Goal: Task Accomplishment & Management: Manage account settings

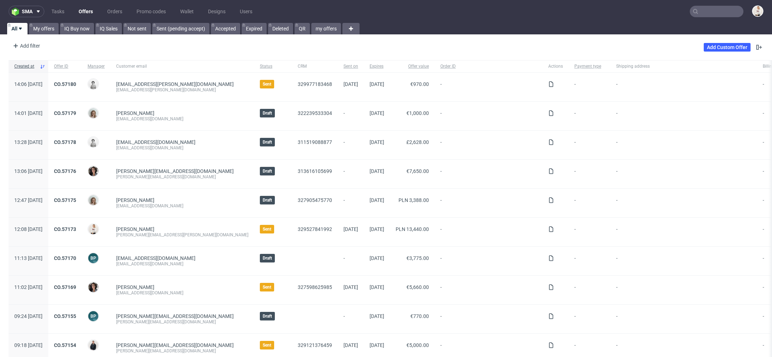
click at [697, 9] on input "text" at bounding box center [717, 11] width 54 height 11
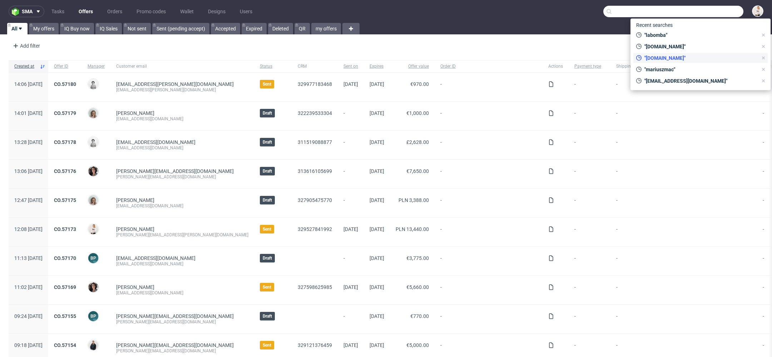
click at [681, 54] on div ""[DOMAIN_NAME]"" at bounding box center [697, 58] width 127 height 10
type input "[DOMAIN_NAME]"
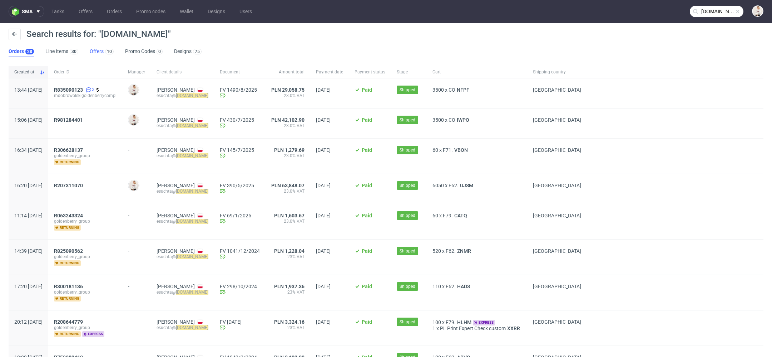
click at [104, 49] on div "10" at bounding box center [109, 51] width 10 height 7
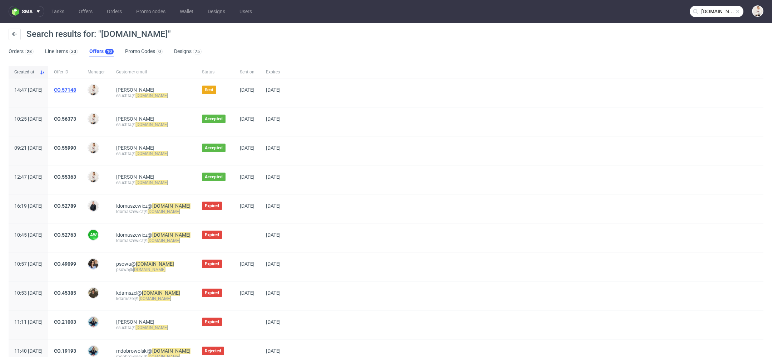
click at [76, 88] on link "CO.57148" at bounding box center [65, 90] width 22 height 6
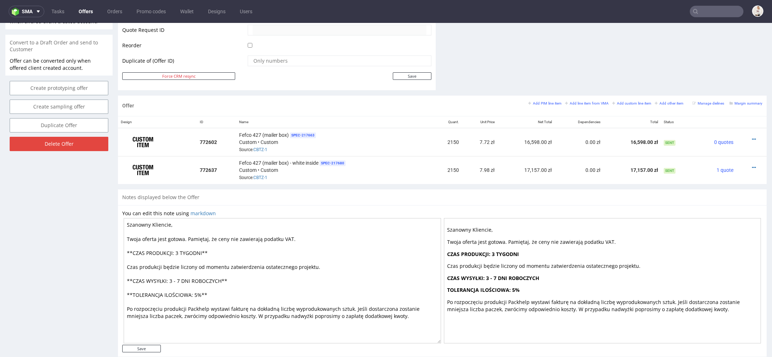
scroll to position [348, 0]
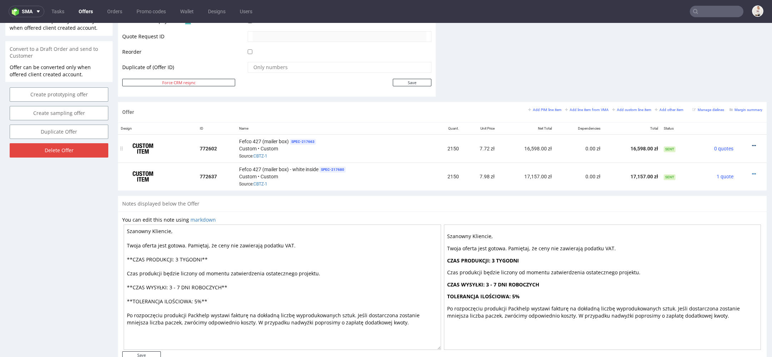
click at [752, 143] on icon at bounding box center [754, 145] width 4 height 5
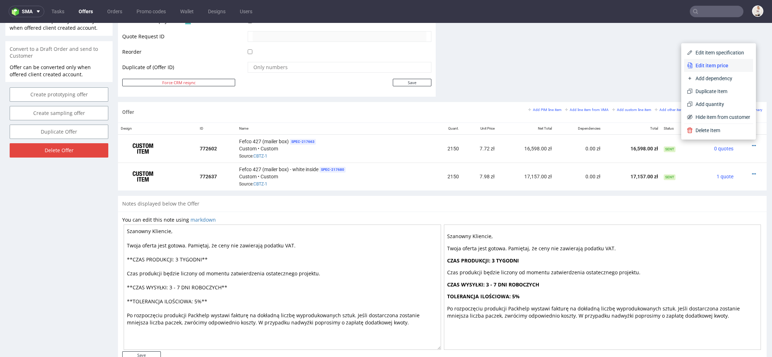
click at [715, 65] on span "Edit item price" at bounding box center [722, 65] width 58 height 7
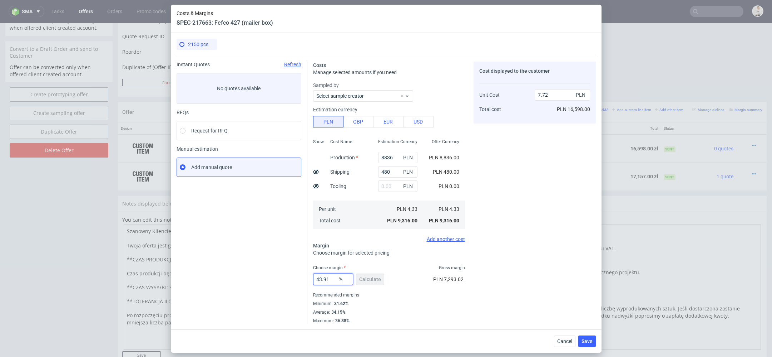
drag, startPoint x: 329, startPoint y: 281, endPoint x: 176, endPoint y: 271, distance: 153.8
click at [176, 271] on div "2150 pcs Instant Quotes Refresh No quotes available RFQs Request for RFQ Manual…" at bounding box center [386, 181] width 431 height 296
drag, startPoint x: 559, startPoint y: 345, endPoint x: 606, endPoint y: 305, distance: 61.6
click at [559, 345] on button "Cancel" at bounding box center [564, 340] width 21 height 11
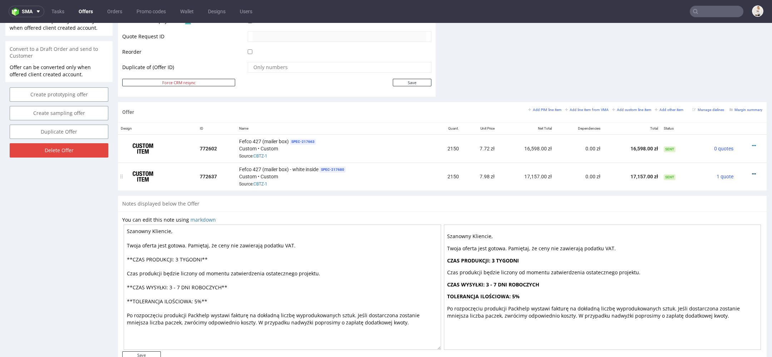
click at [752, 171] on icon at bounding box center [754, 173] width 4 height 5
click at [721, 94] on span "Edit item price" at bounding box center [722, 92] width 58 height 7
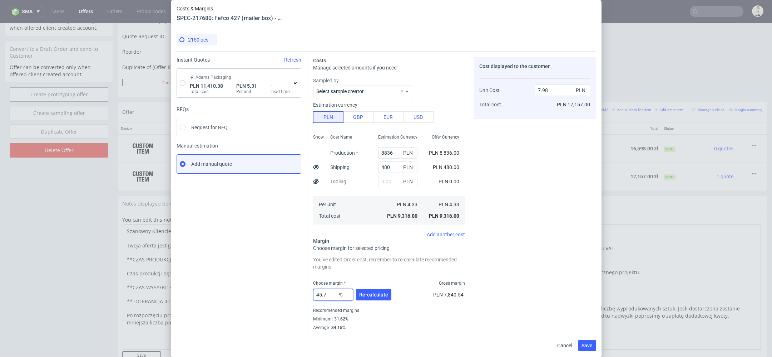
drag, startPoint x: 330, startPoint y: 295, endPoint x: 230, endPoint y: 294, distance: 100.9
click at [230, 294] on div "Instant Quotes Refresh Adams Packaging PLN 11,410.38 Total cost PLN 5.31 Per un…" at bounding box center [387, 195] width 420 height 288
paste input "3.91"
type input "43.91"
type input "7.72"
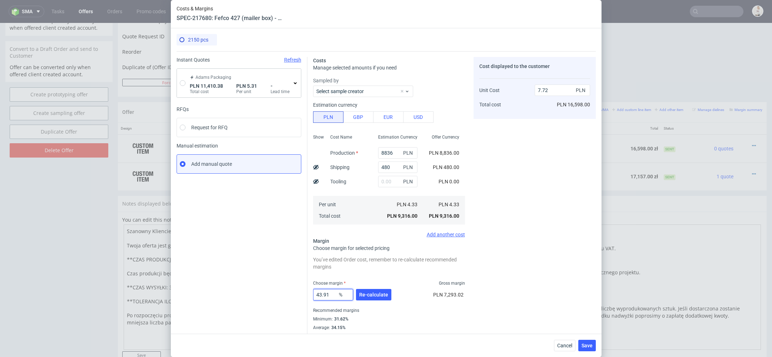
type input "43.91"
click at [407, 274] on div "You’ve edited Order cost, remember to re-calculate recommended margins Choose m…" at bounding box center [389, 296] width 152 height 84
click at [373, 298] on button "Re-calculate" at bounding box center [373, 294] width 35 height 11
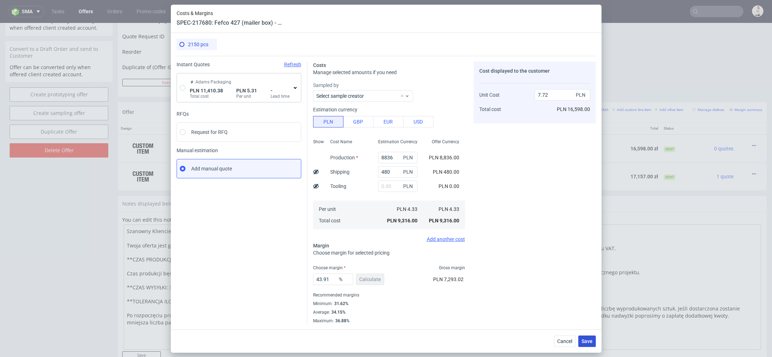
click at [586, 338] on span "Save" at bounding box center [587, 340] width 11 height 5
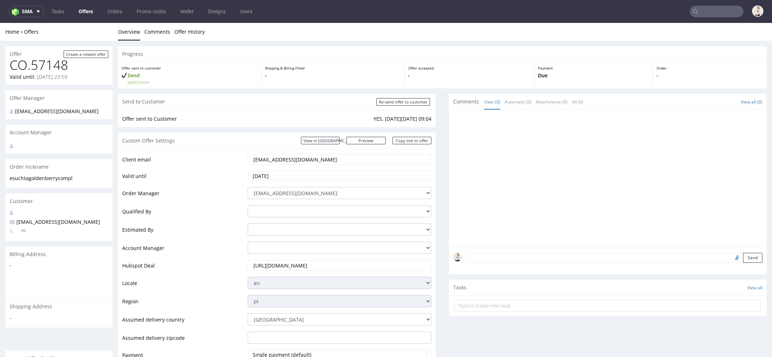
scroll to position [367, 0]
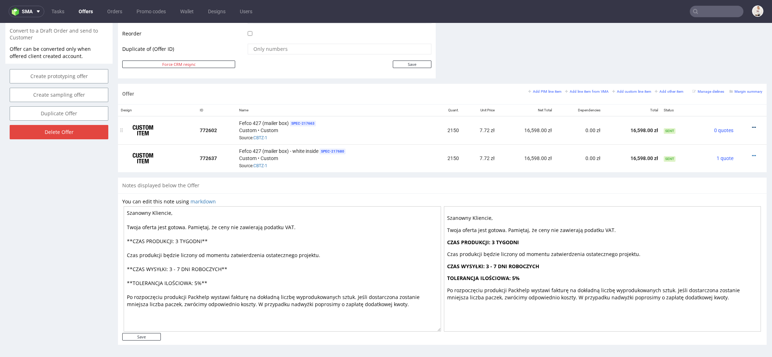
click at [752, 125] on icon at bounding box center [754, 127] width 4 height 5
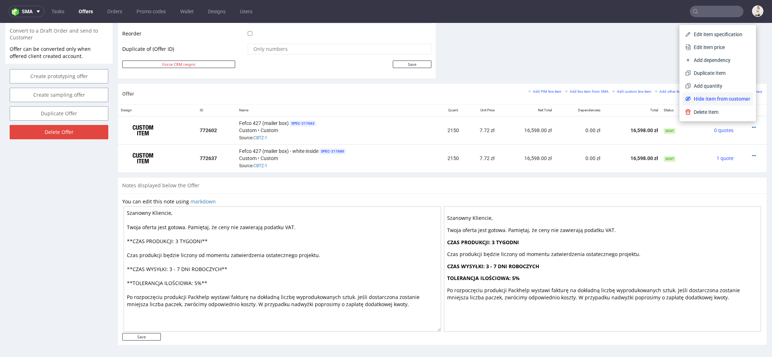
click at [723, 99] on span "Hide item from customer" at bounding box center [720, 98] width 59 height 7
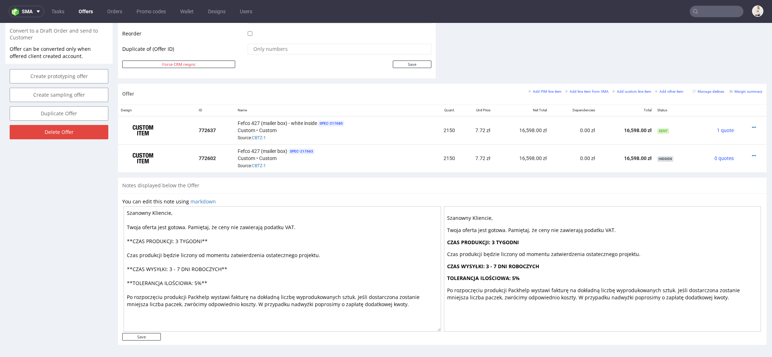
scroll to position [0, 0]
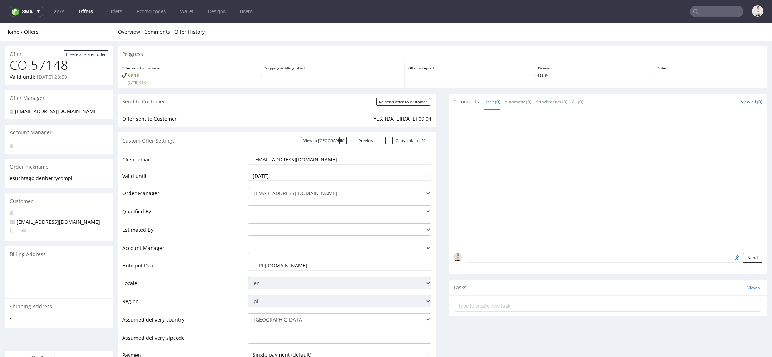
click at [322, 158] on input "ldomaszewicz@goldenberry.com.pl" at bounding box center [340, 159] width 174 height 10
paste input "mdobrowolski"
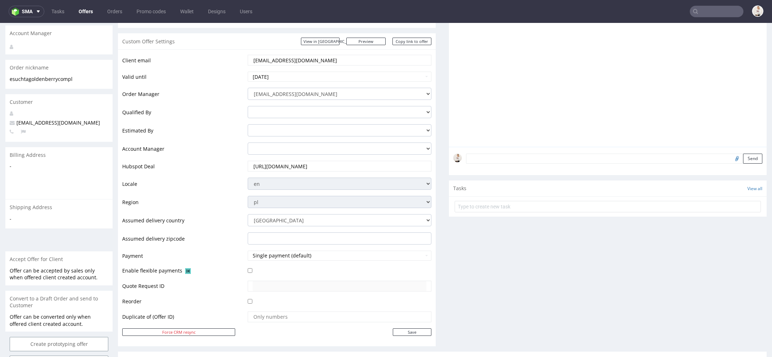
scroll to position [120, 0]
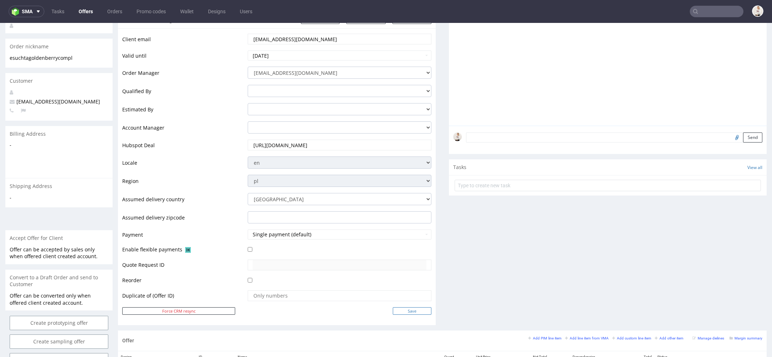
type input "mdobrowolski@goldenberry.com.pl"
click at [423, 312] on input "Save" at bounding box center [412, 311] width 39 height 8
type input "In progress..."
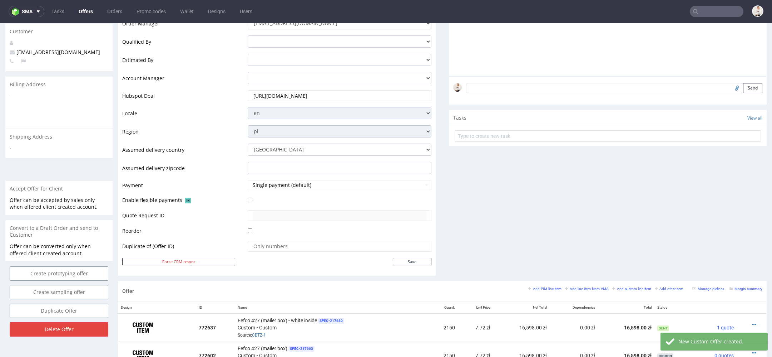
scroll to position [0, 0]
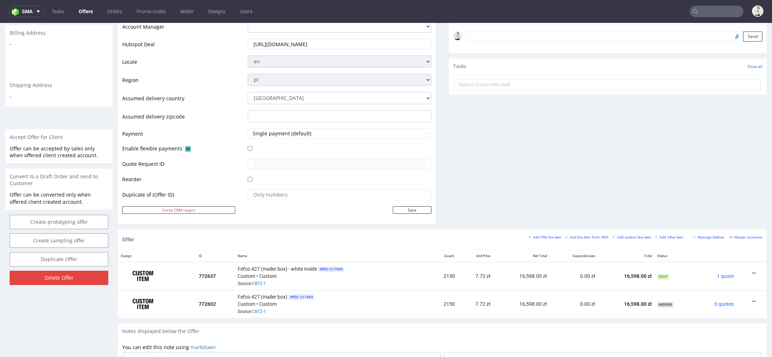
scroll to position [220, 0]
click at [77, 148] on p "Offer can be accepted by sales only when offered client created account." at bounding box center [59, 153] width 99 height 14
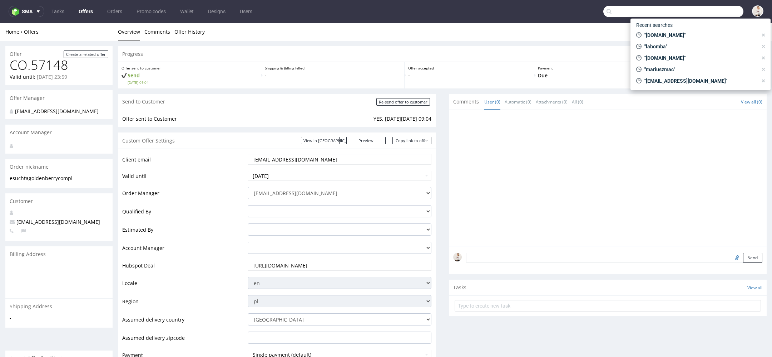
click at [701, 14] on input "text" at bounding box center [674, 11] width 140 height 11
paste input "[EMAIL_ADDRESS][DOMAIN_NAME]"
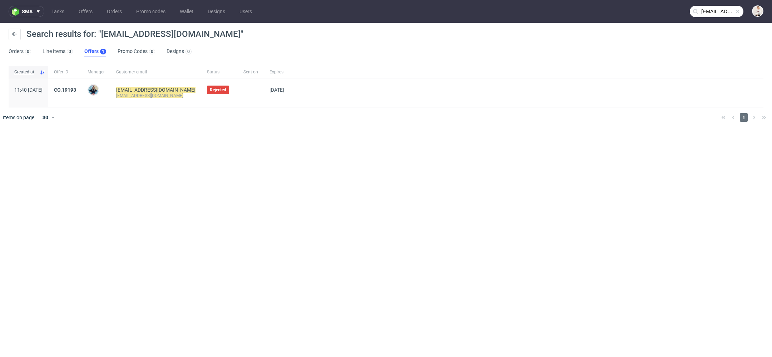
click at [731, 11] on input "[EMAIL_ADDRESS][DOMAIN_NAME]" at bounding box center [717, 11] width 54 height 11
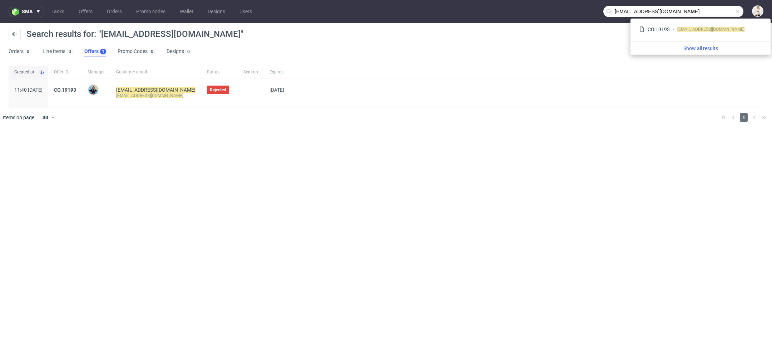
drag, startPoint x: 647, startPoint y: 13, endPoint x: 517, endPoint y: 6, distance: 130.0
click at [517, 6] on nav "sma Tasks Offers Orders Promo codes Wallet Designs Users mdobrowolski@goldenber…" at bounding box center [386, 11] width 772 height 23
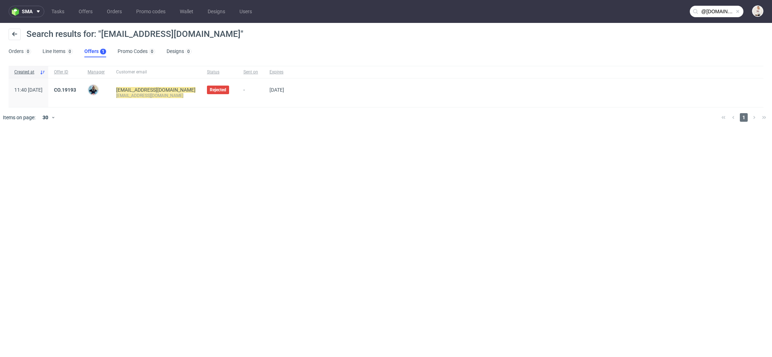
type input "@goldenberry.com.pl"
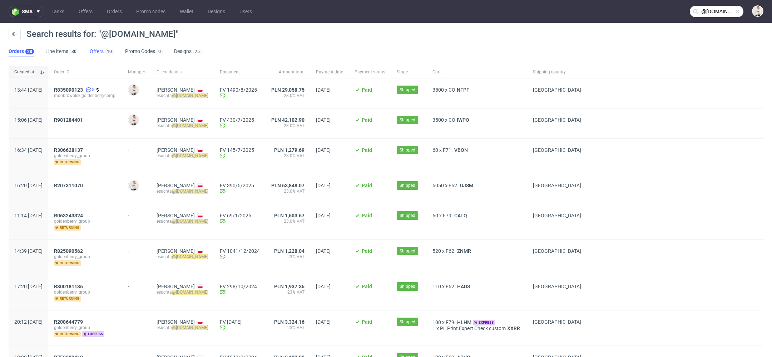
click at [90, 48] on link "Offers 10" at bounding box center [102, 51] width 24 height 11
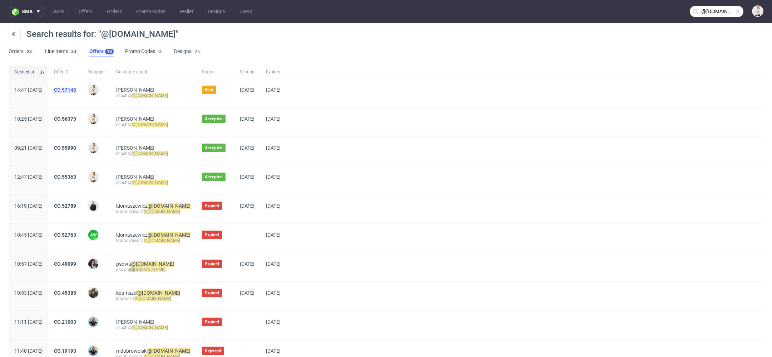
click at [76, 89] on link "CO.57148" at bounding box center [65, 90] width 22 height 6
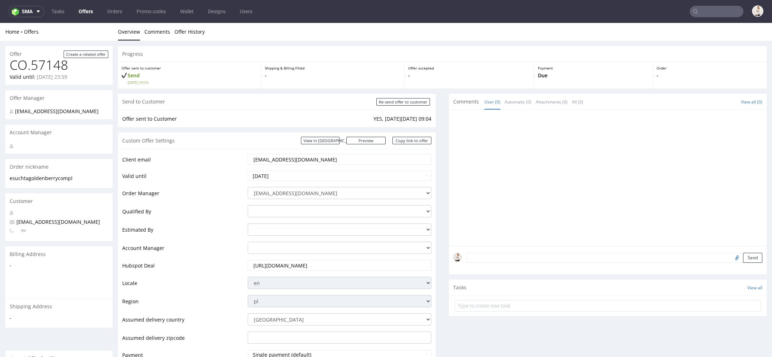
type input "@goldenberry.com.pl"
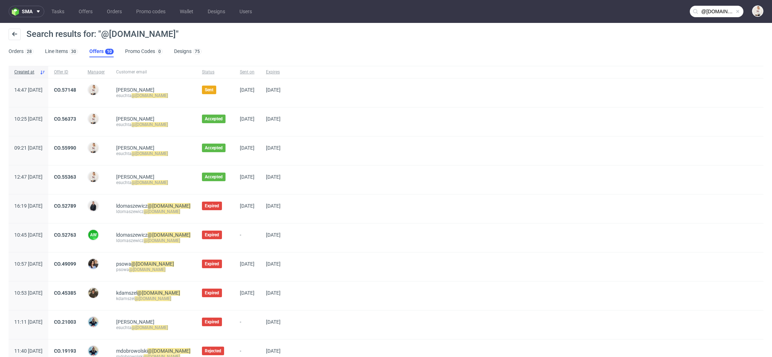
drag, startPoint x: 200, startPoint y: 94, endPoint x: 134, endPoint y: 97, distance: 65.5
click at [134, 97] on div "Marcin Dobrowolski esuchta @goldenberry.com.pl" at bounding box center [154, 92] width 86 height 29
copy div "esuchta @goldenberry.com.pl"
click at [76, 90] on link "CO.57148" at bounding box center [65, 90] width 22 height 6
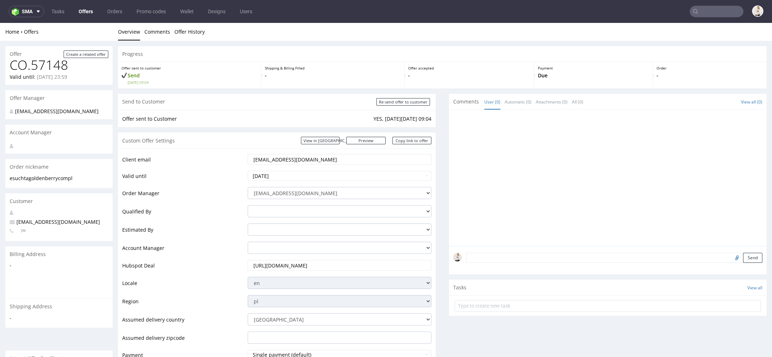
drag, startPoint x: 351, startPoint y: 160, endPoint x: 19, endPoint y: 158, distance: 332.3
paste input "esuchta"
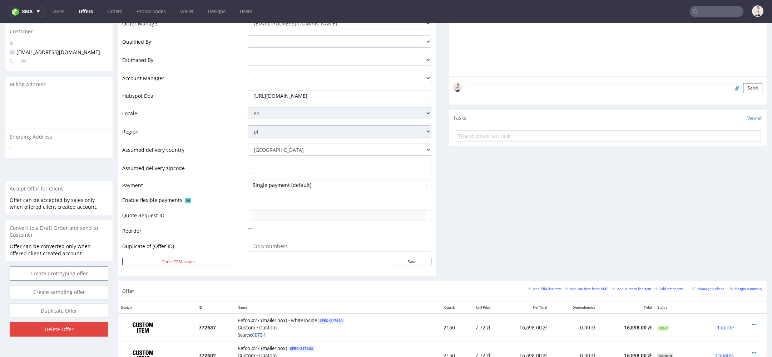
scroll to position [224, 0]
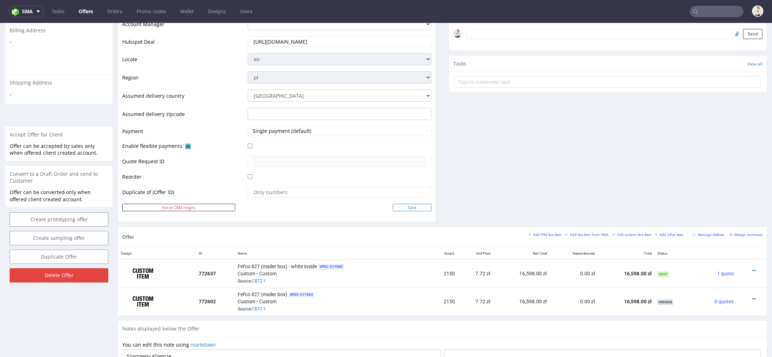
type input "[EMAIL_ADDRESS][DOMAIN_NAME]"
click at [402, 203] on input "Save" at bounding box center [412, 207] width 39 height 8
type input "In progress..."
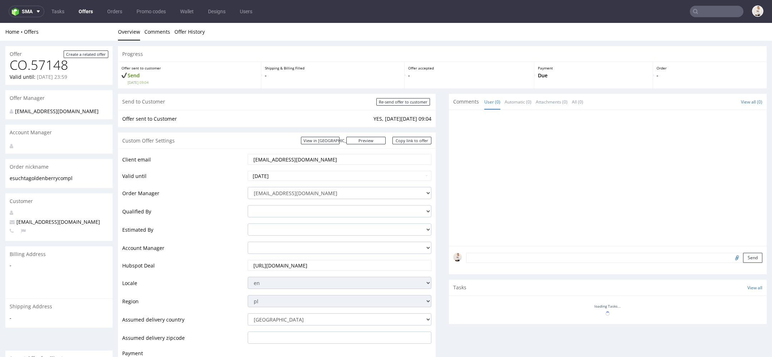
scroll to position [0, 0]
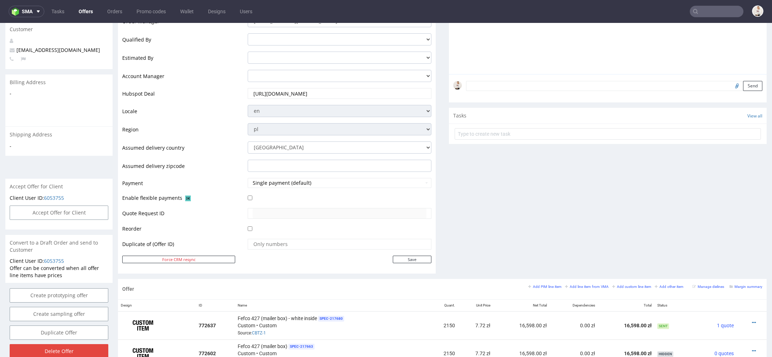
scroll to position [172, 0]
click at [95, 214] on button "Accept Offer for Client" at bounding box center [59, 212] width 99 height 14
select select "179"
select select "2527"
select select "b2b"
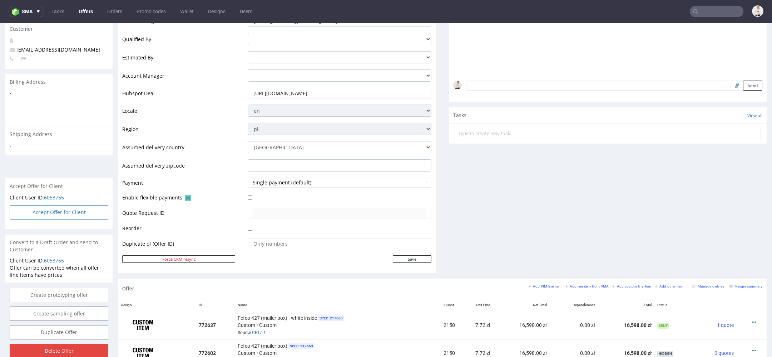
select select "179"
select select "2527"
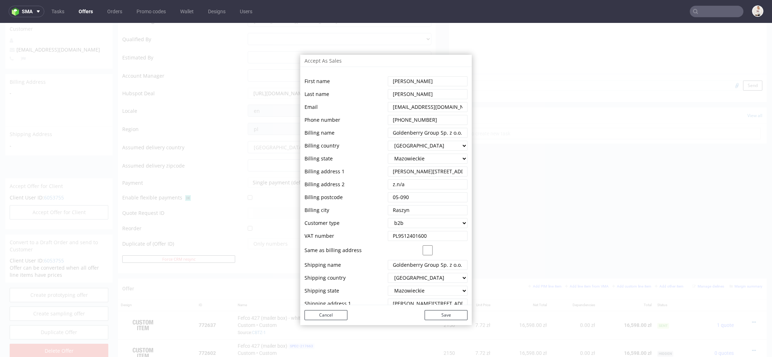
scroll to position [44, 0]
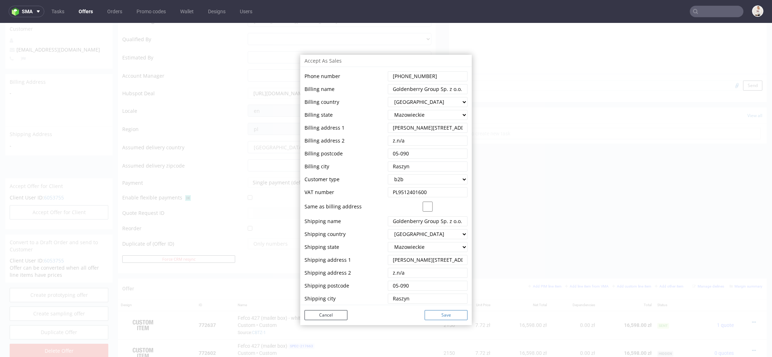
click at [455, 314] on button "Save" at bounding box center [446, 315] width 43 height 10
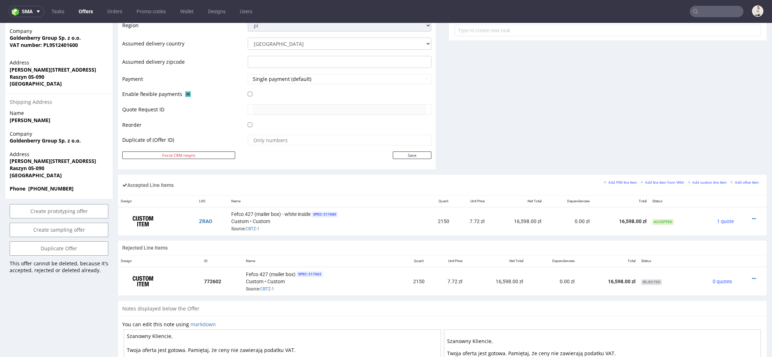
scroll to position [0, 0]
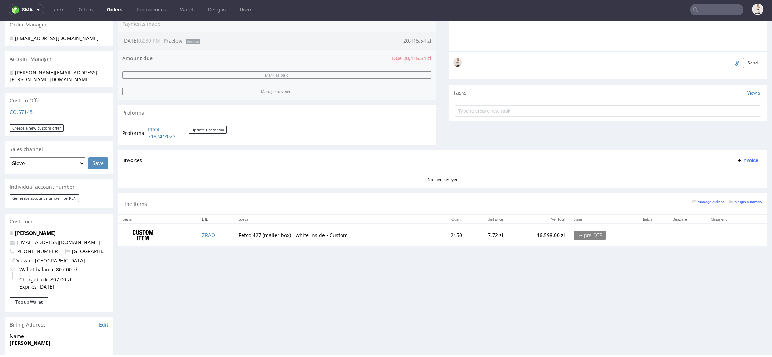
scroll to position [221, 0]
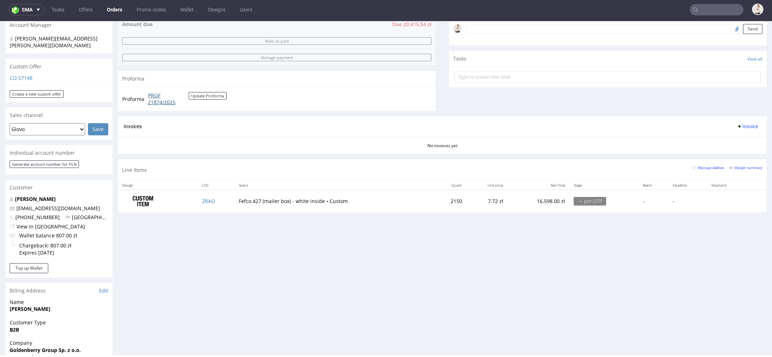
click at [159, 99] on link "PROF 21874/2025" at bounding box center [168, 99] width 41 height 14
click at [317, 279] on div "Progress Payment Due Payment “Received” Email - Line Items 1 DTP - Production -…" at bounding box center [442, 170] width 649 height 695
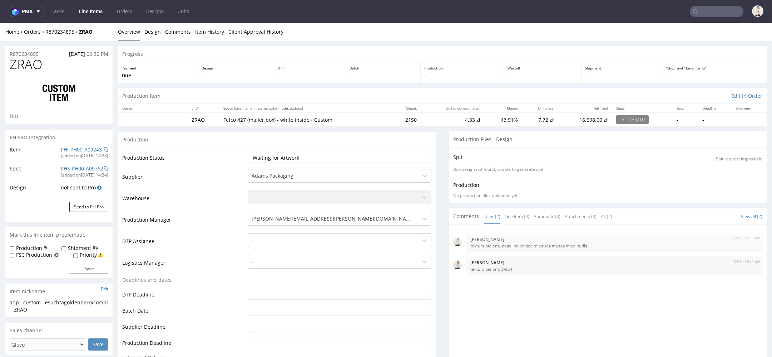
scroll to position [53, 0]
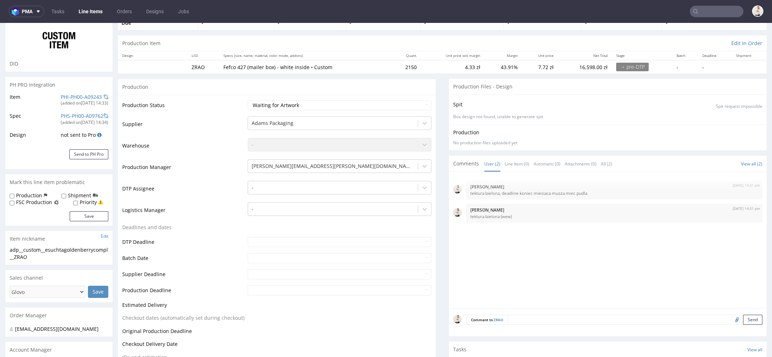
click at [83, 9] on link "Line Items" at bounding box center [90, 11] width 33 height 11
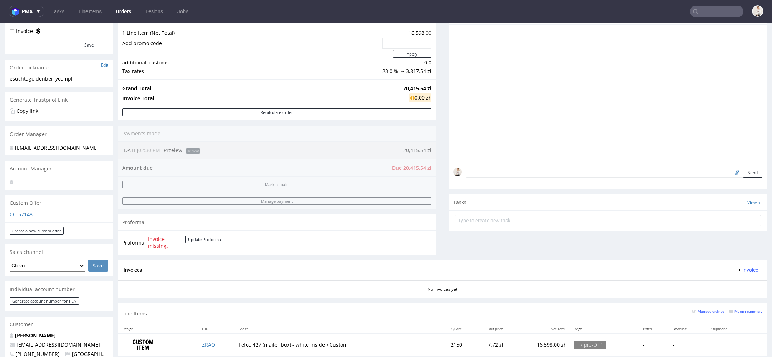
scroll to position [78, 0]
click at [483, 178] on div "Send" at bounding box center [608, 176] width 318 height 29
click at [482, 171] on textarea at bounding box center [614, 174] width 296 height 10
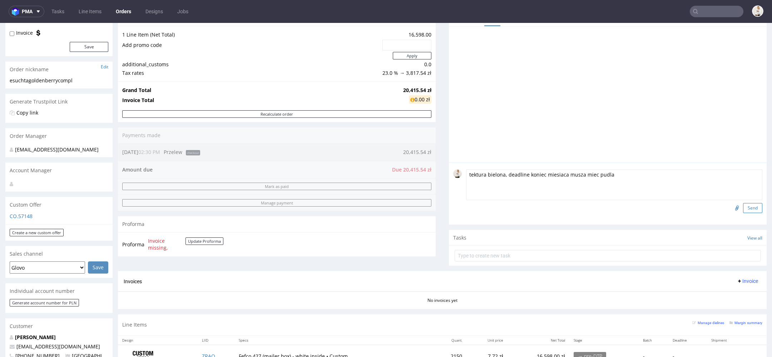
type textarea "tektura bielona, deadline koniec miesiaca musza miec pudla"
click at [746, 207] on button "Send" at bounding box center [753, 208] width 19 height 10
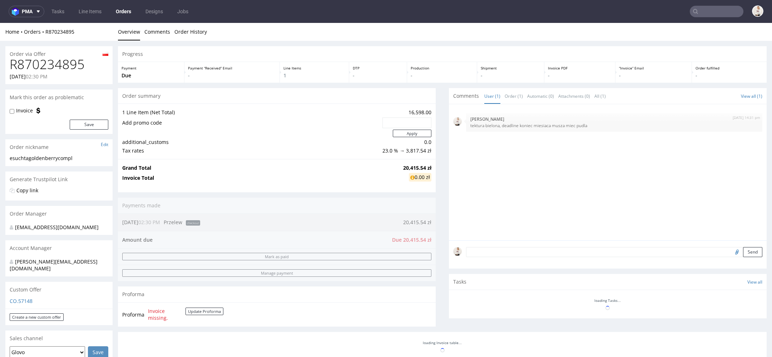
scroll to position [0, 0]
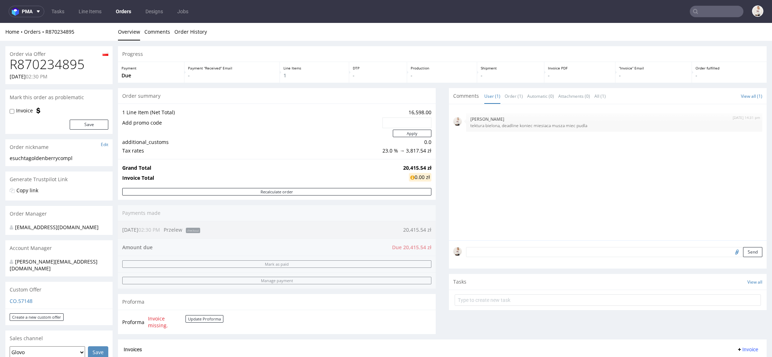
click at [562, 245] on div "Send" at bounding box center [608, 254] width 318 height 29
click at [562, 253] on textarea at bounding box center [614, 252] width 296 height 10
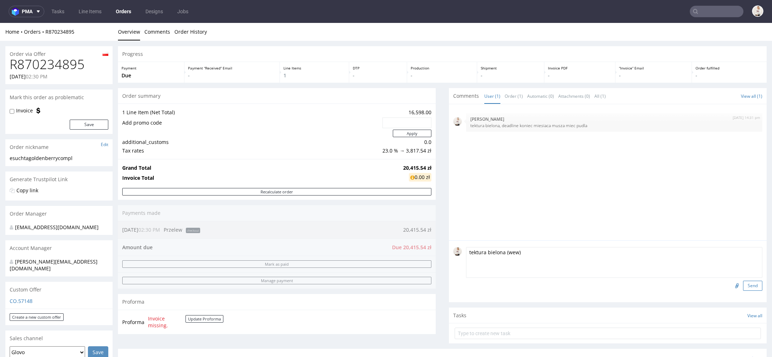
type textarea "tektura bielona (wew)"
click at [751, 284] on button "Send" at bounding box center [753, 285] width 19 height 10
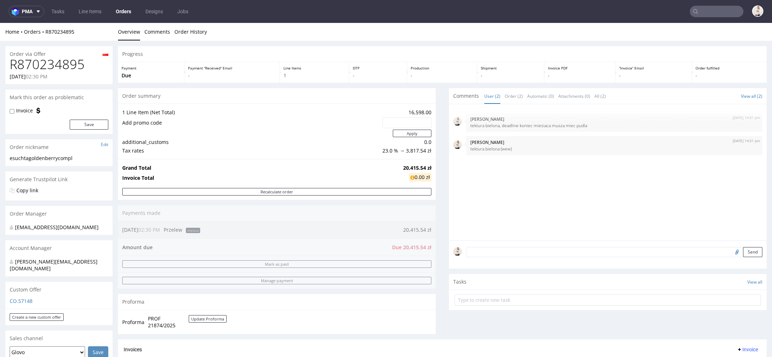
click at [54, 69] on h1 "R870234895" at bounding box center [59, 64] width 99 height 14
copy h1 "R870234895"
click at [408, 244] on div "Order summary 1 Line Item (Net Total) 16,598.00 Add promo code Apply additional…" at bounding box center [277, 213] width 318 height 251
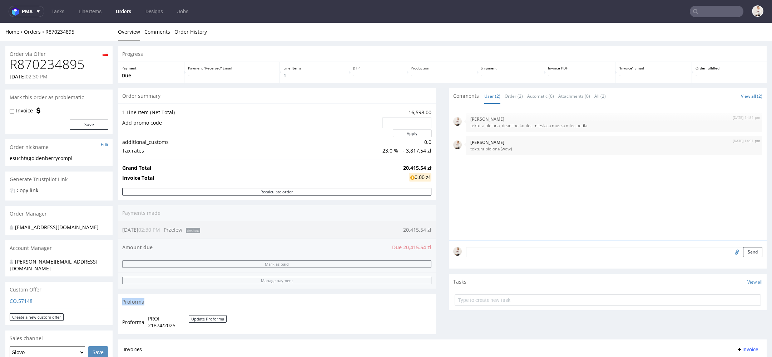
click at [408, 244] on div "Order summary 1 Line Item (Net Total) 16,598.00 Add promo code Apply additional…" at bounding box center [277, 213] width 318 height 251
click at [408, 163] on td "20,415.54 zł" at bounding box center [417, 167] width 30 height 9
copy strong "20,415.54 zł"
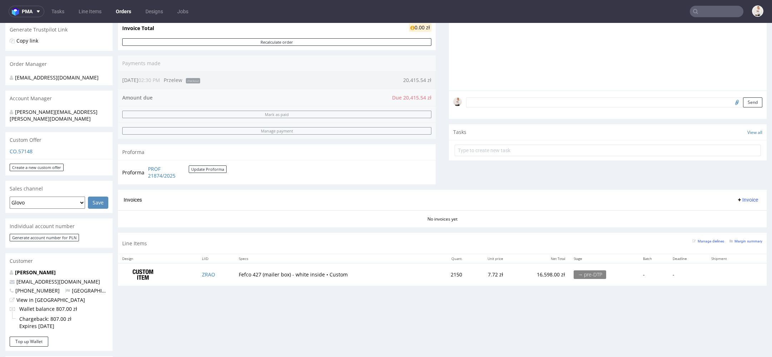
scroll to position [173, 0]
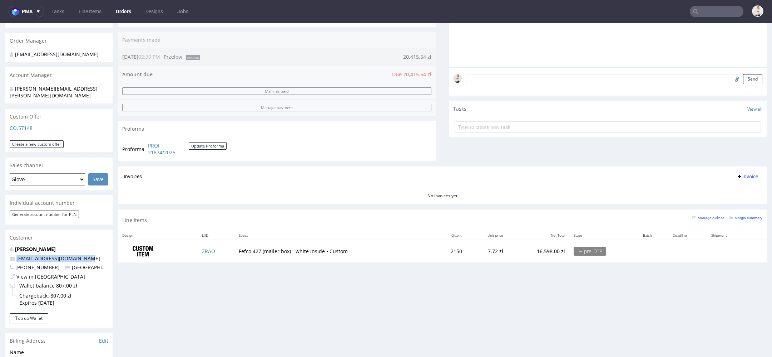
drag, startPoint x: 88, startPoint y: 251, endPoint x: 0, endPoint y: 251, distance: 87.6
click at [0, 251] on div "Order via Offer R870234895 [DATE] 02:30 PM Mark this order as problematic Invoi…" at bounding box center [386, 220] width 772 height 705
copy span "[EMAIL_ADDRESS][DOMAIN_NAME]"
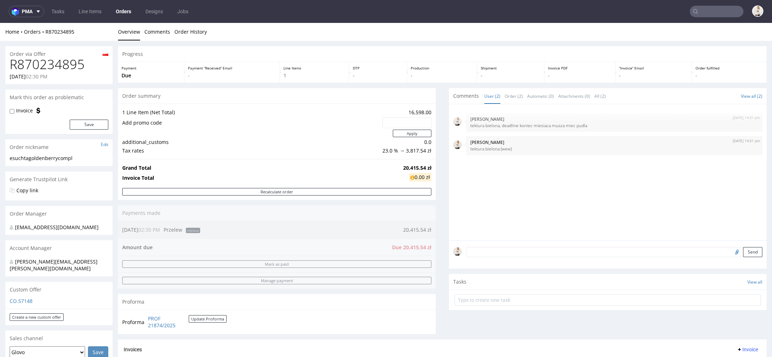
click at [60, 64] on h1 "R870234895" at bounding box center [59, 64] width 99 height 14
copy h1 "R870234895"
click at [497, 253] on textarea at bounding box center [614, 252] width 296 height 10
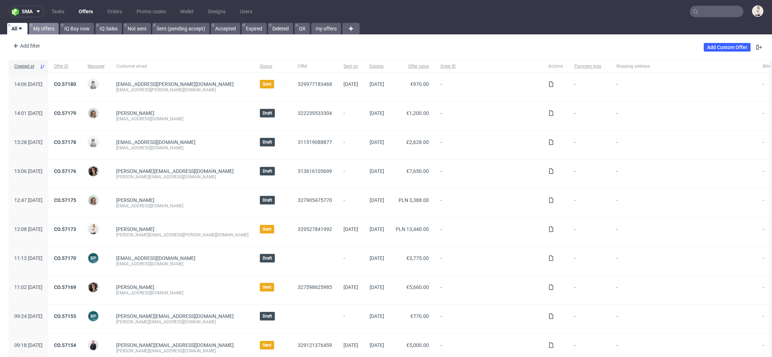
click at [38, 26] on link "My offers" at bounding box center [44, 28] width 30 height 11
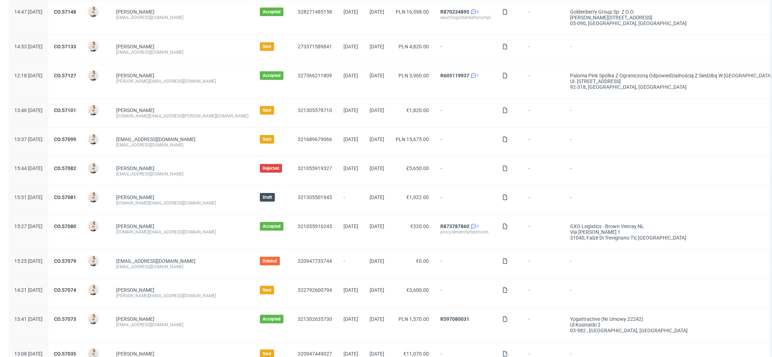
scroll to position [103, 0]
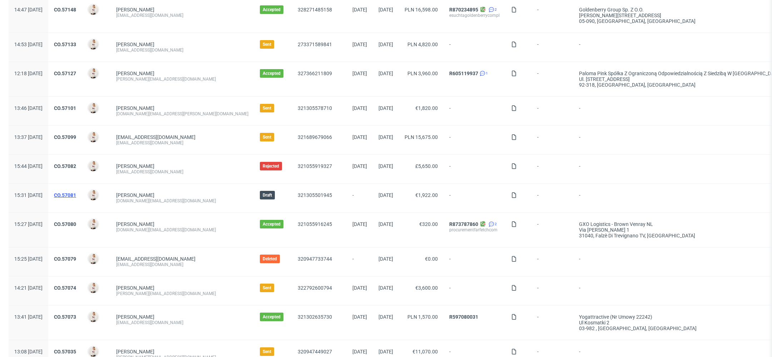
click at [76, 195] on link "CO.57081" at bounding box center [65, 195] width 22 height 6
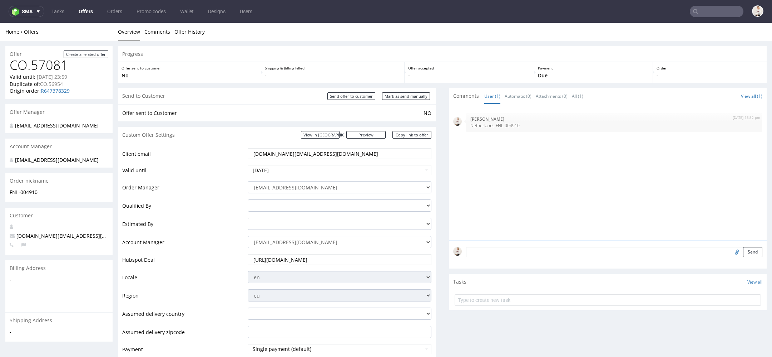
click at [487, 255] on textarea at bounding box center [614, 252] width 296 height 10
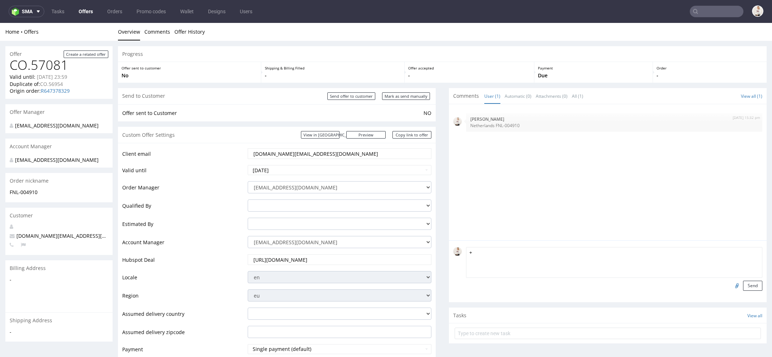
paste textarea "FNL-005130"
type textarea "+ FNL-005130"
click at [733, 283] on div at bounding box center [737, 285] width 12 height 10
click at [744, 285] on button "Send" at bounding box center [753, 285] width 19 height 10
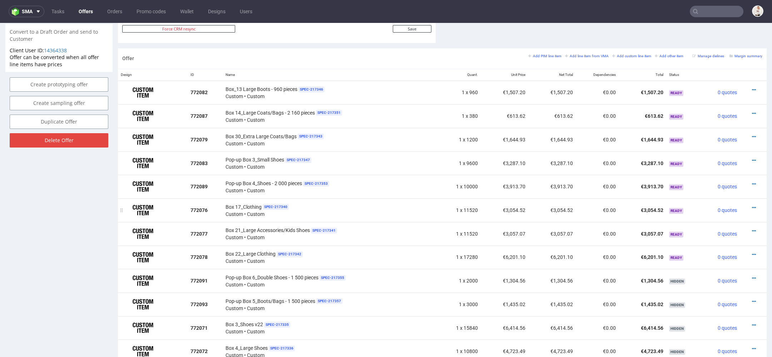
scroll to position [415, 0]
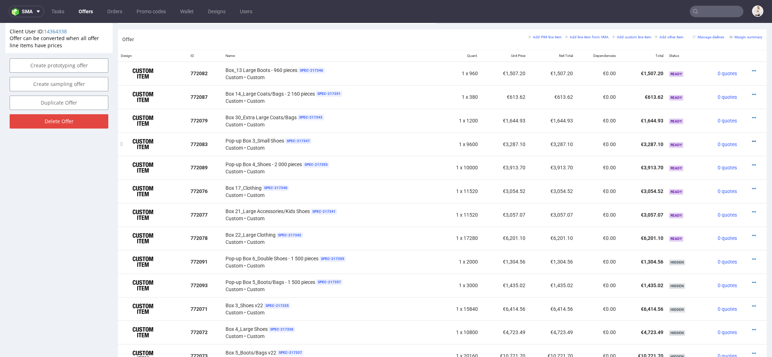
click at [752, 139] on icon at bounding box center [754, 141] width 4 height 5
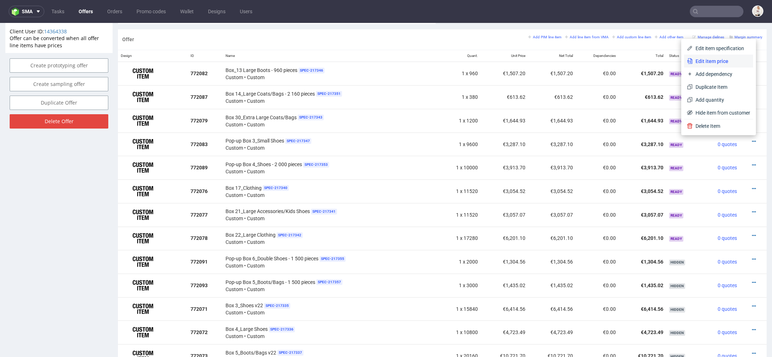
click at [723, 63] on span "Edit item price" at bounding box center [722, 61] width 58 height 7
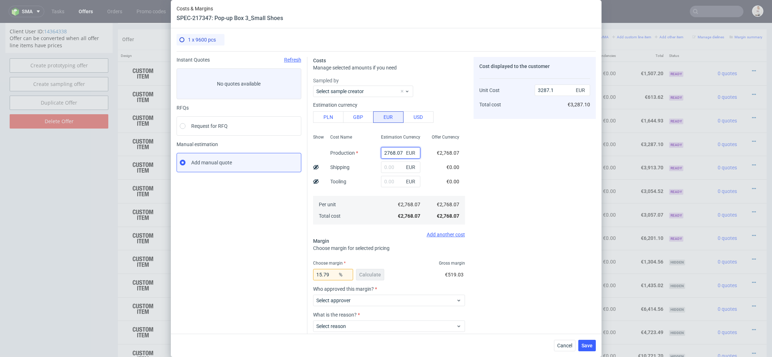
click at [396, 154] on input "2768.07" at bounding box center [400, 152] width 39 height 11
paste input "€3 690,76"
type input "€3 690,76"
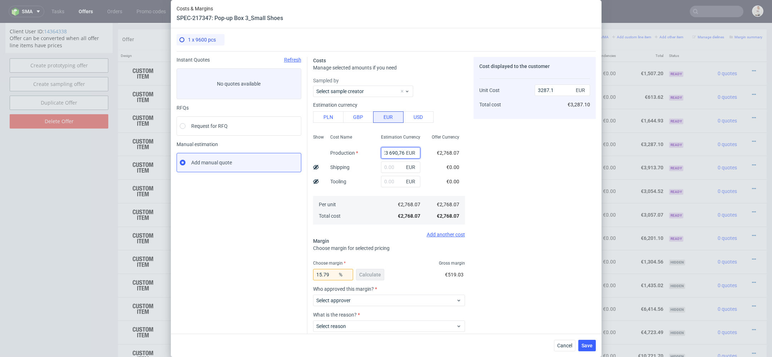
type input "0"
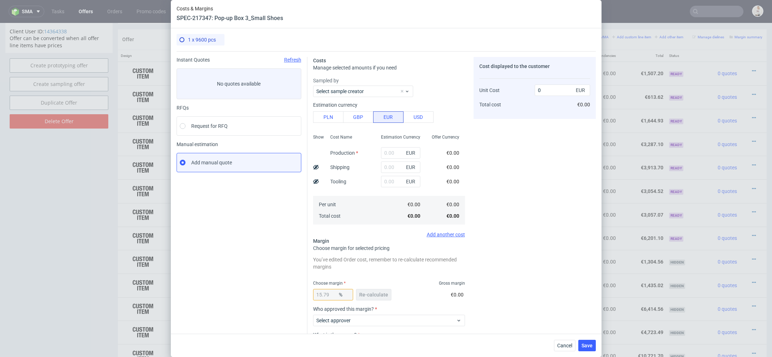
click at [489, 169] on div "Cost displayed to the customer Unit Cost Total cost 0 EUR €0.00" at bounding box center [535, 223] width 122 height 333
click at [392, 152] on input "text" at bounding box center [400, 152] width 39 height 11
paste input "€3 690,76"
click at [391, 153] on input "€3 690,76" at bounding box center [400, 152] width 39 height 11
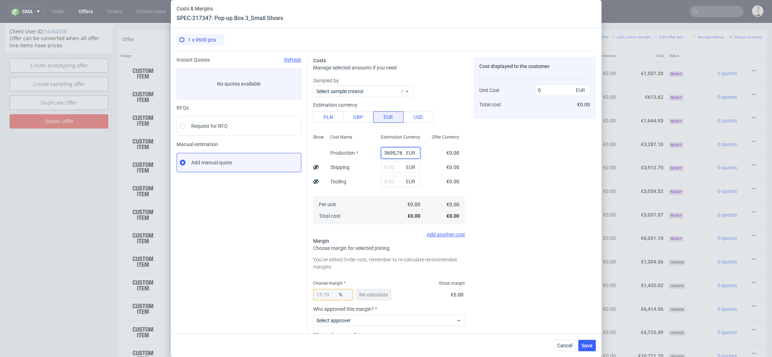
scroll to position [0, 0]
type input "3690.76"
type input "4382.8"
type input "3690.76"
click at [504, 183] on div "Cost displayed to the customer Unit Cost Total cost 4382.8 EUR €4,382.80" at bounding box center [535, 223] width 122 height 333
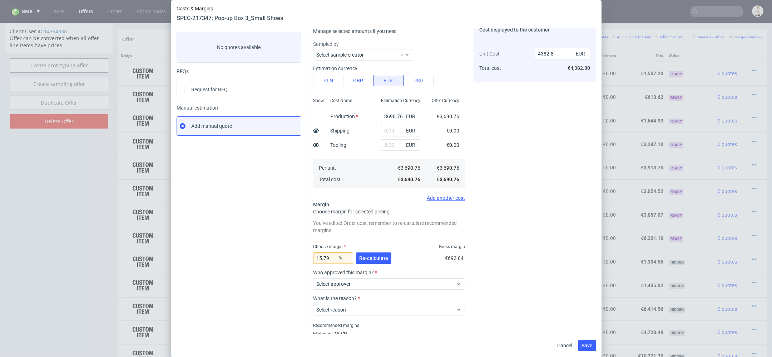
scroll to position [39, 0]
click at [330, 255] on input "15.79" at bounding box center [333, 255] width 40 height 11
type input "15"
type input "4342.07"
type input "158"
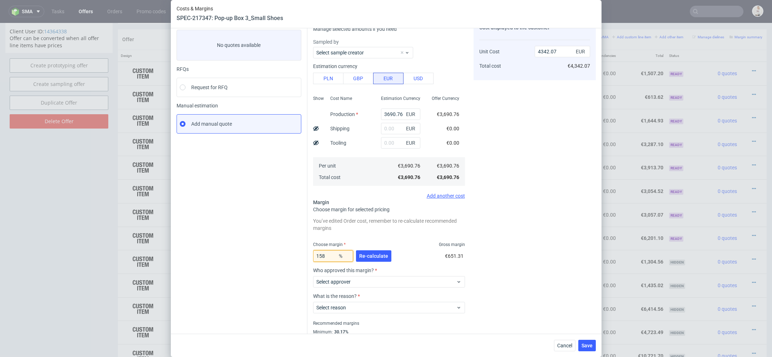
type input "-6363.38"
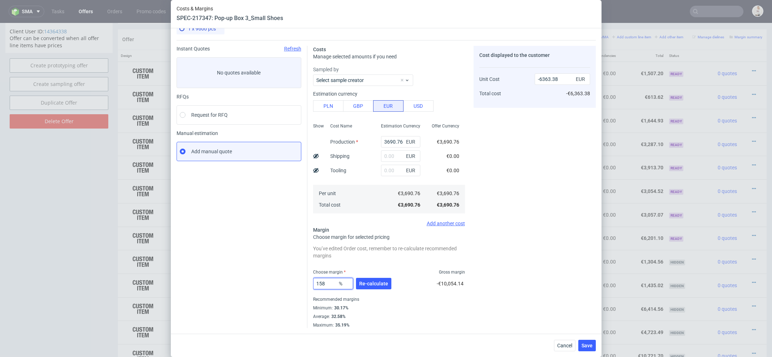
scroll to position [10, 0]
type input "15"
type input "4342.07"
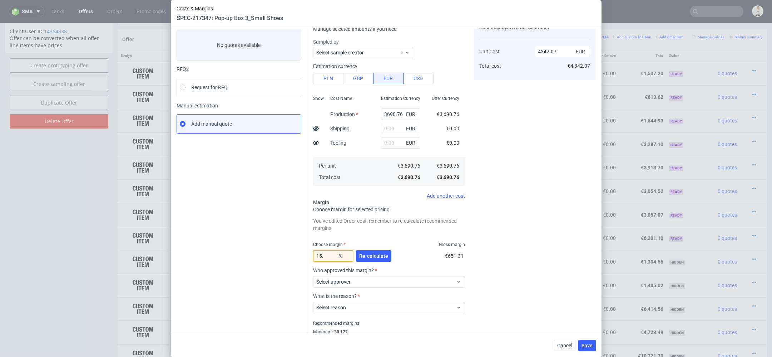
type input "15.8"
type input "4383.33"
type input "15.8"
click at [383, 254] on span "Re-calculate" at bounding box center [373, 255] width 29 height 5
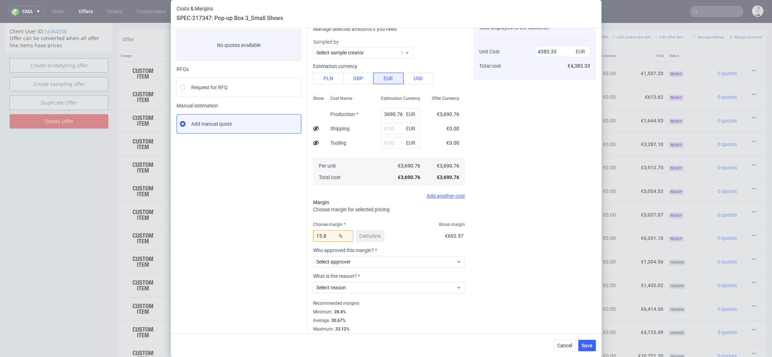
scroll to position [42, 0]
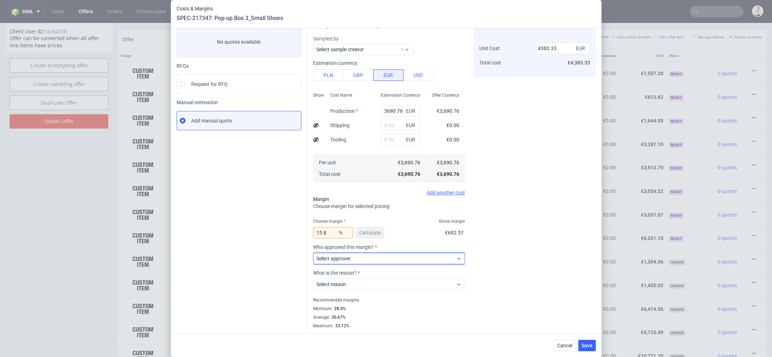
click at [431, 256] on span "Select approver" at bounding box center [387, 258] width 140 height 7
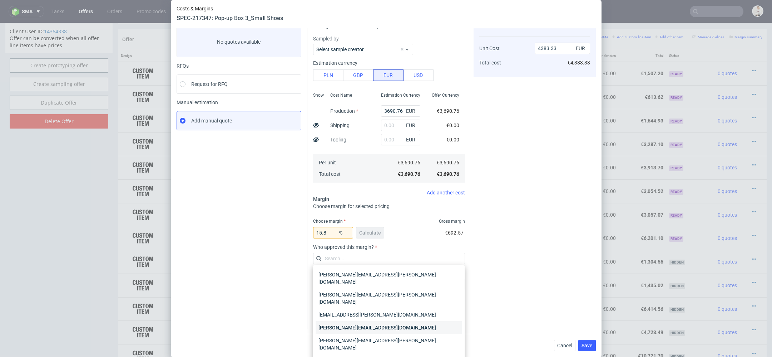
click at [407, 321] on div "[PERSON_NAME][EMAIL_ADDRESS][DOMAIN_NAME]" at bounding box center [389, 327] width 146 height 13
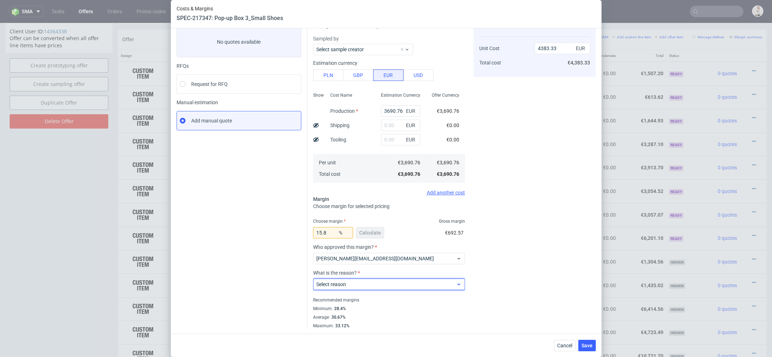
click at [398, 284] on span "Select reason" at bounding box center [387, 283] width 140 height 7
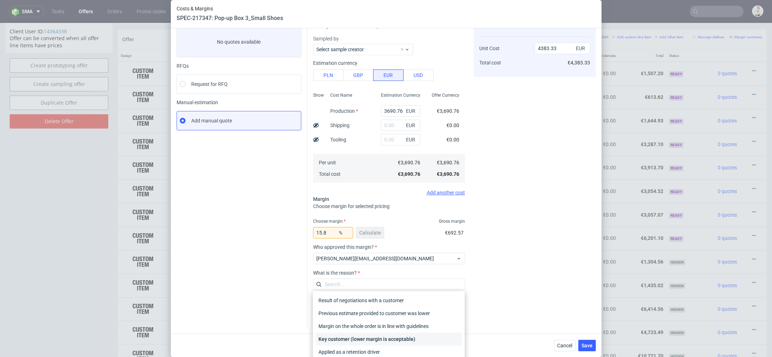
click at [394, 339] on div "Key customer (lower margin is acceptable)" at bounding box center [389, 338] width 146 height 13
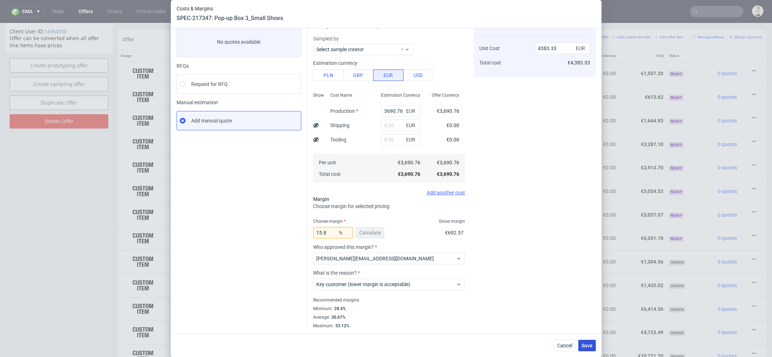
click at [589, 347] on span "Save" at bounding box center [587, 345] width 11 height 5
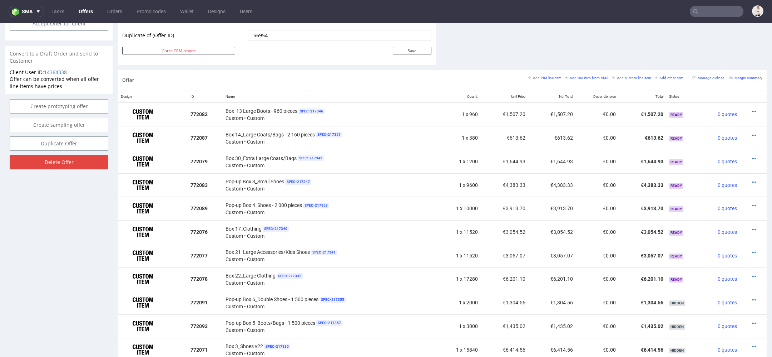
scroll to position [379, 0]
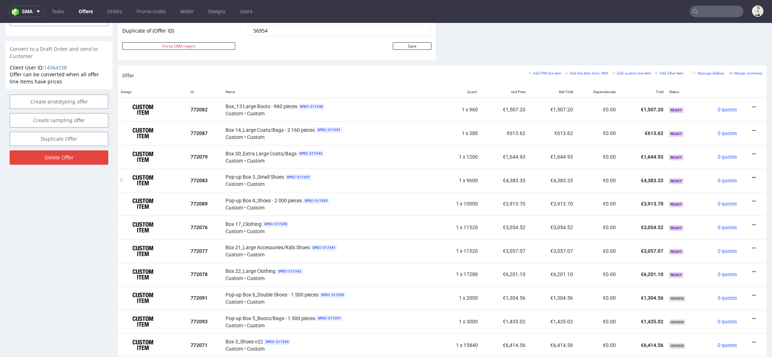
click at [752, 175] on icon at bounding box center [754, 177] width 4 height 5
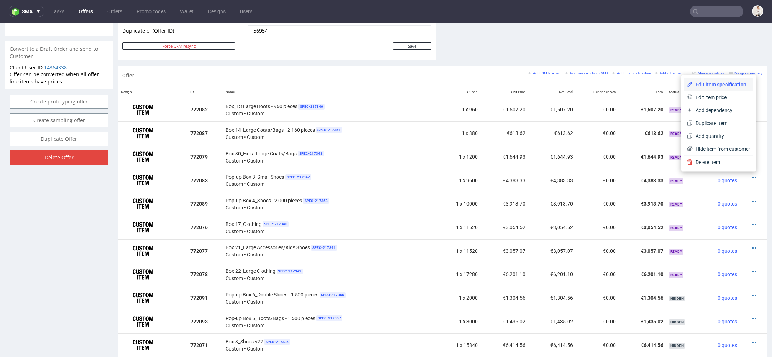
click at [712, 86] on span "Edit item specification" at bounding box center [722, 84] width 58 height 7
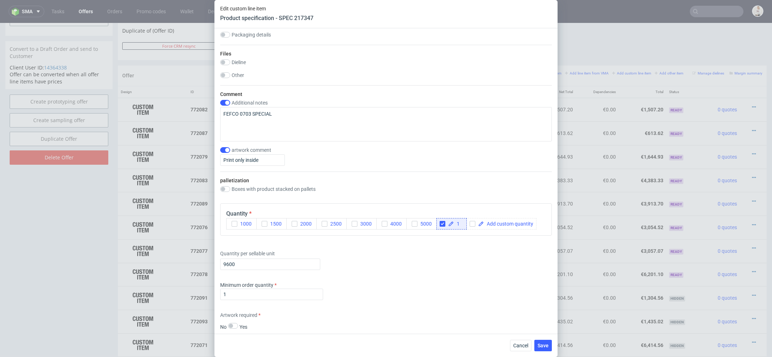
scroll to position [843, 0]
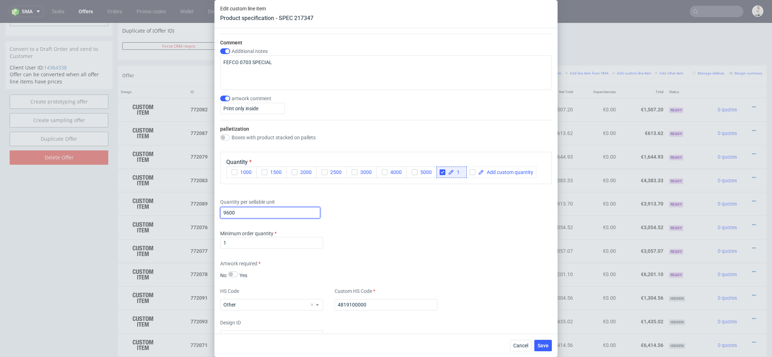
click at [237, 207] on input "9600" at bounding box center [270, 212] width 100 height 11
type input "13440"
click at [400, 237] on div "Minimum order quantity 1" at bounding box center [386, 240] width 332 height 21
click at [551, 349] on button "Save" at bounding box center [544, 344] width 18 height 11
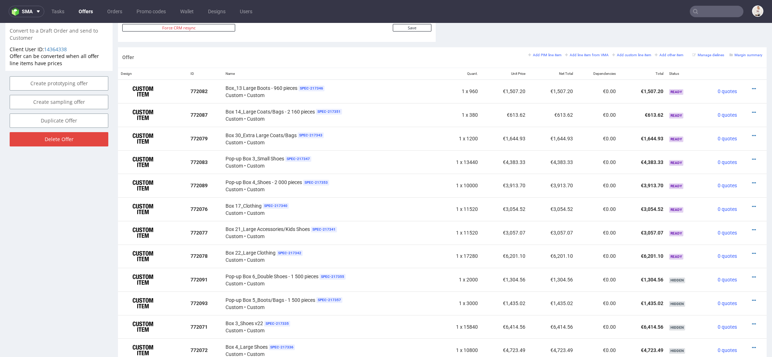
scroll to position [407, 0]
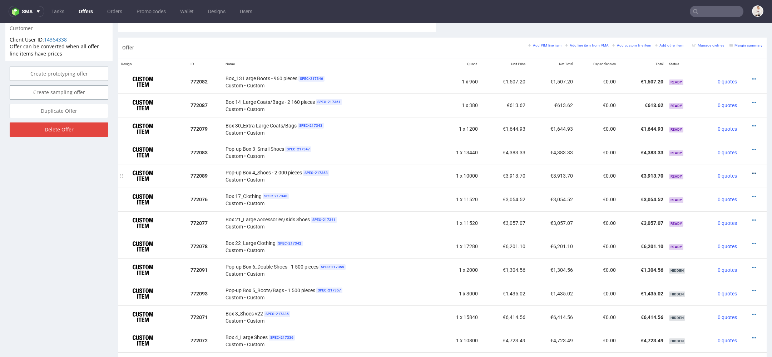
click at [752, 171] on icon at bounding box center [754, 173] width 4 height 5
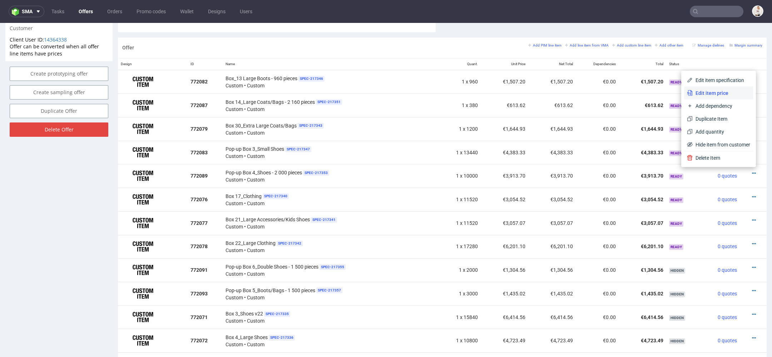
click at [708, 94] on span "Edit item price" at bounding box center [722, 92] width 58 height 7
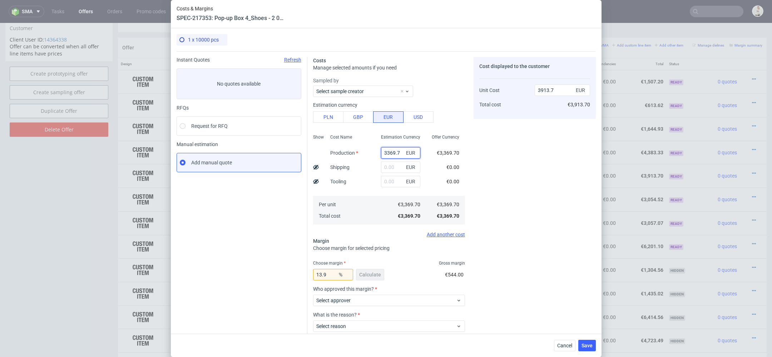
click at [389, 153] on input "3369.7" at bounding box center [400, 152] width 39 height 11
paste input "€3 954,40"
type input "€3 954,40"
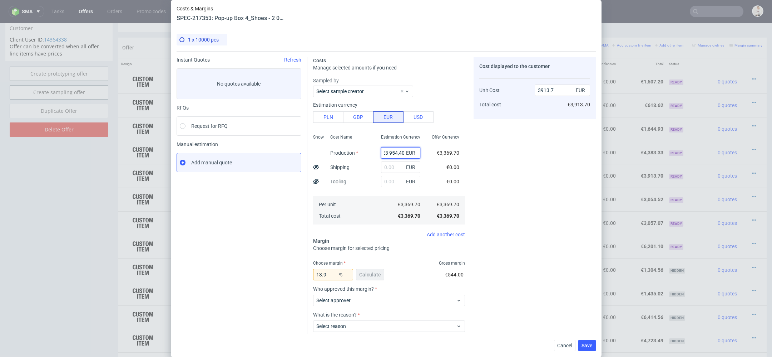
type input "0"
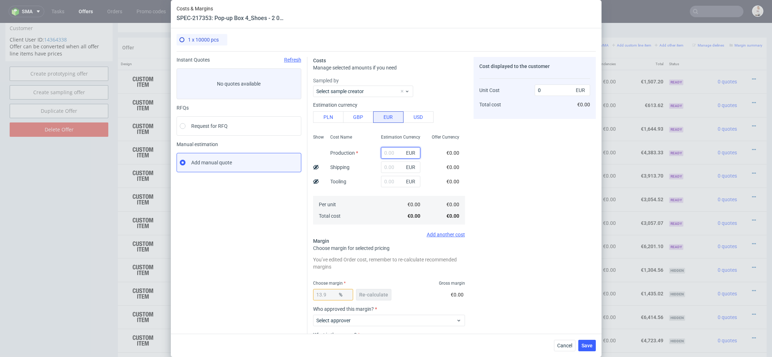
scroll to position [0, 0]
paste input "€3 954,40"
click at [389, 153] on input "€3 954,40" at bounding box center [400, 152] width 39 height 11
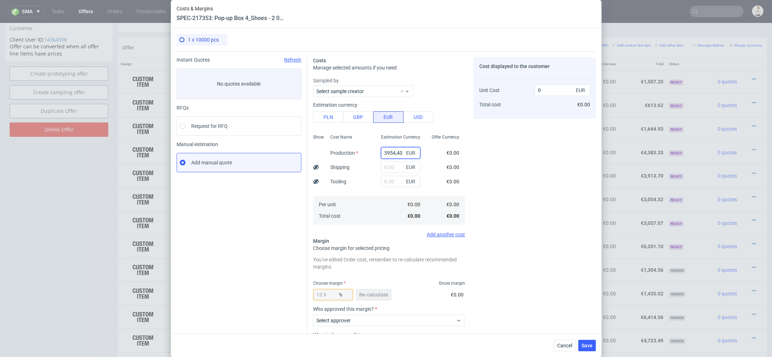
type input "3954.4"
type input "4592.8"
type input "3954.4"
click at [490, 158] on div "Cost displayed to the customer Unit Cost Total cost 4592.8 EUR €4,592.80" at bounding box center [535, 223] width 122 height 333
drag, startPoint x: 336, startPoint y: 293, endPoint x: 184, endPoint y: 292, distance: 152.4
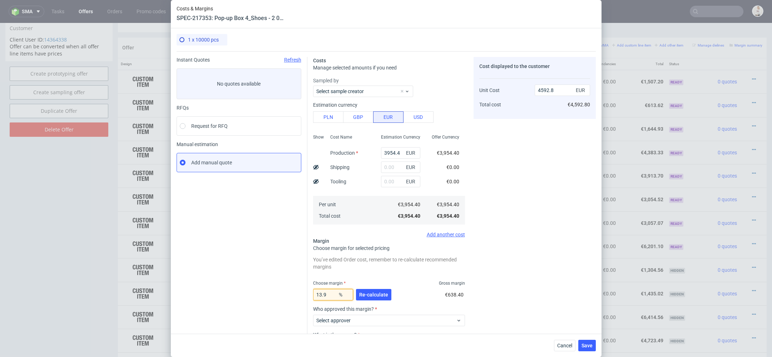
click at [184, 292] on div "Instant Quotes Refresh No quotes available RFQs Request for RFQ Manual estimati…" at bounding box center [387, 220] width 420 height 339
type input "1"
type input "3994.34"
type input "15."
type input "4652.24"
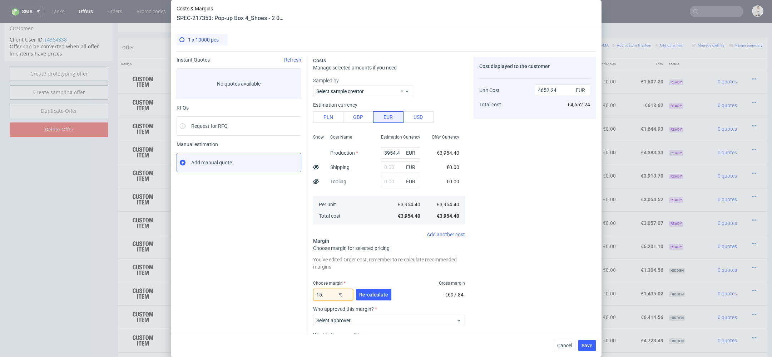
type input "15.8"
type input "4696.44"
type input "15.8"
click at [372, 292] on span "Re-calculate" at bounding box center [373, 294] width 29 height 5
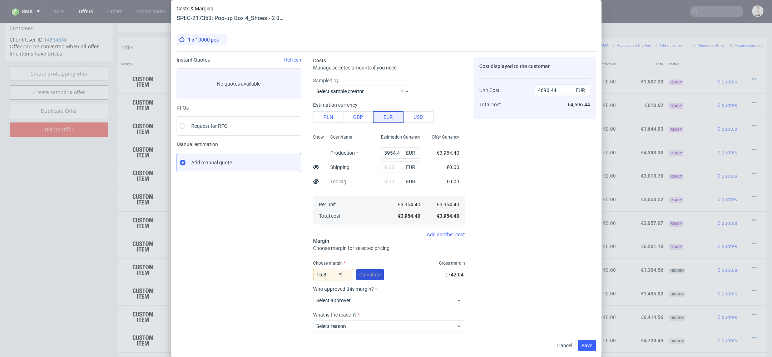
scroll to position [42, 0]
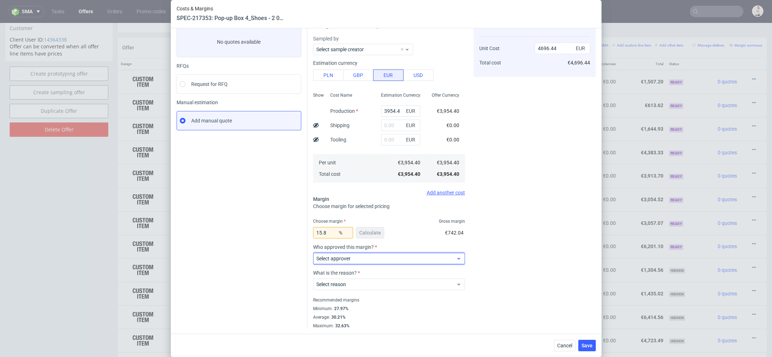
click at [371, 257] on span "Select approver" at bounding box center [387, 258] width 140 height 7
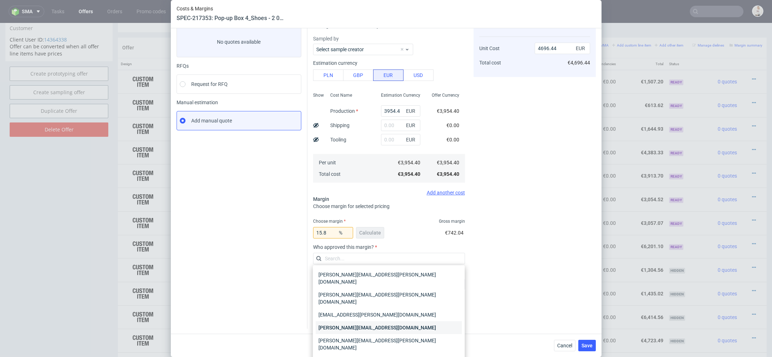
click at [368, 321] on div "[PERSON_NAME][EMAIL_ADDRESS][DOMAIN_NAME]" at bounding box center [389, 327] width 146 height 13
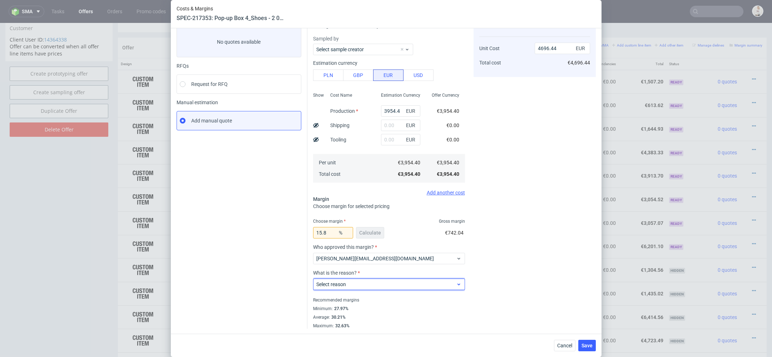
click at [365, 283] on span "Select reason" at bounding box center [387, 283] width 140 height 7
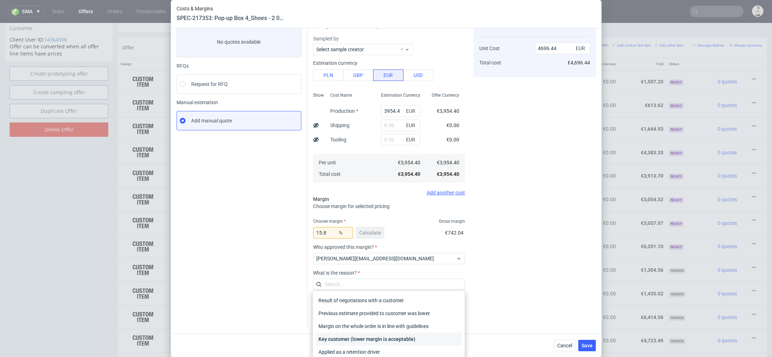
click at [370, 338] on div "Key customer (lower margin is acceptable)" at bounding box center [389, 338] width 146 height 13
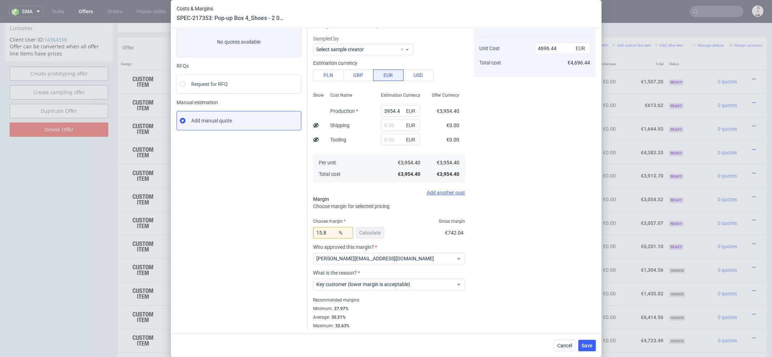
scroll to position [0, 0]
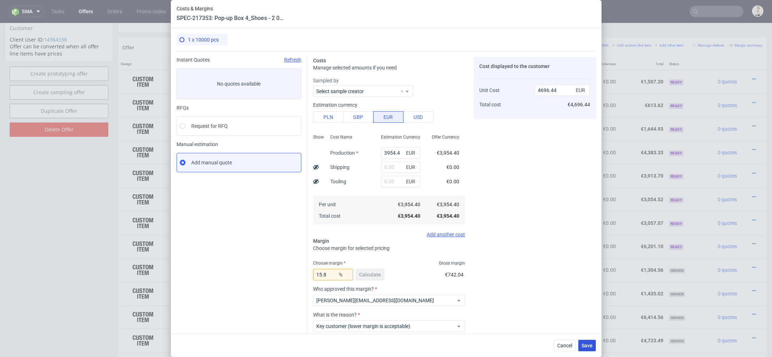
click at [594, 347] on button "Save" at bounding box center [588, 344] width 18 height 11
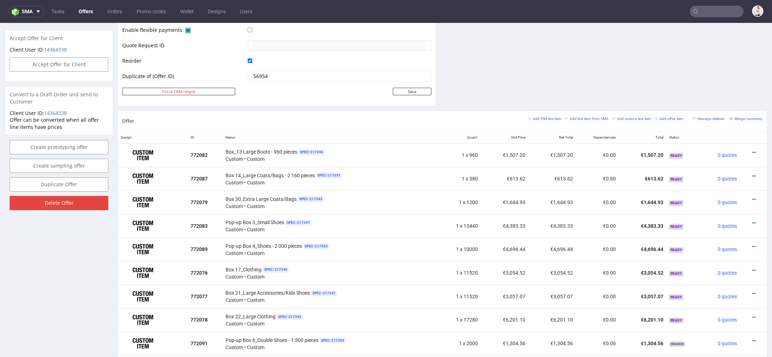
scroll to position [333, 0]
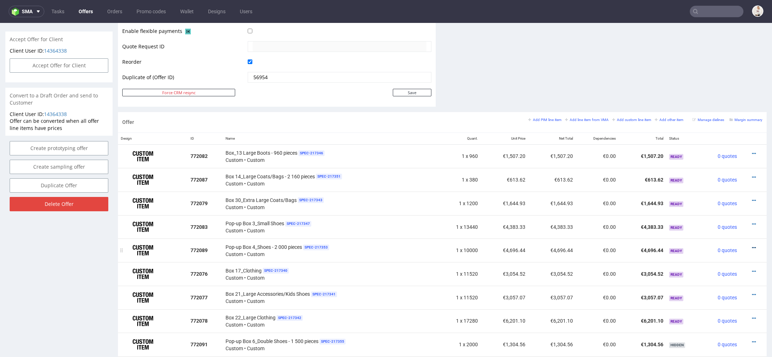
click at [752, 245] on icon at bounding box center [754, 247] width 4 height 5
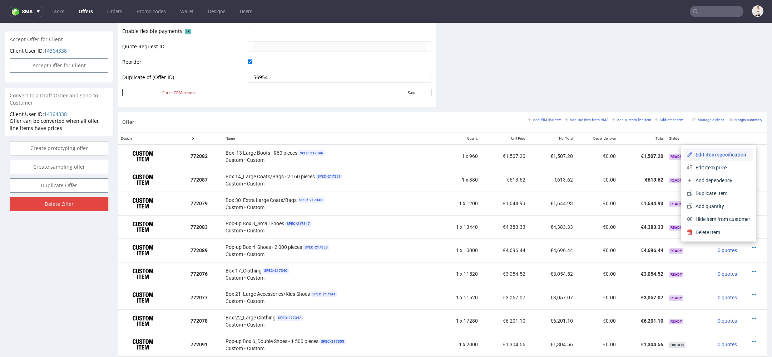
click at [714, 156] on span "Edit item specification" at bounding box center [722, 154] width 58 height 7
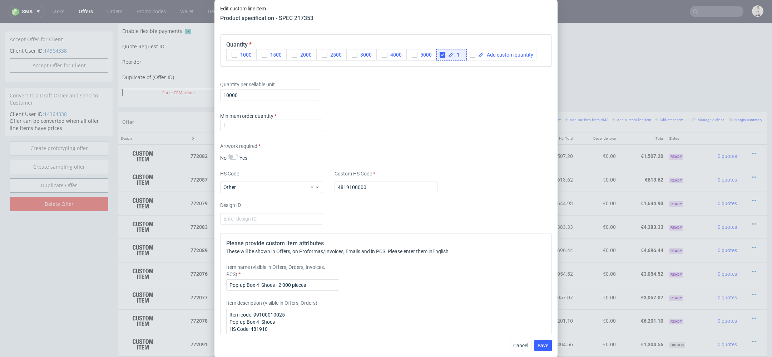
scroll to position [996, 0]
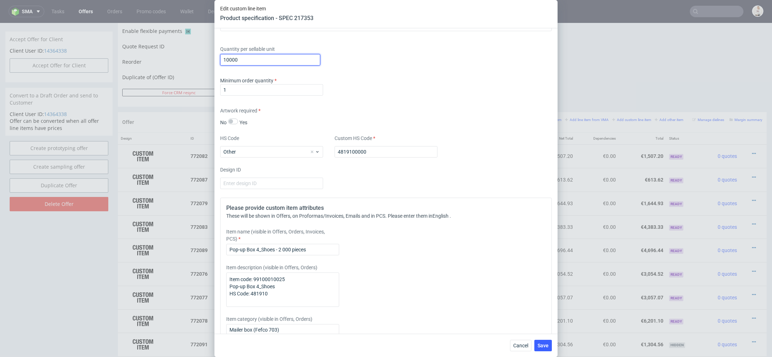
click at [228, 58] on input "10000" at bounding box center [270, 59] width 100 height 11
type input "12000"
click at [466, 65] on div "Quantity per sellable unit 12000" at bounding box center [386, 54] width 332 height 29
click at [540, 345] on span "Save" at bounding box center [543, 345] width 11 height 5
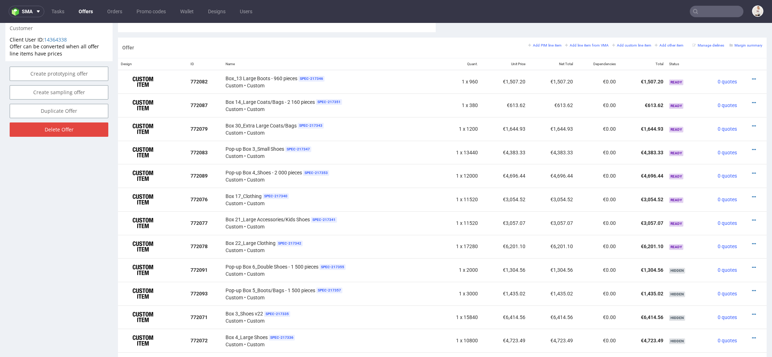
scroll to position [407, 0]
click at [752, 195] on icon at bounding box center [754, 197] width 4 height 5
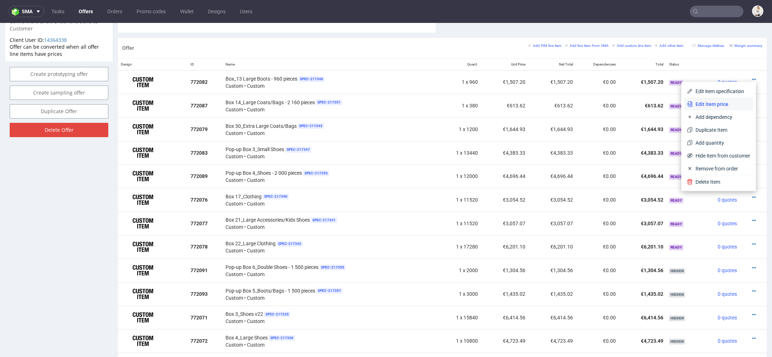
click at [712, 104] on span "Edit item price" at bounding box center [722, 103] width 58 height 7
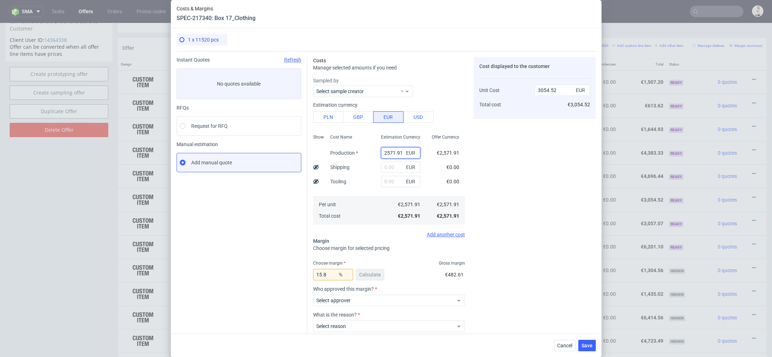
click at [393, 151] on input "2571.91" at bounding box center [400, 152] width 39 height 11
paste input "€3 661,08"
type input "€3 661,08"
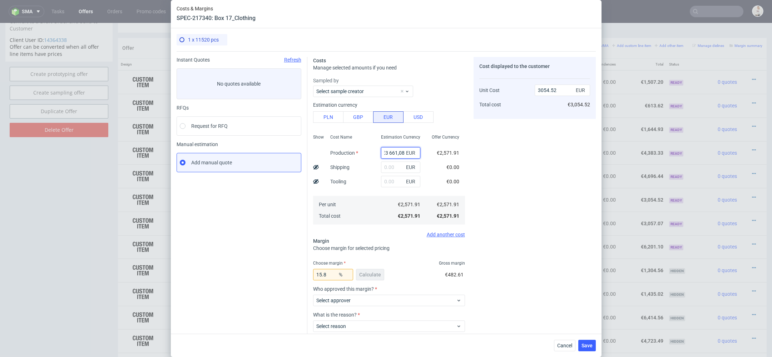
type input "0"
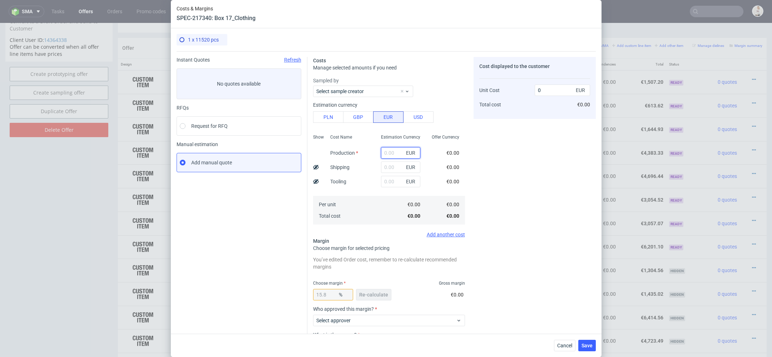
paste input "€3 661,08"
click at [389, 153] on input "€3 661,08" at bounding box center [400, 152] width 39 height 11
type input "3661.08"
type input "4348.08"
type input "3661.08"
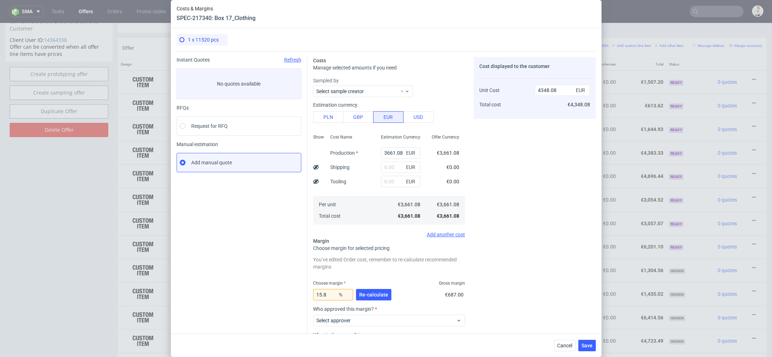
click at [491, 185] on div "Cost displayed to the customer Unit Cost Total cost 4348.08 EUR €4,348.08" at bounding box center [535, 223] width 122 height 333
click at [377, 292] on span "Re-calculate" at bounding box center [373, 294] width 29 height 5
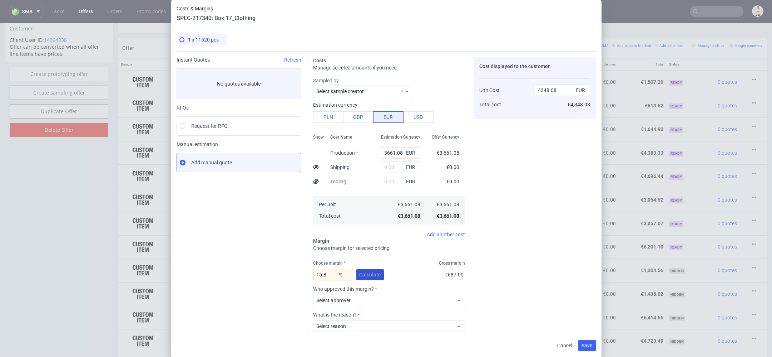
scroll to position [42, 0]
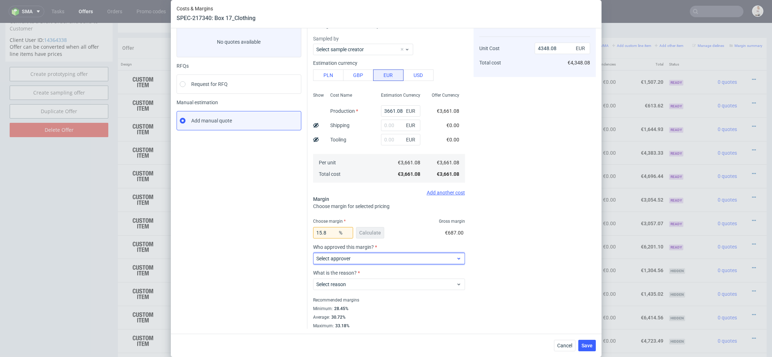
click at [360, 258] on span "Select approver" at bounding box center [387, 258] width 140 height 7
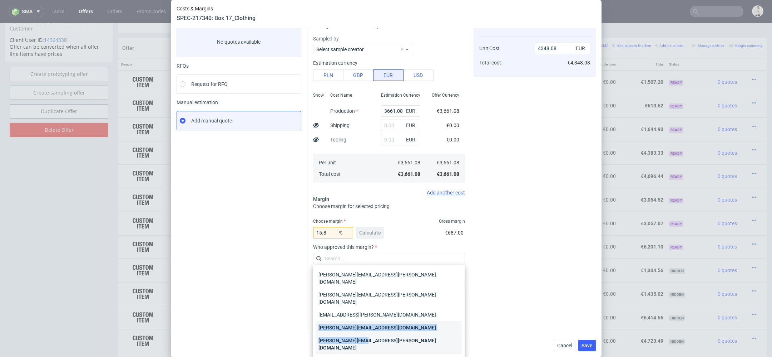
drag, startPoint x: 363, startPoint y: 324, endPoint x: 357, endPoint y: 307, distance: 17.8
click at [357, 307] on div "anna.lopatowska@packhelp.com katarzyna.traczyk@packhelp.com lukasz.turczynski@p…" at bounding box center [389, 354] width 146 height 172
click at [357, 321] on div "[PERSON_NAME][EMAIL_ADDRESS][DOMAIN_NAME]" at bounding box center [389, 327] width 146 height 13
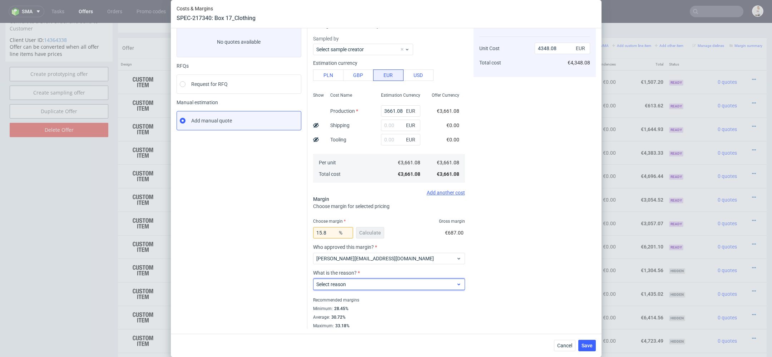
click at [357, 283] on span "Select reason" at bounding box center [387, 283] width 140 height 7
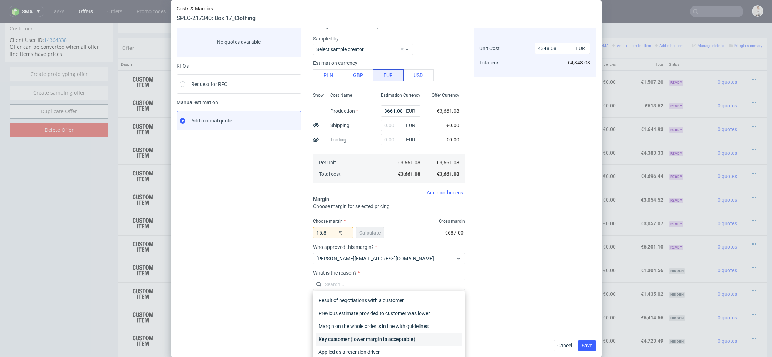
click at [348, 334] on div "Key customer (lower margin is acceptable)" at bounding box center [389, 338] width 146 height 13
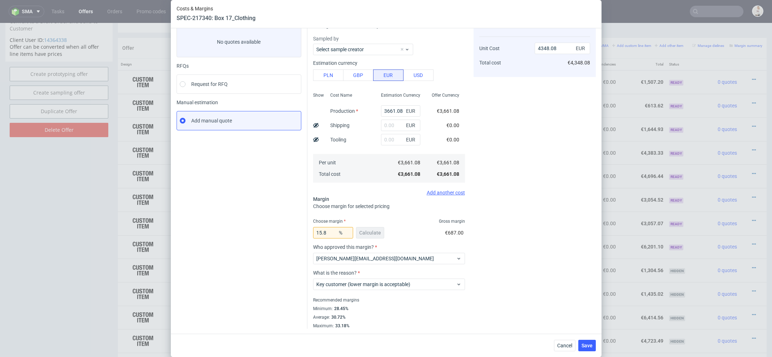
click at [487, 285] on div "Cost displayed to the customer Unit Cost Total cost 4348.08 EUR €4,348.08" at bounding box center [535, 171] width 122 height 313
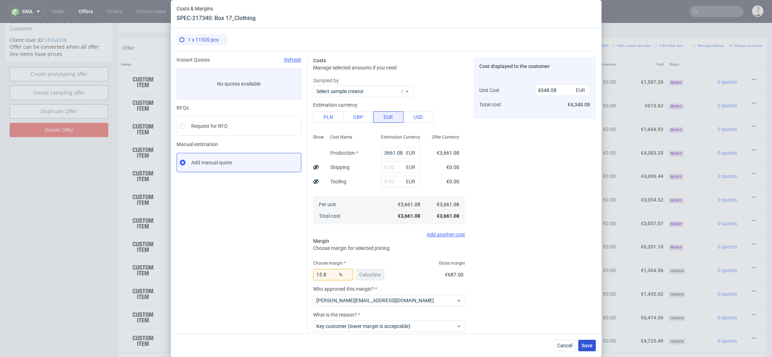
click at [587, 347] on span "Save" at bounding box center [587, 345] width 11 height 5
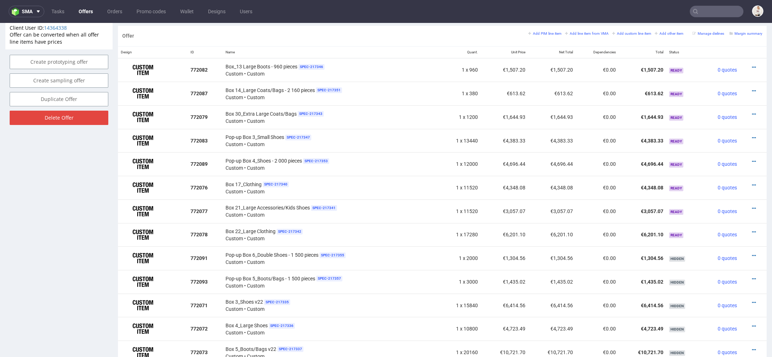
scroll to position [420, 0]
click at [752, 182] on icon at bounding box center [754, 184] width 4 height 5
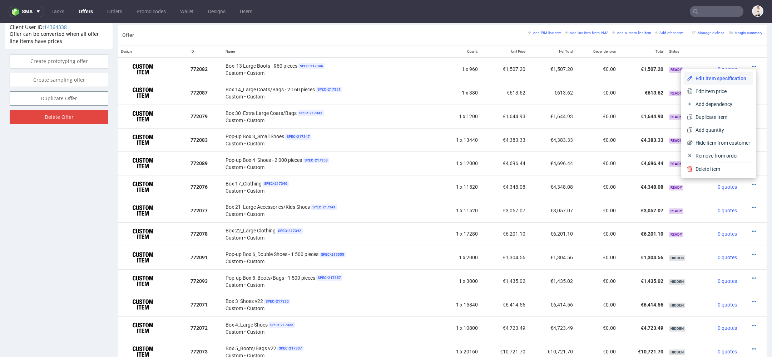
click at [701, 76] on span "Edit item specification" at bounding box center [722, 78] width 58 height 7
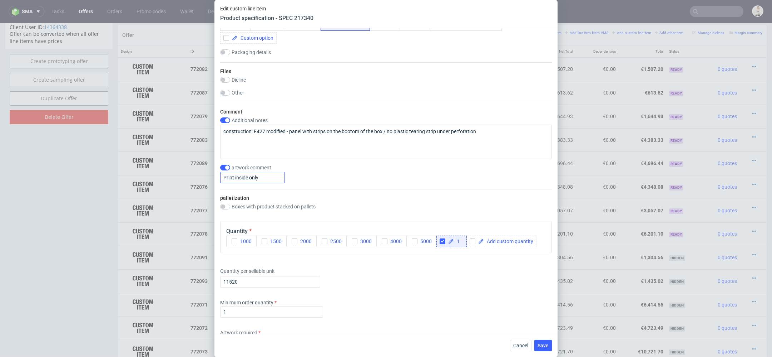
scroll to position [777, 0]
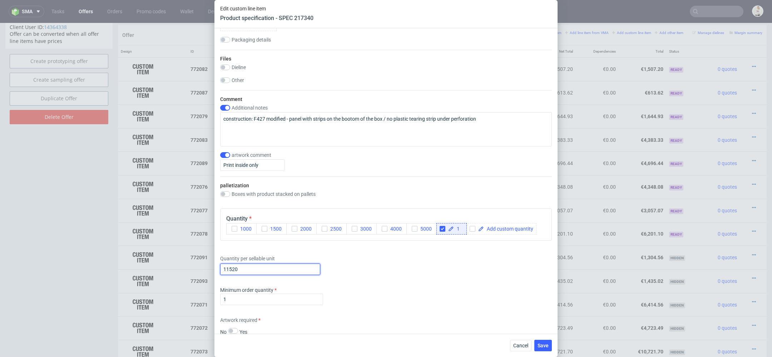
click at [250, 268] on input "11520" at bounding box center [270, 268] width 100 height 11
type input "15840"
click at [487, 309] on div "Supplier TFP Sp. z o.o. Technical specification Instant price RFQ Type Product …" at bounding box center [386, 180] width 343 height 305
click at [545, 343] on span "Save" at bounding box center [543, 345] width 11 height 5
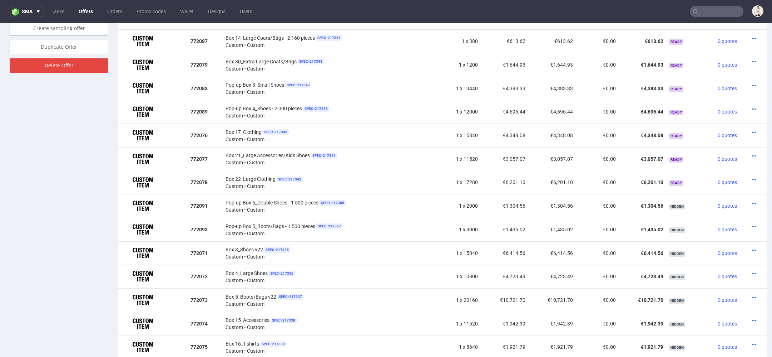
scroll to position [483, 0]
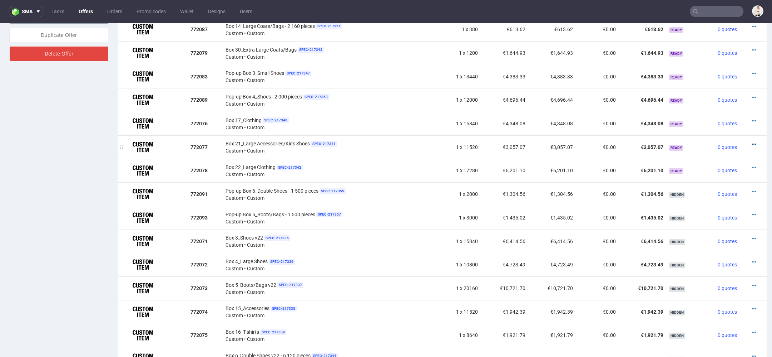
click at [752, 142] on icon at bounding box center [754, 144] width 4 height 5
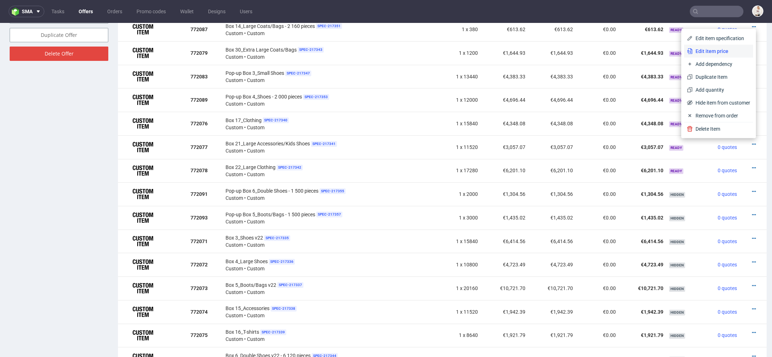
click at [717, 50] on span "Edit item price" at bounding box center [722, 51] width 58 height 7
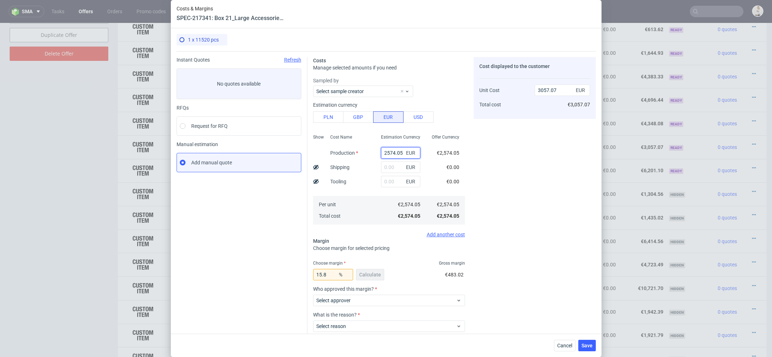
click at [393, 152] on input "2574.05" at bounding box center [400, 152] width 39 height 11
paste input "€1 352,40"
type input "€1 352,40"
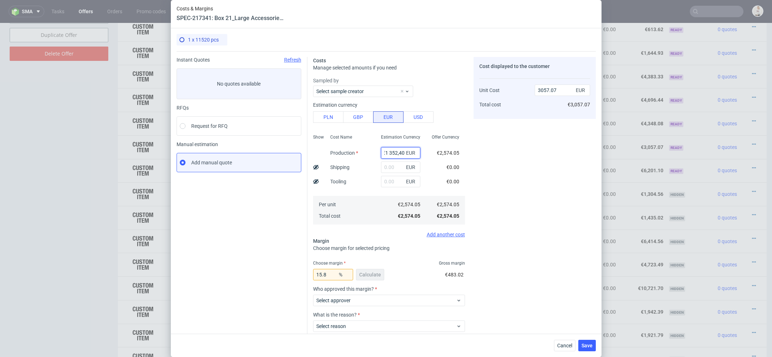
type input "0"
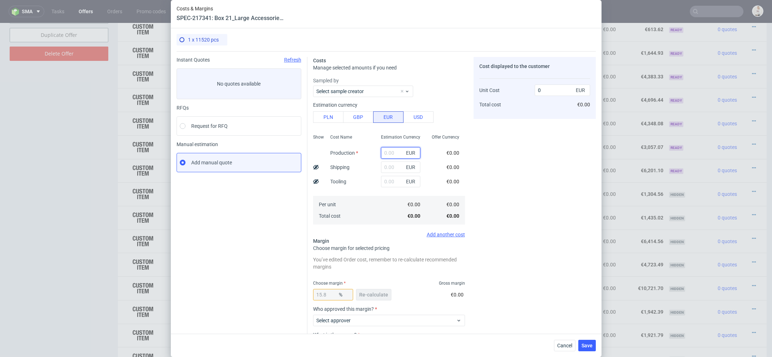
scroll to position [0, 0]
paste input "€1 352,40"
click at [389, 153] on input "€1 352,40" at bounding box center [400, 152] width 39 height 11
type input "1352.4"
type input "1606.18"
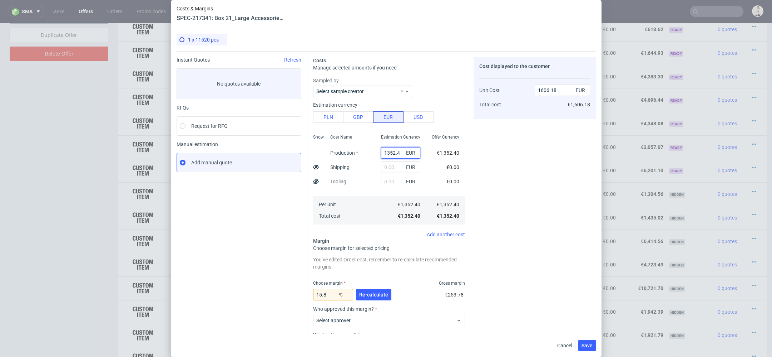
type input "1352.4"
click at [482, 196] on div "Cost displayed to the customer Unit Cost Total cost 1606.18 EUR €1,606.18" at bounding box center [535, 223] width 122 height 333
click at [373, 297] on button "Re-calculate" at bounding box center [373, 294] width 35 height 11
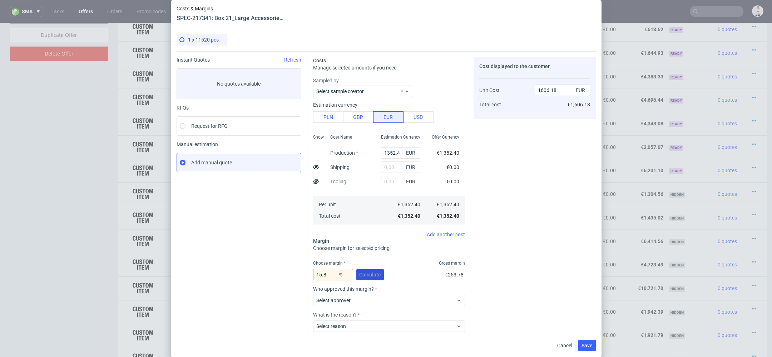
scroll to position [42, 0]
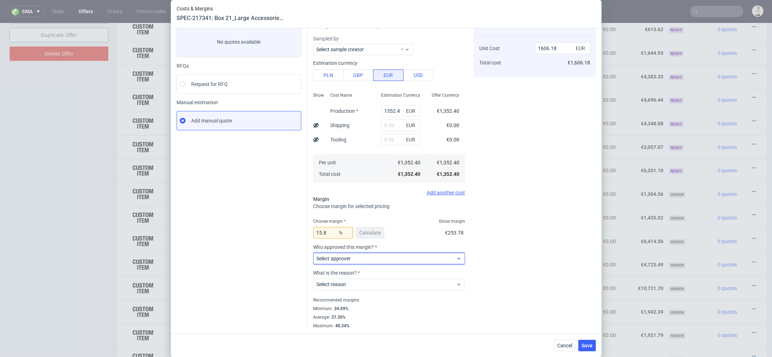
click at [361, 259] on span "Select approver" at bounding box center [387, 258] width 140 height 7
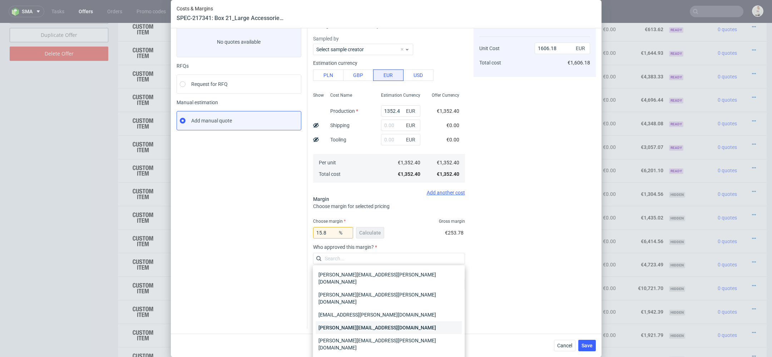
click at [366, 321] on div "[PERSON_NAME][EMAIL_ADDRESS][DOMAIN_NAME]" at bounding box center [389, 327] width 146 height 13
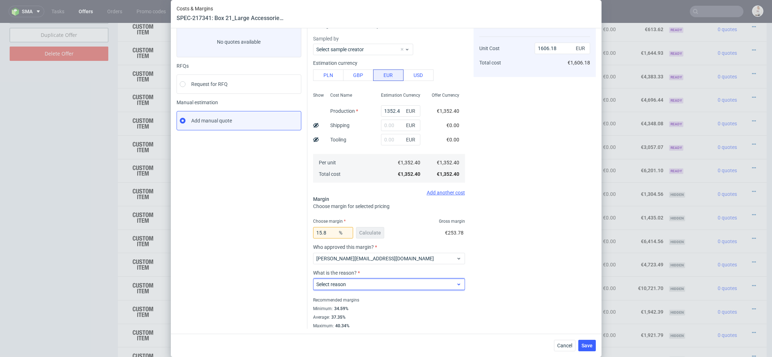
click at [356, 283] on span "Select reason" at bounding box center [387, 283] width 140 height 7
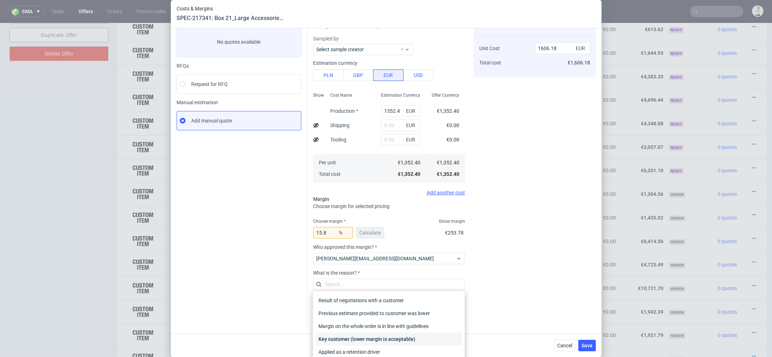
click at [366, 339] on div "Key customer (lower margin is acceptable)" at bounding box center [389, 338] width 146 height 13
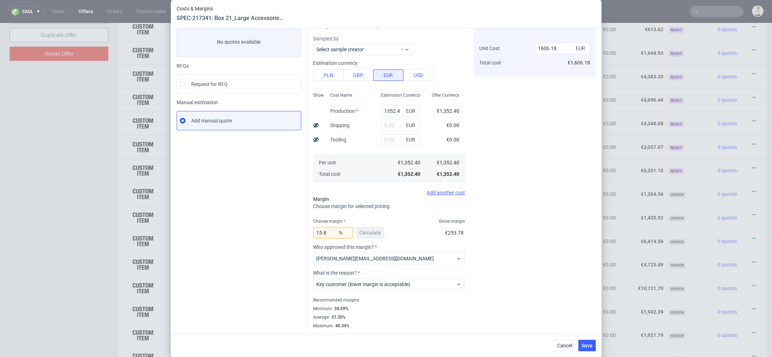
click at [529, 272] on div "Cost displayed to the customer Unit Cost Total cost 1606.18 EUR €1,606.18" at bounding box center [535, 171] width 122 height 313
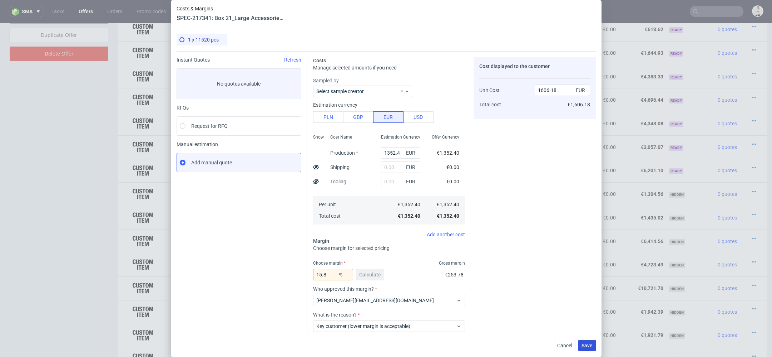
click at [591, 348] on span "Save" at bounding box center [587, 345] width 11 height 5
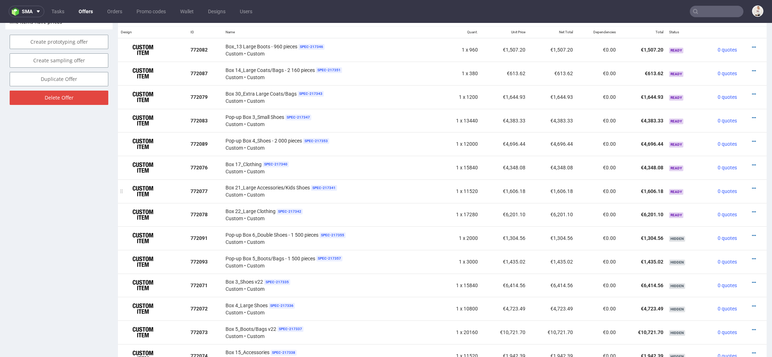
scroll to position [441, 0]
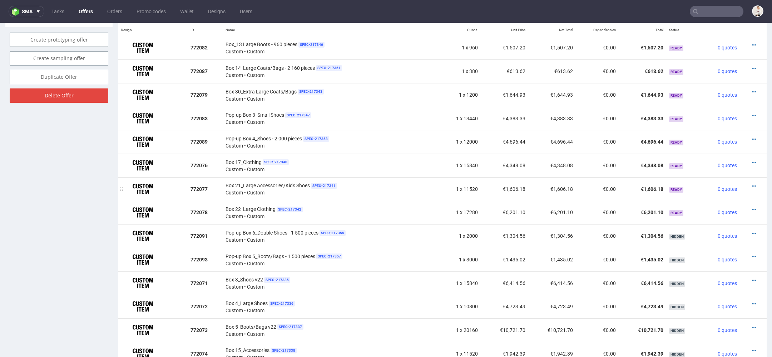
click at [743, 185] on div at bounding box center [751, 185] width 17 height 7
click at [752, 185] on icon at bounding box center [754, 185] width 4 height 5
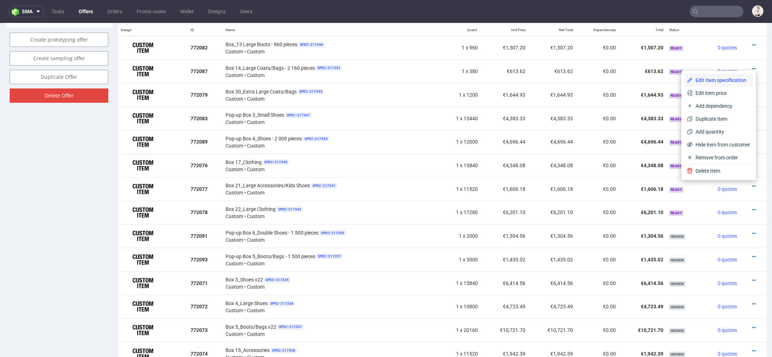
click at [710, 83] on span "Edit item specification" at bounding box center [722, 80] width 58 height 7
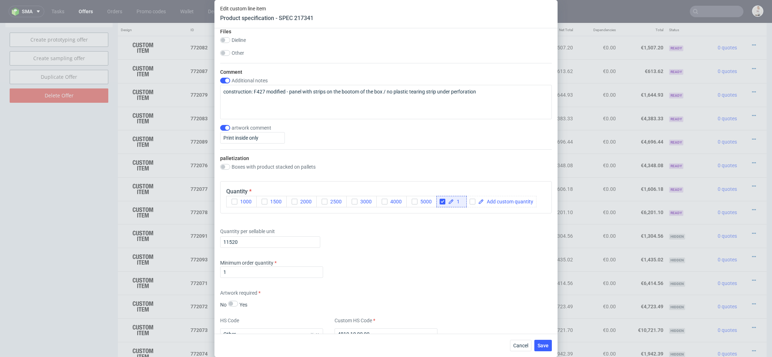
scroll to position [853, 0]
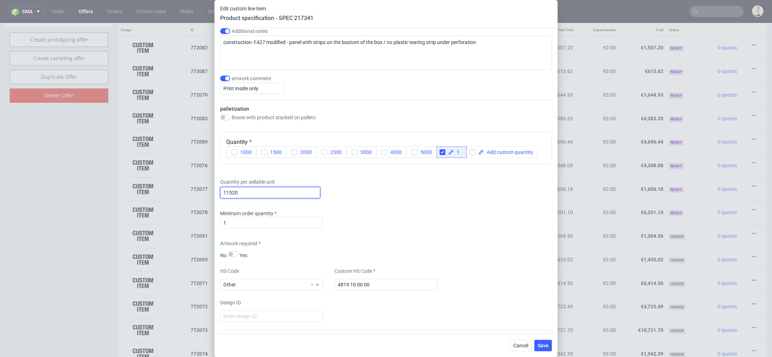
drag, startPoint x: 245, startPoint y: 190, endPoint x: 175, endPoint y: 185, distance: 71.0
click at [176, 185] on div "Edit custom line item Product specification - SPEC 217341 Supplier TFP Sp. z o.…" at bounding box center [386, 178] width 772 height 357
paste input "text"
type input "1"
paste input "5 760"
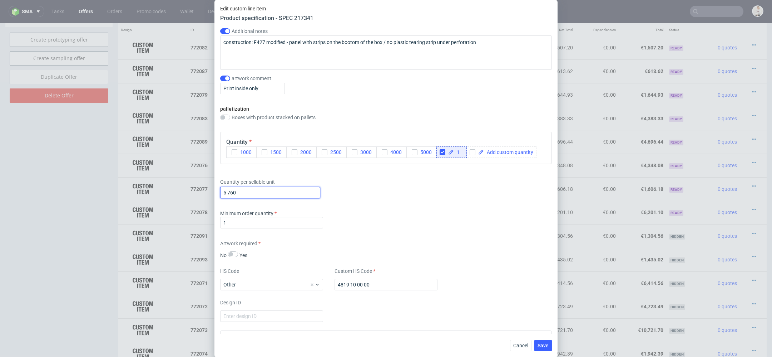
click at [228, 193] on input "5 760" at bounding box center [270, 192] width 100 height 11
click at [228, 191] on input "5 760" at bounding box center [270, 192] width 100 height 11
type input "5760"
click at [455, 236] on div "Supplier TFP Sp. z o.o. Technical specification Instant price RFQ Type Product …" at bounding box center [386, 180] width 343 height 305
click at [548, 347] on span "Save" at bounding box center [543, 345] width 11 height 5
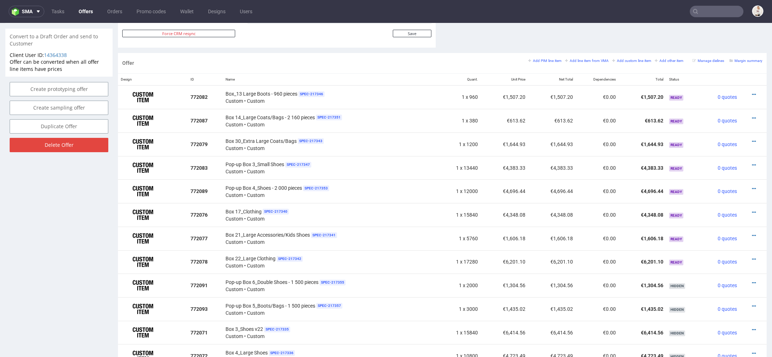
scroll to position [392, 0]
click at [752, 256] on icon at bounding box center [754, 258] width 4 height 5
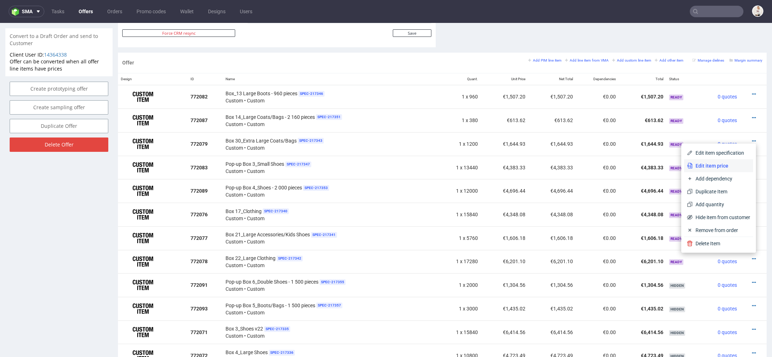
click at [730, 166] on span "Edit item price" at bounding box center [722, 165] width 58 height 7
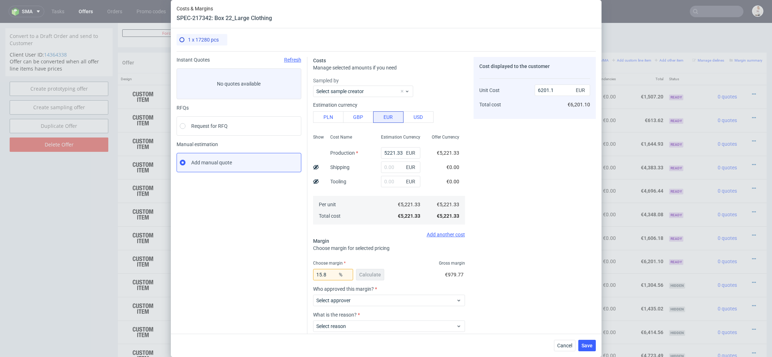
scroll to position [5, 0]
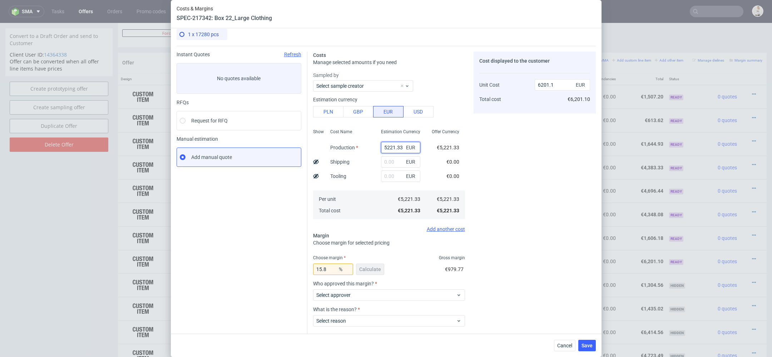
click at [393, 143] on input "5221.33" at bounding box center [400, 147] width 39 height 11
paste input "€616,09"
type input "€616,09"
type input "0"
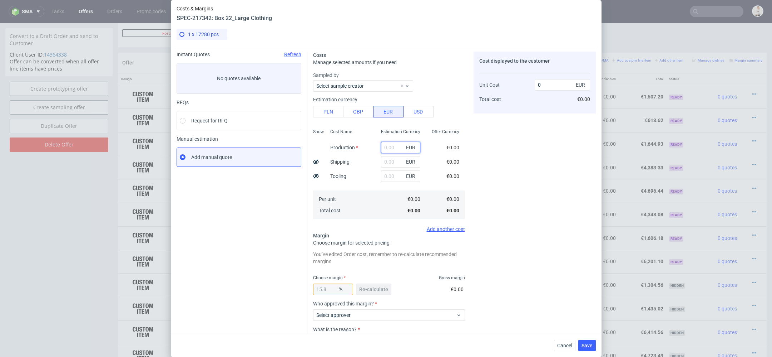
paste input "€616,09"
click at [387, 148] on input "€616,09" at bounding box center [400, 147] width 39 height 11
type input "616.09"
type input "731.7"
type input "616.09"
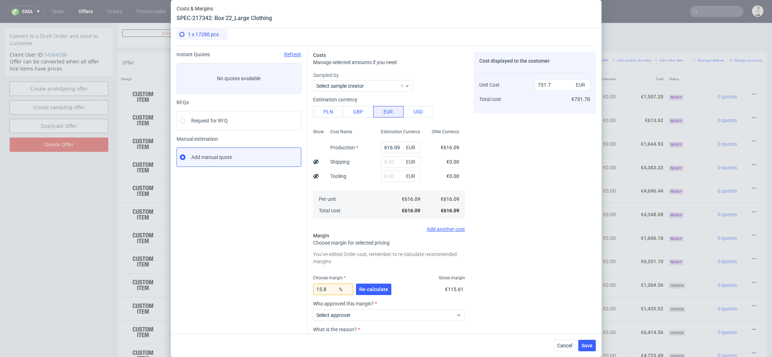
click at [493, 167] on div "Cost displayed to the customer Unit Cost Total cost 731.7 EUR €731.70" at bounding box center [535, 217] width 122 height 333
click at [383, 287] on span "Re-calculate" at bounding box center [373, 288] width 29 height 5
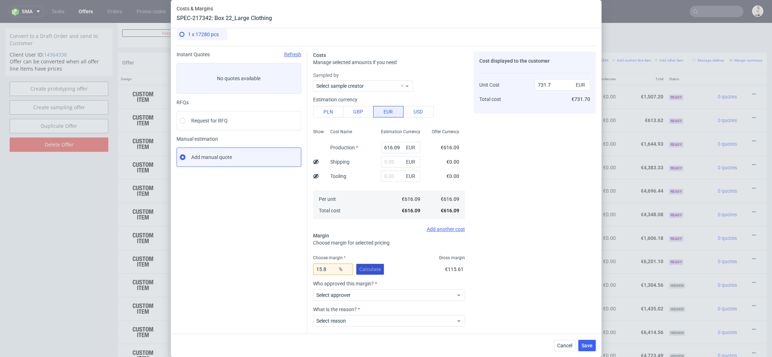
scroll to position [42, 0]
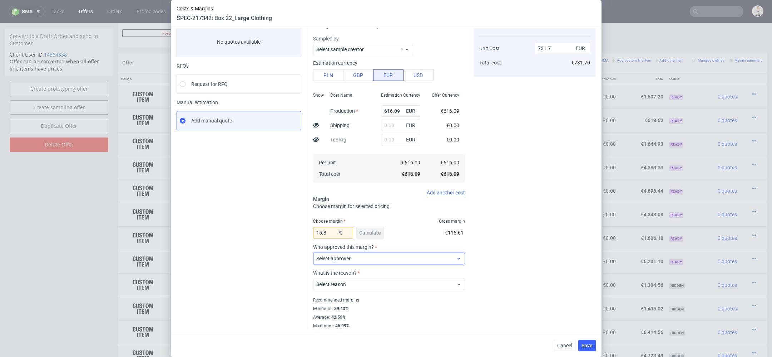
click at [364, 258] on span "Select approver" at bounding box center [387, 258] width 140 height 7
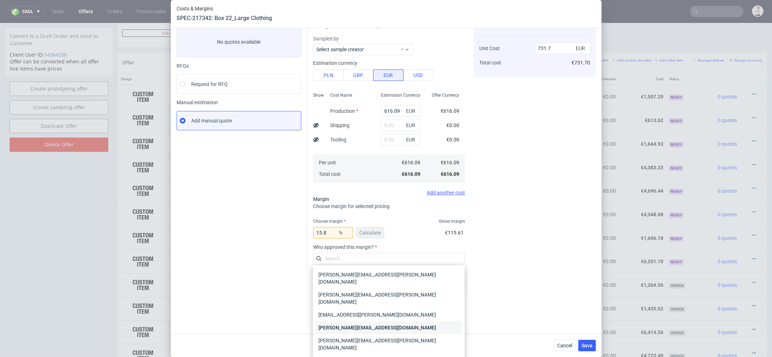
click at [371, 321] on div "maciej.wozniczko@packhelp.com" at bounding box center [389, 327] width 146 height 13
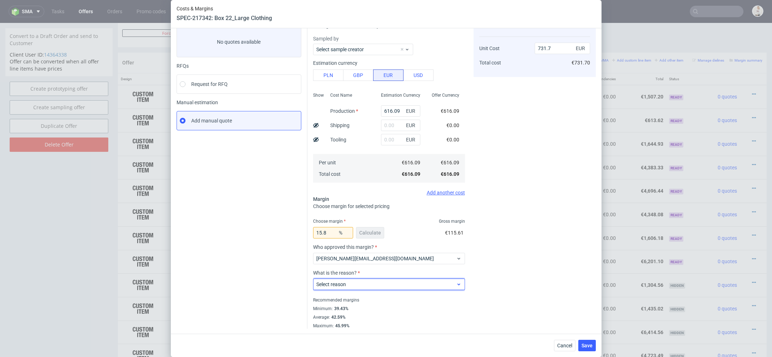
click at [368, 286] on span "Select reason" at bounding box center [387, 283] width 140 height 7
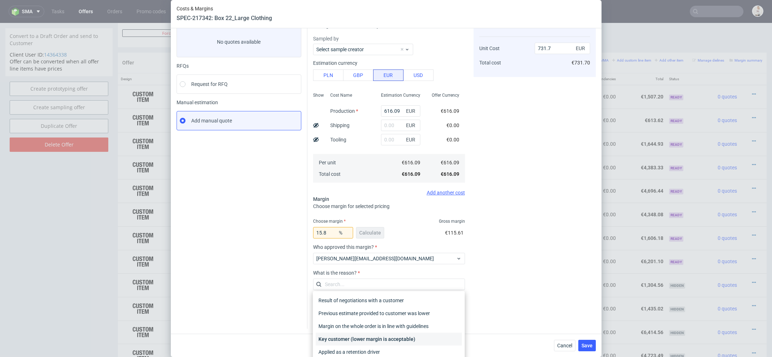
click at [374, 337] on div "Key customer (lower margin is acceptable)" at bounding box center [389, 338] width 146 height 13
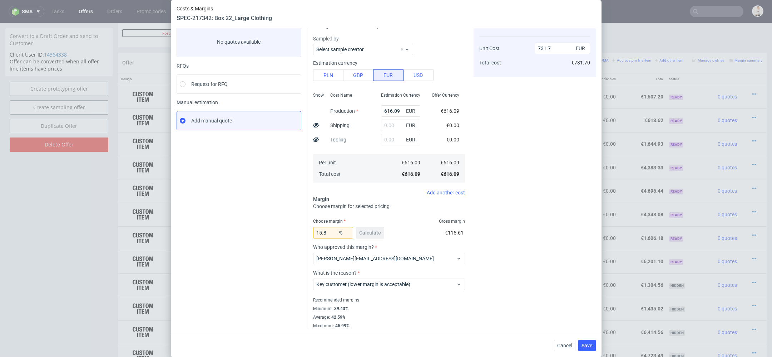
click at [533, 313] on div "Cost displayed to the customer Unit Cost Total cost 731.7 EUR €731.70" at bounding box center [535, 171] width 122 height 313
click at [589, 347] on span "Save" at bounding box center [587, 345] width 11 height 5
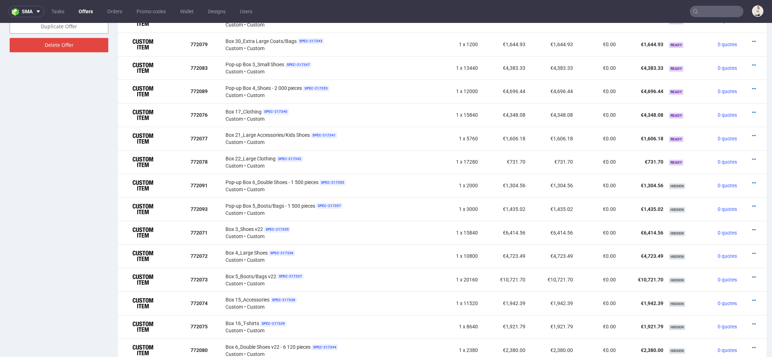
scroll to position [514, 0]
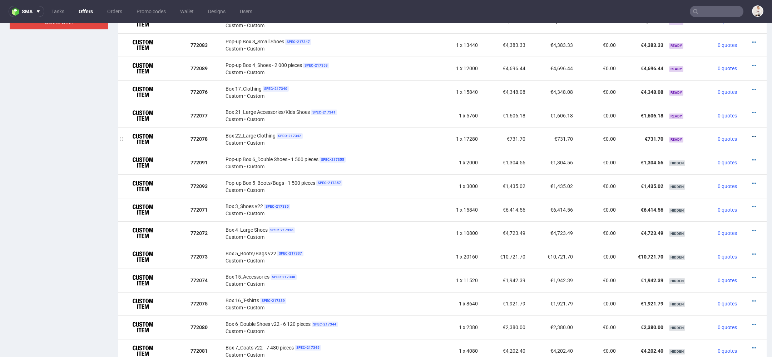
click at [752, 134] on icon at bounding box center [754, 136] width 4 height 5
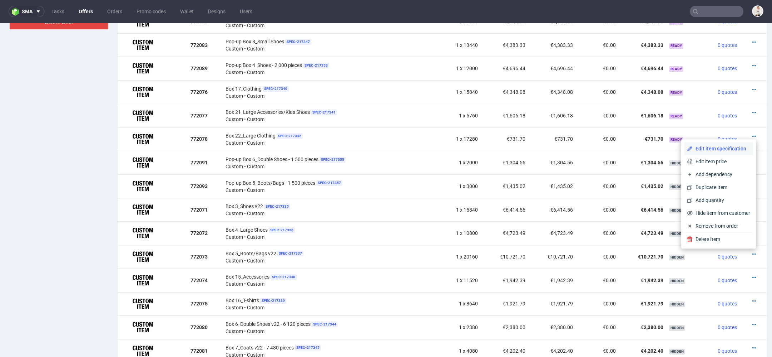
click at [707, 149] on span "Edit item specification" at bounding box center [722, 148] width 58 height 7
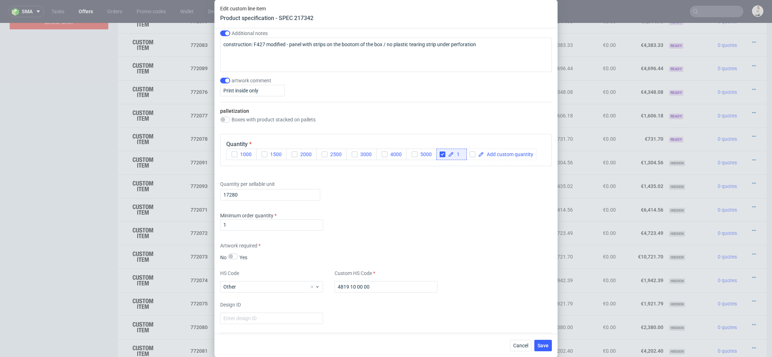
scroll to position [967, 0]
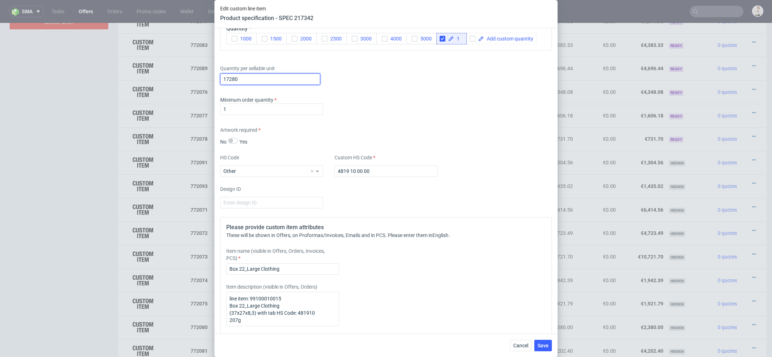
drag, startPoint x: 241, startPoint y: 78, endPoint x: 118, endPoint y: 62, distance: 123.8
click at [118, 62] on div "Edit custom line item Product specification - SPEC 217342 Supplier TFP Sp. z o.…" at bounding box center [386, 178] width 772 height 357
type input "1"
paste input "2 160"
click at [229, 77] on input "2 160" at bounding box center [270, 78] width 100 height 11
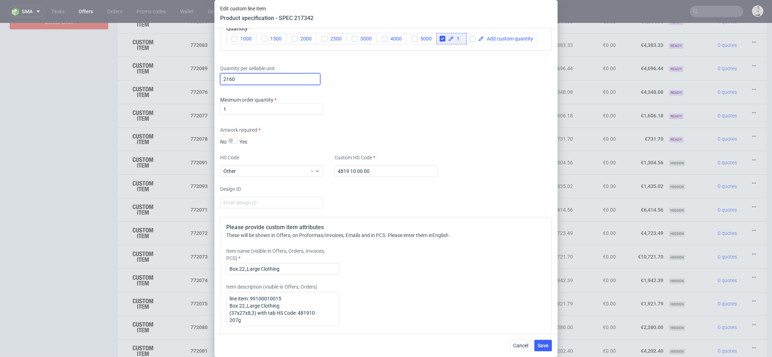
type input "2160"
click at [413, 131] on div "Artwork required No Yes" at bounding box center [386, 135] width 332 height 19
click at [543, 345] on span "Save" at bounding box center [543, 345] width 11 height 5
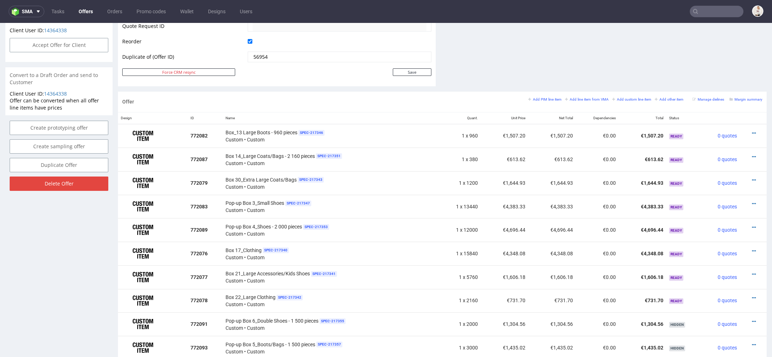
scroll to position [353, 0]
click at [752, 201] on icon at bounding box center [754, 203] width 4 height 5
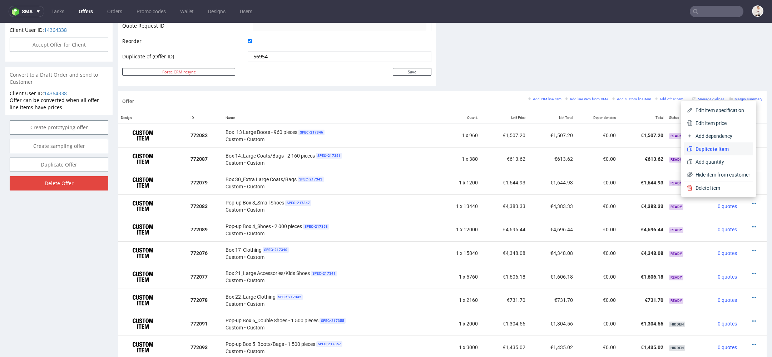
click at [713, 149] on span "Duplicate Item" at bounding box center [722, 148] width 58 height 7
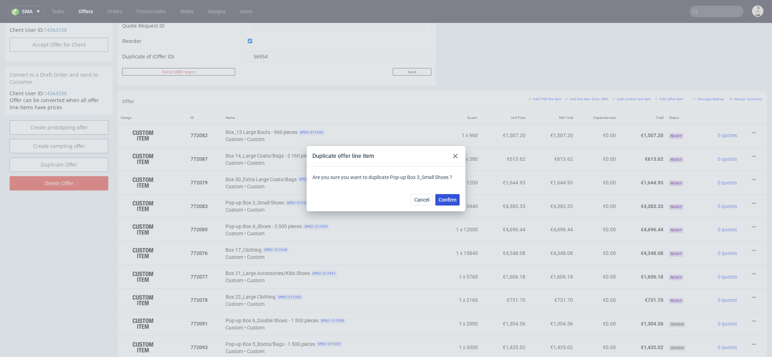
click at [449, 199] on span "Confirm" at bounding box center [448, 199] width 18 height 5
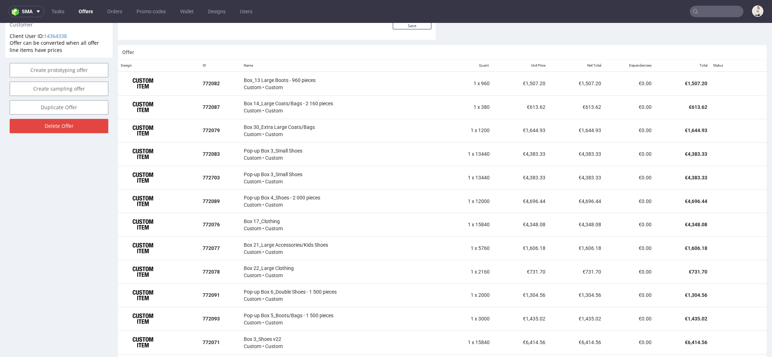
scroll to position [421, 0]
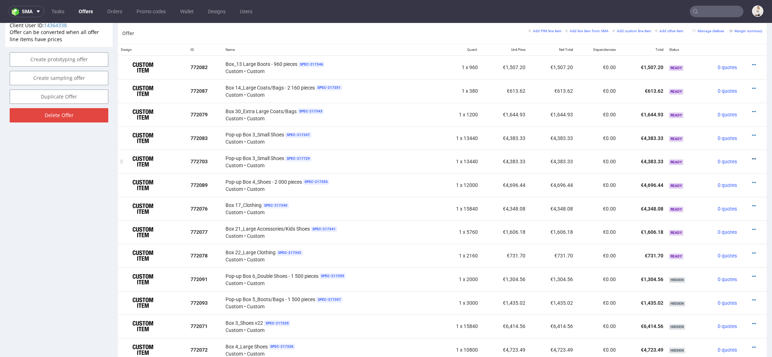
click at [752, 157] on icon at bounding box center [754, 158] width 4 height 5
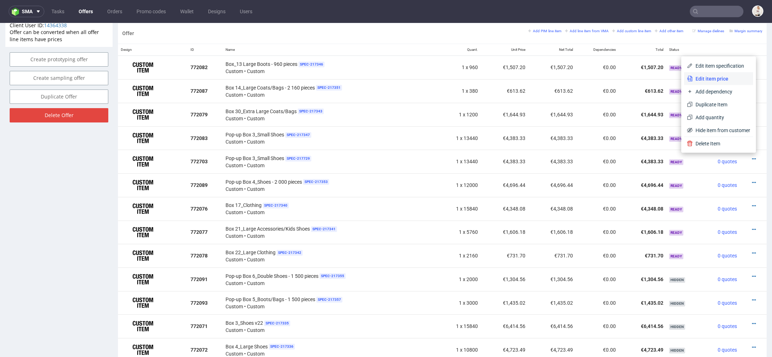
click at [712, 82] on li "Edit item price" at bounding box center [719, 78] width 69 height 13
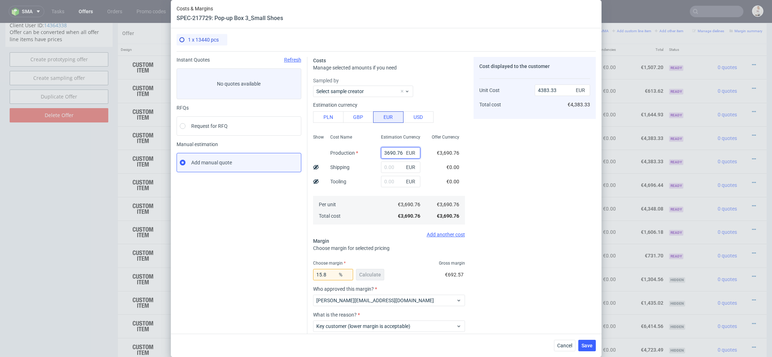
click at [399, 158] on div "3690.76 EUR" at bounding box center [400, 152] width 39 height 11
click at [397, 155] on input "3690.76" at bounding box center [400, 152] width 39 height 11
paste input "€1 054,50"
type input "€1 054,50"
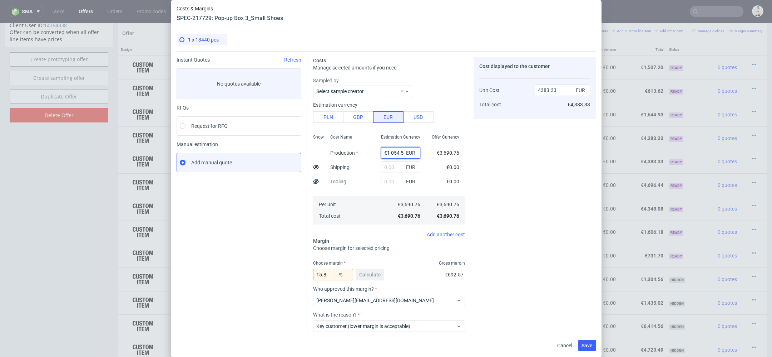
scroll to position [0, 2]
type input "0"
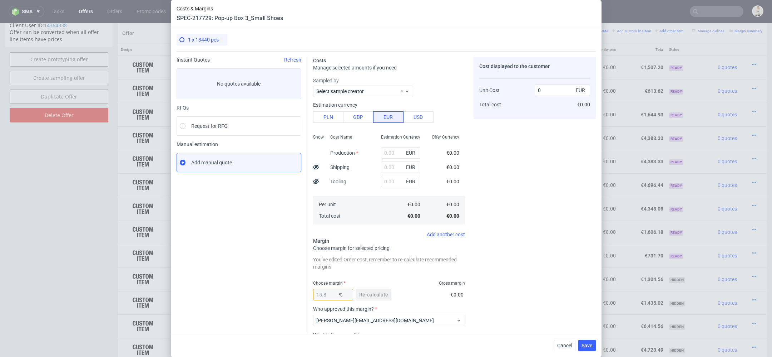
click at [460, 171] on div "€0.00" at bounding box center [453, 167] width 24 height 14
click at [387, 150] on input "text" at bounding box center [400, 152] width 39 height 11
paste input "€1 054,50"
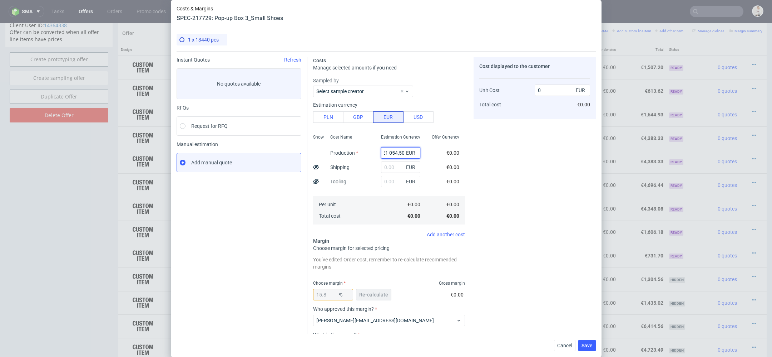
click at [390, 152] on input "€1 054,50" at bounding box center [400, 152] width 39 height 11
type input "1054.5"
type input "1252.38"
type input "1054.5"
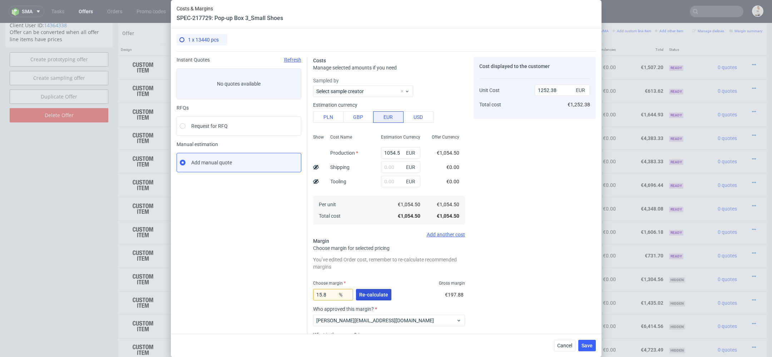
click at [380, 294] on span "Re-calculate" at bounding box center [373, 294] width 29 height 5
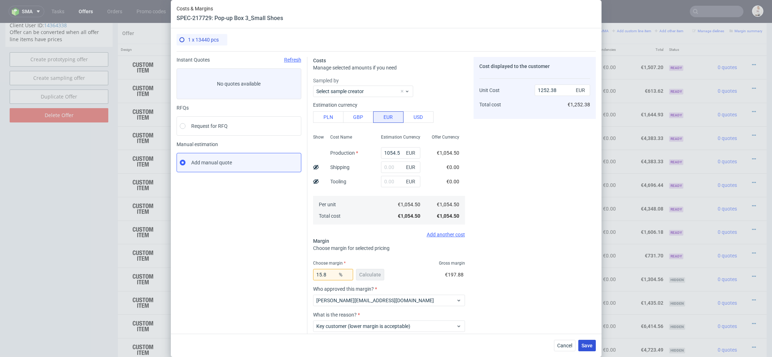
click at [584, 344] on span "Save" at bounding box center [587, 345] width 11 height 5
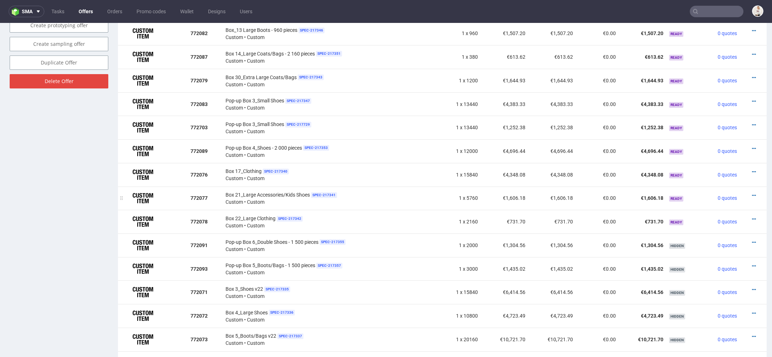
scroll to position [470, 0]
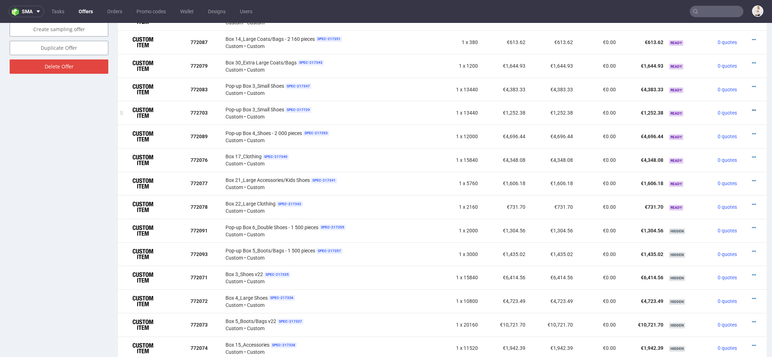
click at [752, 108] on icon at bounding box center [754, 110] width 4 height 5
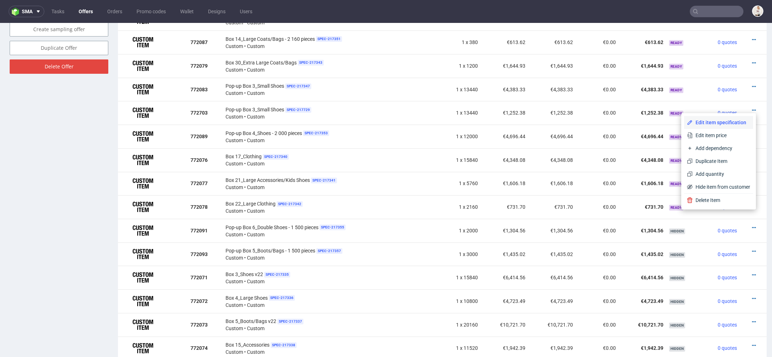
click at [705, 120] on span "Edit item specification" at bounding box center [722, 122] width 58 height 7
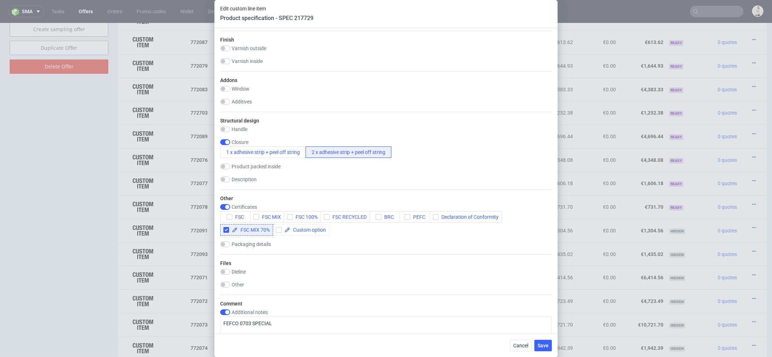
scroll to position [825, 0]
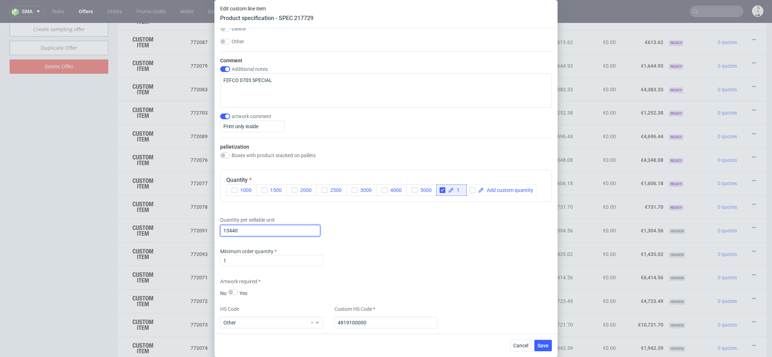
drag, startPoint x: 246, startPoint y: 231, endPoint x: 43, endPoint y: 231, distance: 203.9
click at [43, 231] on div "Edit custom line item Product specification - SPEC 217729 Supplier TFP Sp. z o.…" at bounding box center [386, 178] width 772 height 357
type input "3840"
click at [412, 236] on div "Quantity per sellable unit 3840" at bounding box center [386, 224] width 332 height 29
click at [546, 348] on button "Save" at bounding box center [544, 344] width 18 height 11
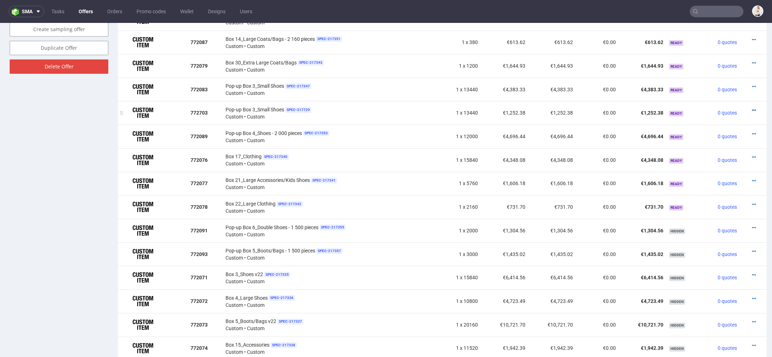
click at [752, 108] on icon at bounding box center [754, 110] width 4 height 5
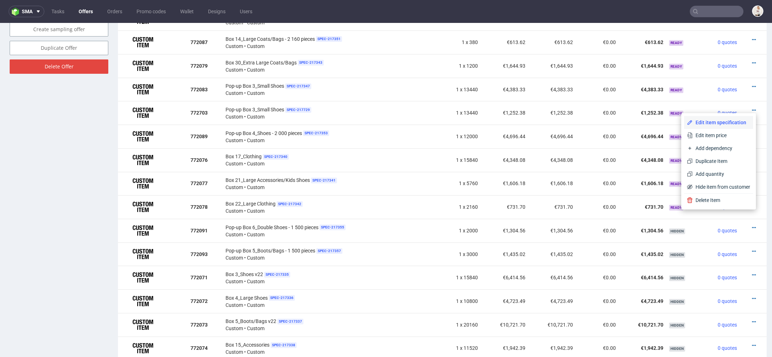
click at [715, 118] on li "Edit item specification" at bounding box center [719, 122] width 69 height 13
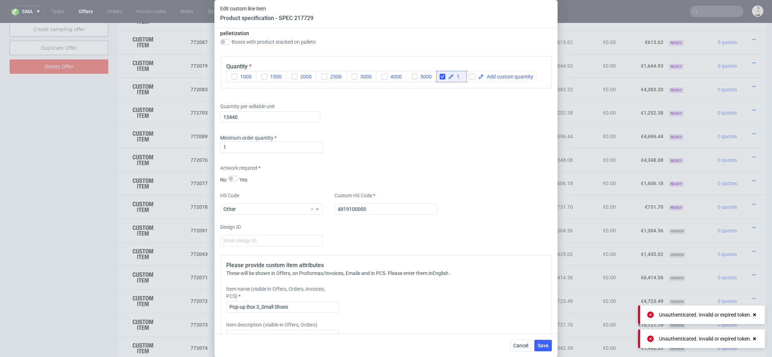
scroll to position [924, 0]
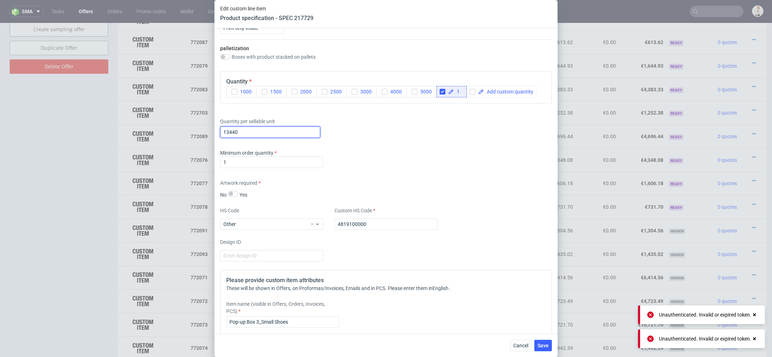
click at [245, 131] on input "13440" at bounding box center [270, 131] width 100 height 11
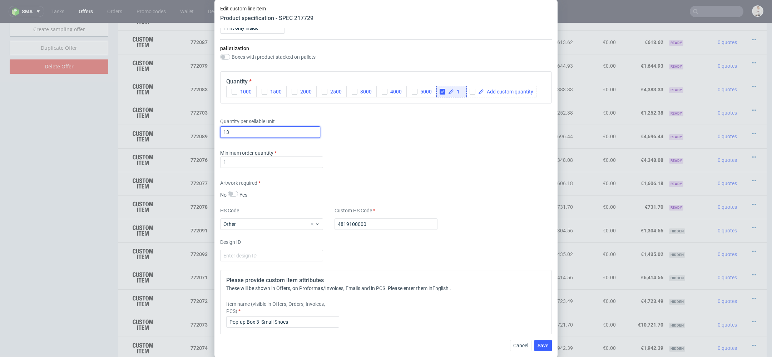
type input "1"
type input "3840"
click at [447, 144] on div "Supplier TFP Sp. z o.o. Technical specification Instant price RFQ Type Product …" at bounding box center [386, 180] width 343 height 305
click at [544, 345] on span "Save" at bounding box center [543, 345] width 11 height 5
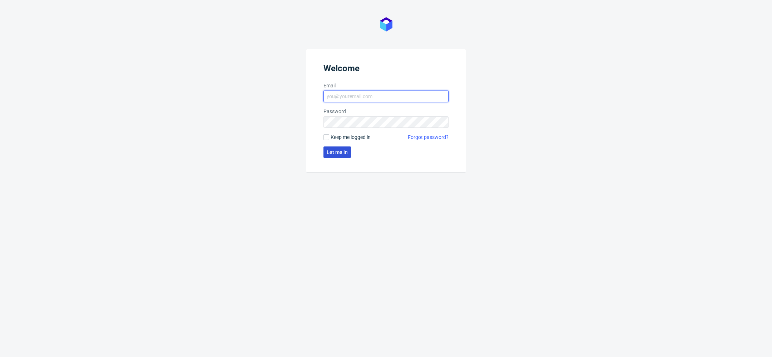
type input "[EMAIL_ADDRESS][DOMAIN_NAME]"
click at [339, 154] on span "Let me in" at bounding box center [337, 151] width 21 height 5
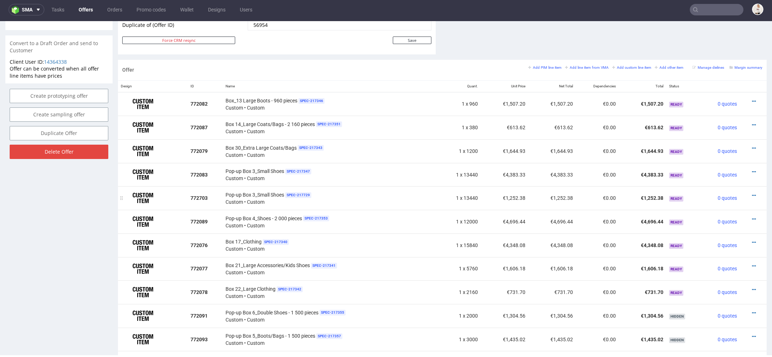
scroll to position [421, 0]
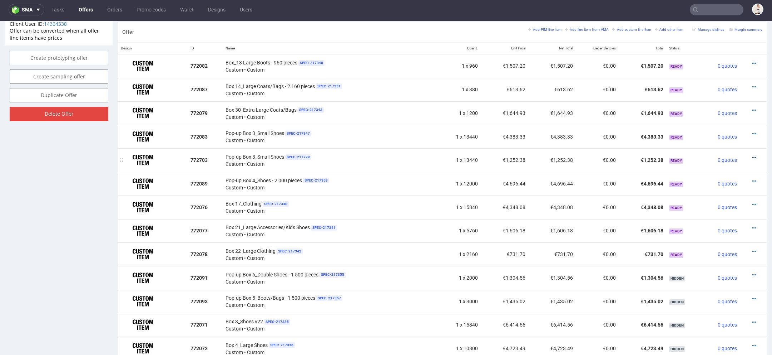
click at [752, 155] on icon at bounding box center [754, 157] width 4 height 5
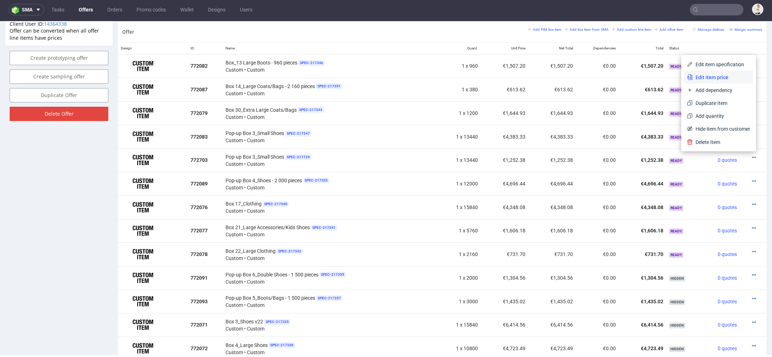
click at [717, 76] on span "Edit item price" at bounding box center [722, 77] width 58 height 7
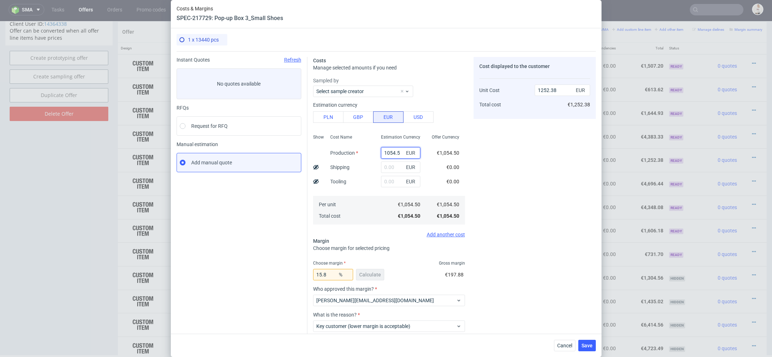
click at [397, 153] on input "1054.5" at bounding box center [400, 152] width 39 height 11
click at [406, 154] on span "EUR" at bounding box center [412, 153] width 14 height 10
click at [397, 149] on input "1054.5" at bounding box center [400, 152] width 39 height 11
click at [405, 153] on span "EUR" at bounding box center [412, 153] width 14 height 10
click at [403, 153] on input "1054.5" at bounding box center [400, 152] width 39 height 11
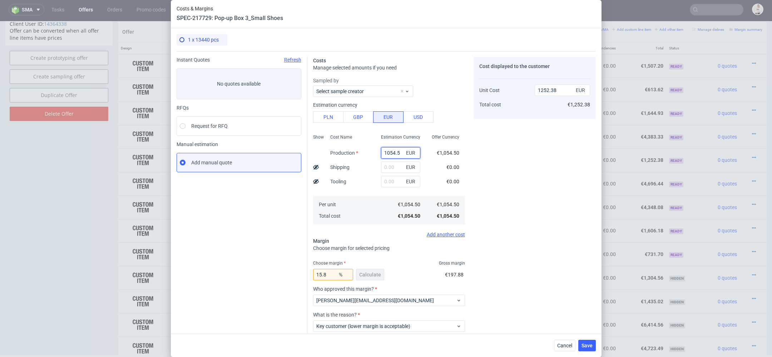
type input "1054.5t"
type input "0"
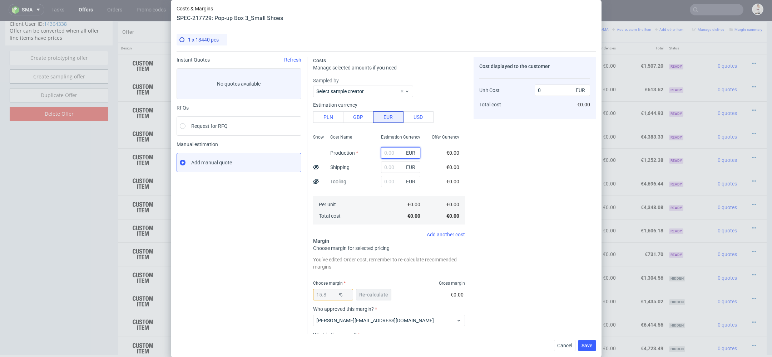
paste input "€1 054,50"
click at [390, 154] on input "€1 054,50" at bounding box center [400, 152] width 39 height 11
type input "1054.5"
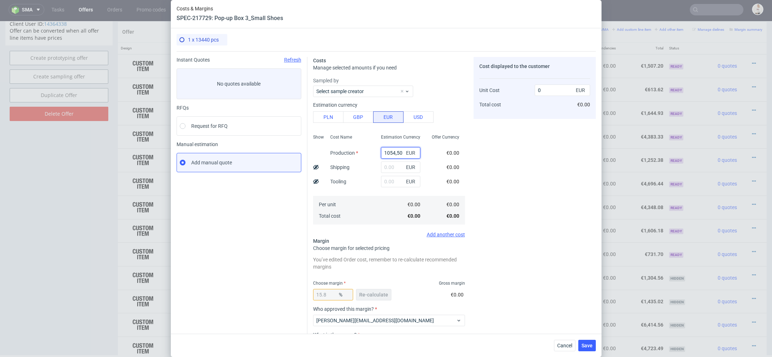
type input "1252.38"
type input "1054.5"
click at [502, 195] on div "Cost displayed to the customer Unit Cost Total cost 1252.38 EUR €1,252.38" at bounding box center [535, 223] width 122 height 333
click at [367, 296] on span "Re-calculate" at bounding box center [373, 294] width 29 height 5
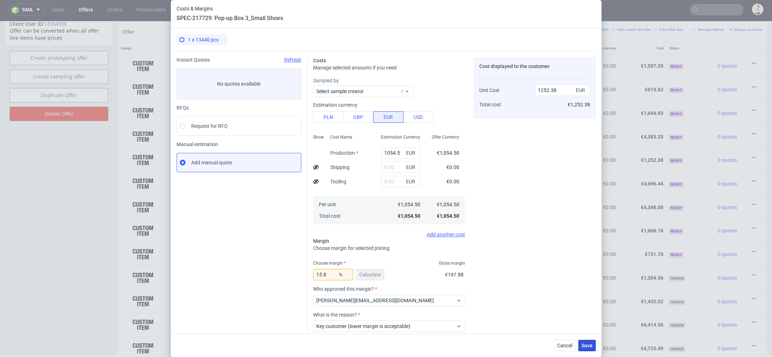
click at [586, 343] on span "Save" at bounding box center [587, 345] width 11 height 5
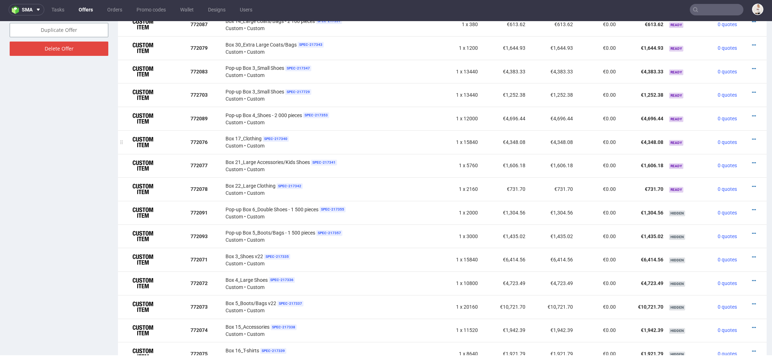
scroll to position [470, 0]
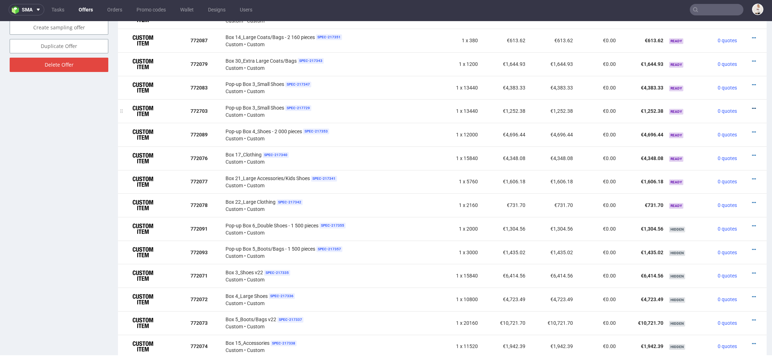
click at [752, 106] on icon at bounding box center [754, 108] width 4 height 5
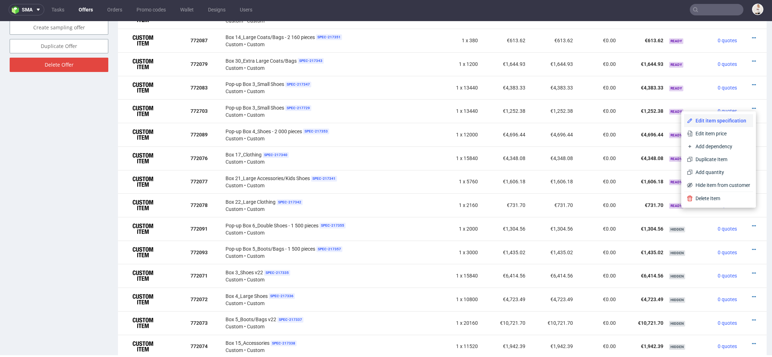
click at [716, 122] on span "Edit item specification" at bounding box center [722, 120] width 58 height 7
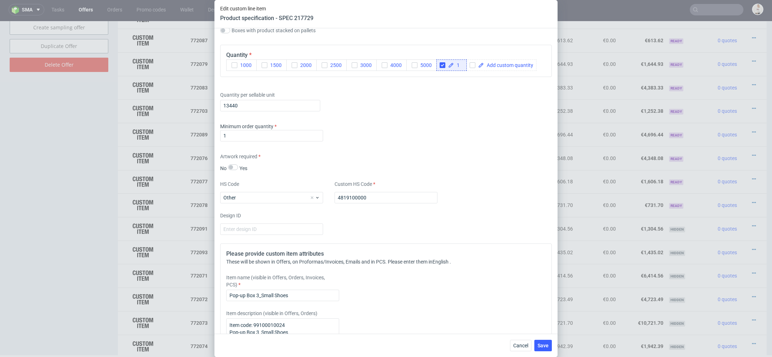
scroll to position [911, 0]
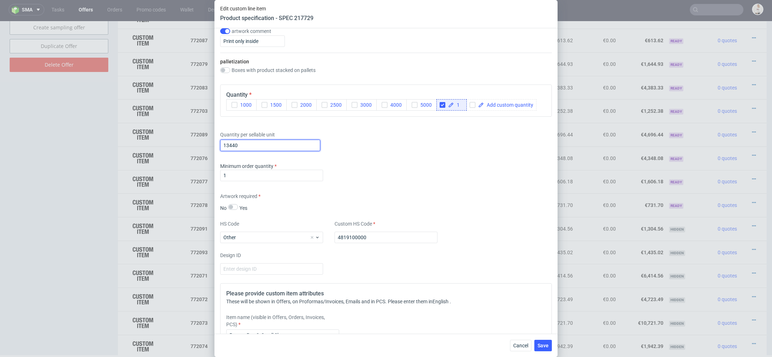
drag, startPoint x: 248, startPoint y: 144, endPoint x: 150, endPoint y: 145, distance: 98.0
click at [150, 145] on div "Edit custom line item Product specification - SPEC 217729 Supplier TFP Sp. z o.…" at bounding box center [386, 178] width 772 height 357
paste input "text"
type input "1"
type input "3840"
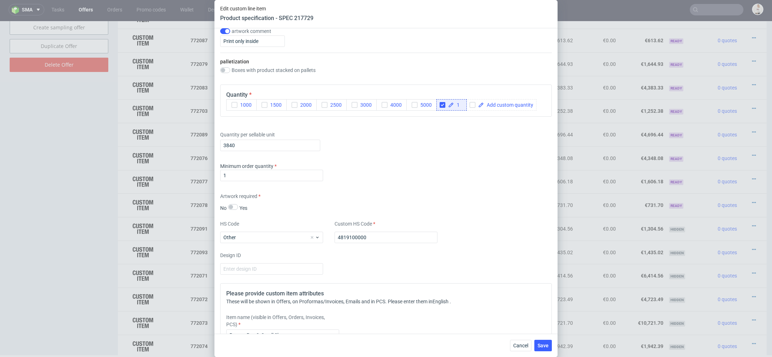
click at [413, 156] on div "Supplier TFP Sp. z o.o. Technical specification Instant price RFQ Type Product …" at bounding box center [386, 180] width 343 height 305
click at [541, 348] on span "Save" at bounding box center [543, 345] width 11 height 5
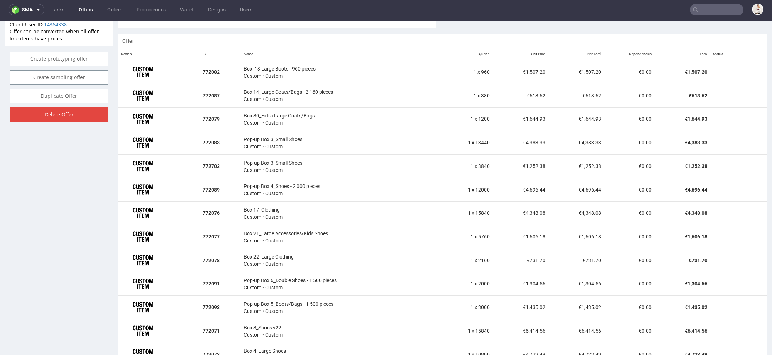
scroll to position [426, 0]
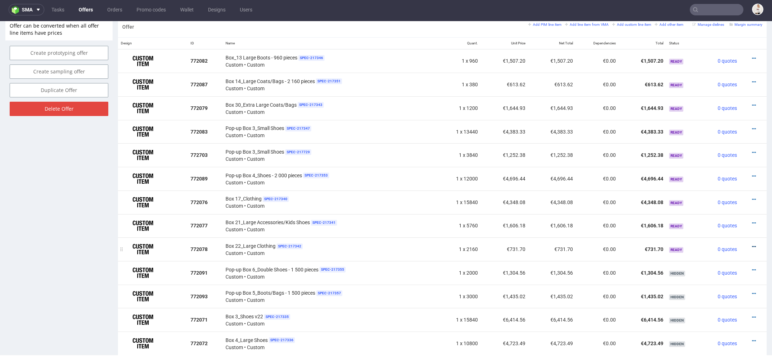
click at [752, 244] on icon at bounding box center [754, 246] width 4 height 5
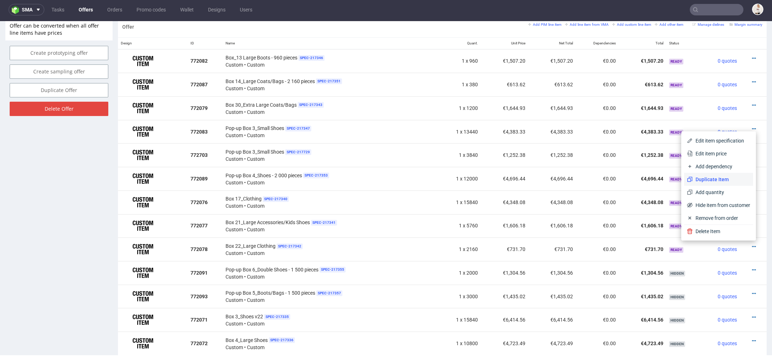
click at [712, 181] on span "Duplicate Item" at bounding box center [722, 179] width 58 height 7
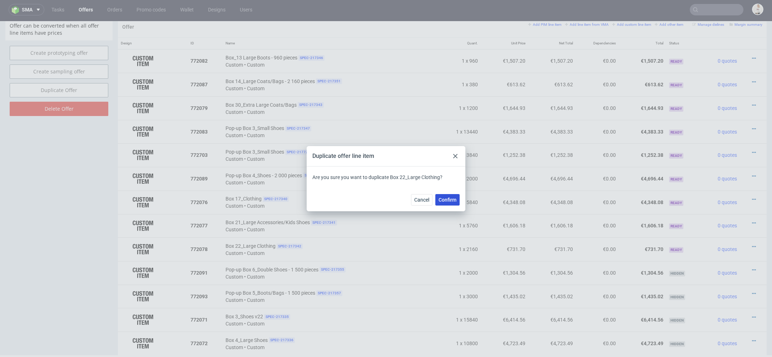
click at [442, 199] on span "Confirm" at bounding box center [448, 199] width 18 height 5
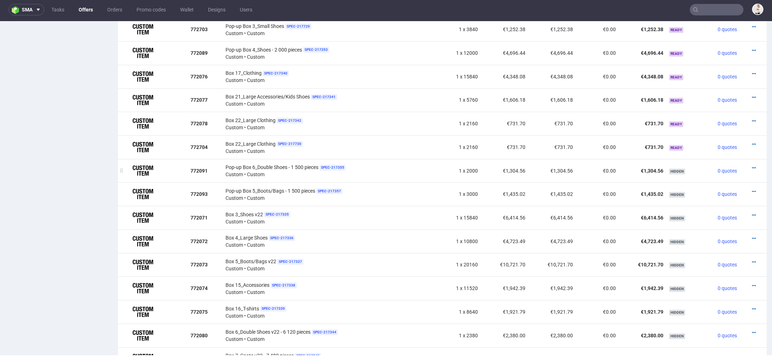
scroll to position [554, 0]
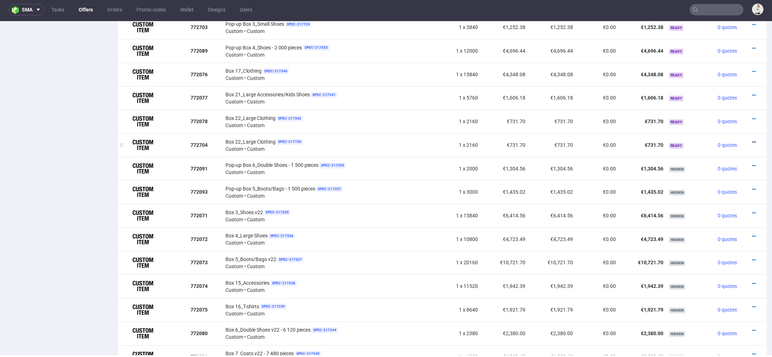
click at [752, 139] on icon at bounding box center [754, 141] width 4 height 5
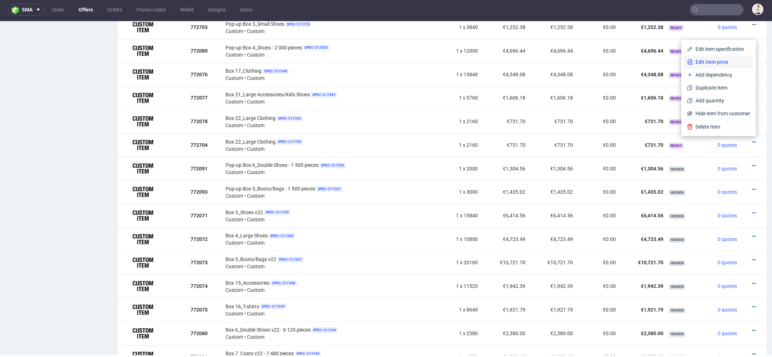
click at [713, 60] on span "Edit item price" at bounding box center [722, 61] width 58 height 7
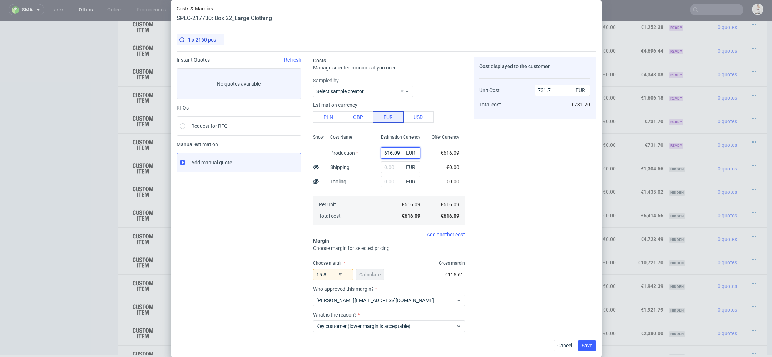
click at [389, 152] on input "616.09" at bounding box center [400, 152] width 39 height 11
paste input "€205,36"
type input "€205,36"
type input "0"
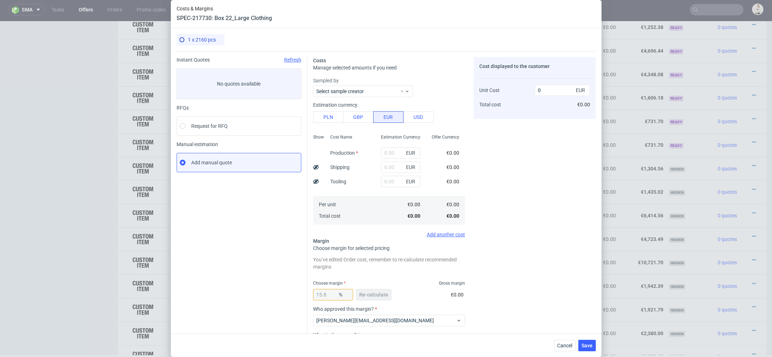
click at [441, 161] on div "€0.00" at bounding box center [453, 167] width 24 height 14
click at [401, 153] on input "text" at bounding box center [400, 152] width 39 height 11
paste input "€205,36"
click at [387, 153] on input "€205,36" at bounding box center [400, 152] width 39 height 11
type input "205.36"
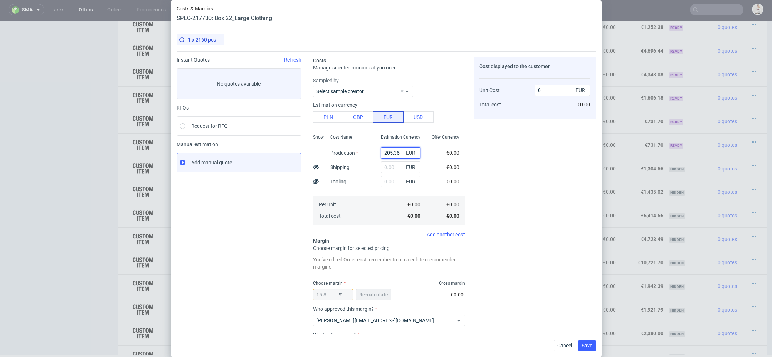
type input "243.9"
type input "205.36"
click at [506, 196] on div "Cost displayed to the customer Unit Cost Total cost 243.9 EUR €243.90" at bounding box center [535, 223] width 122 height 333
click at [361, 293] on span "Re-calculate" at bounding box center [373, 294] width 29 height 5
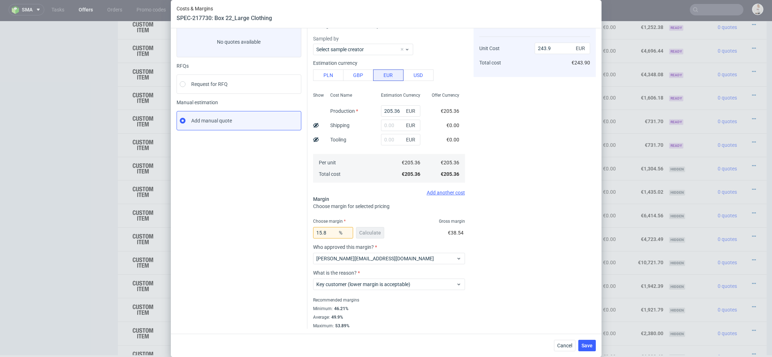
scroll to position [0, 0]
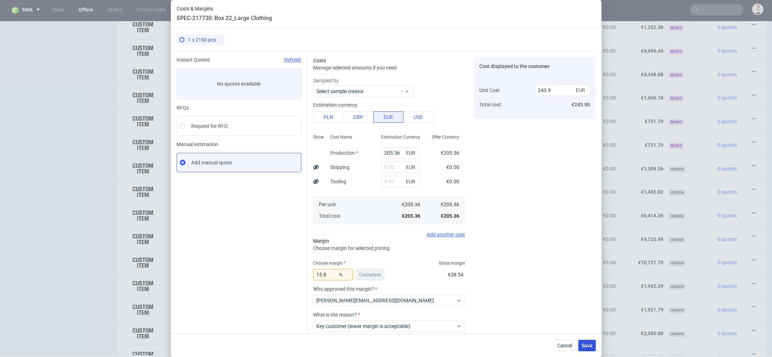
click at [587, 345] on span "Save" at bounding box center [587, 345] width 11 height 5
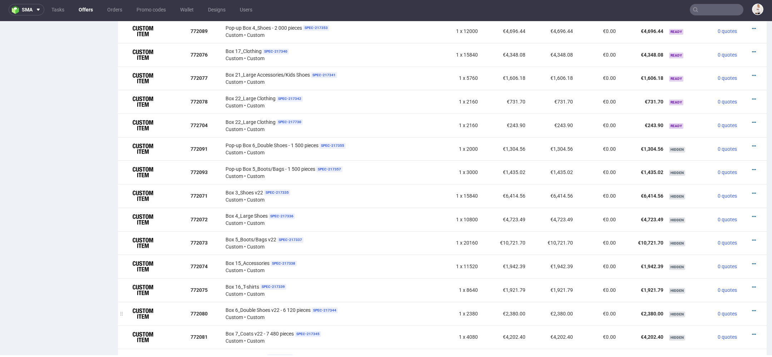
scroll to position [573, 0]
click at [752, 120] on icon at bounding box center [754, 122] width 4 height 5
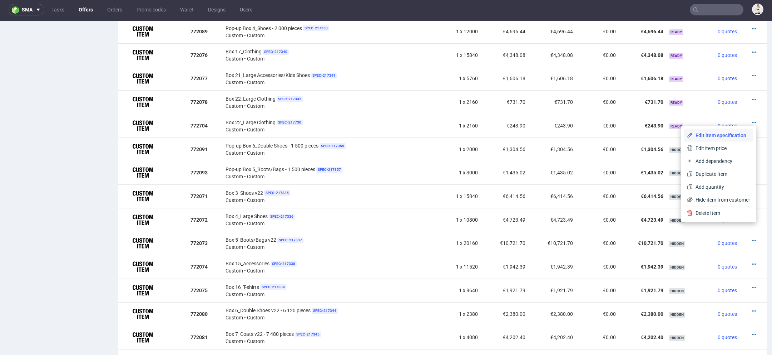
click at [709, 133] on span "Edit item specification" at bounding box center [722, 135] width 58 height 7
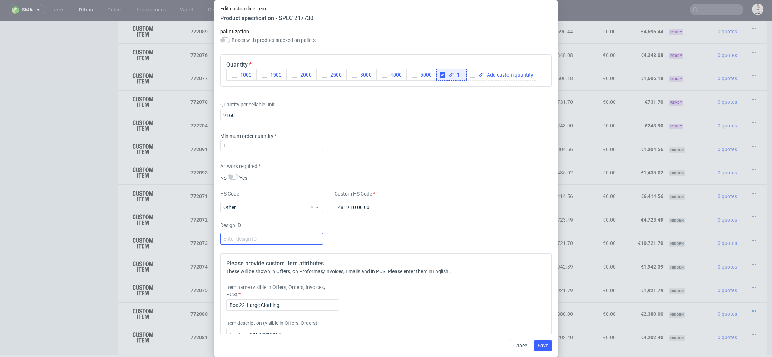
scroll to position [917, 0]
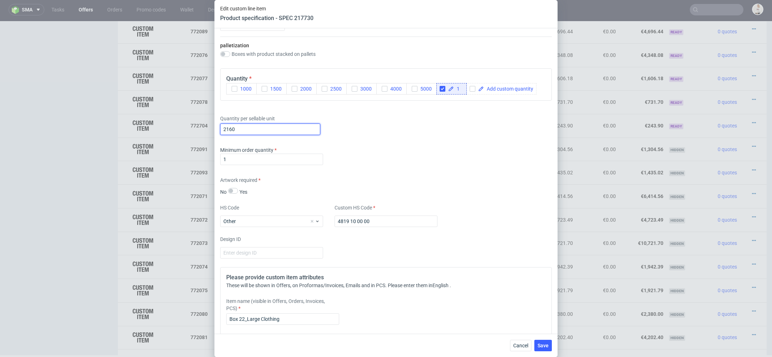
click at [252, 124] on input "2160" at bounding box center [270, 128] width 100 height 11
type input "720"
click at [546, 348] on span "Save" at bounding box center [543, 345] width 11 height 5
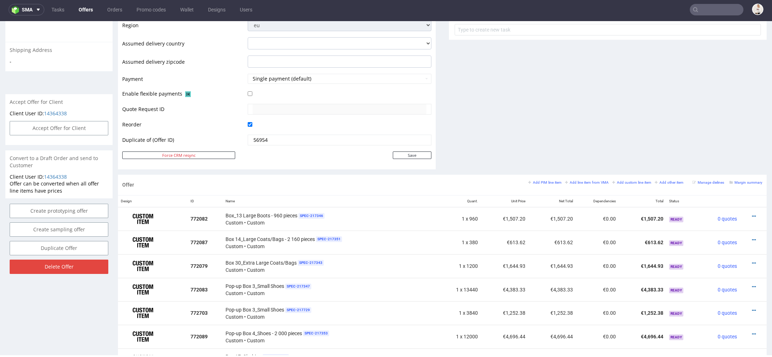
scroll to position [270, 0]
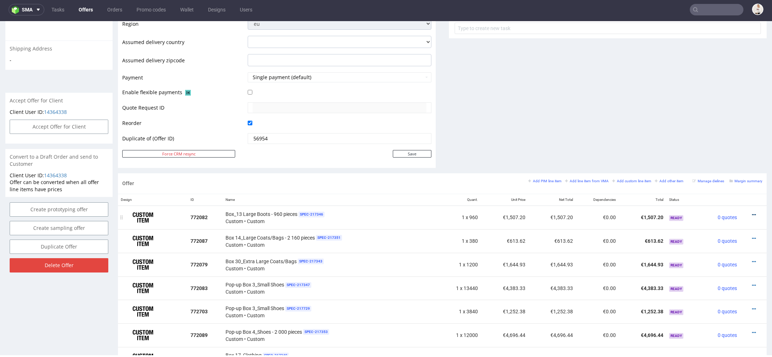
click at [752, 212] on icon at bounding box center [754, 214] width 4 height 5
click at [716, 132] on span "Edit item price" at bounding box center [722, 134] width 58 height 7
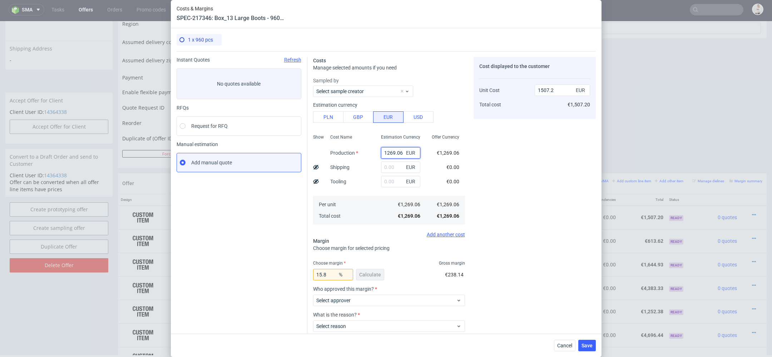
click at [397, 148] on input "1269.06" at bounding box center [400, 152] width 39 height 11
paste input "€451,85"
type input "€451,85"
type input "0"
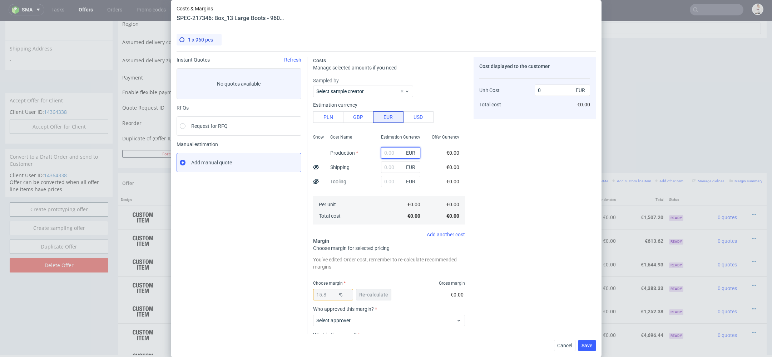
paste input "€451,85"
click at [387, 152] on input "€451,85" at bounding box center [400, 152] width 39 height 11
type input "451.85"
type input "536.64"
type input "451.85"
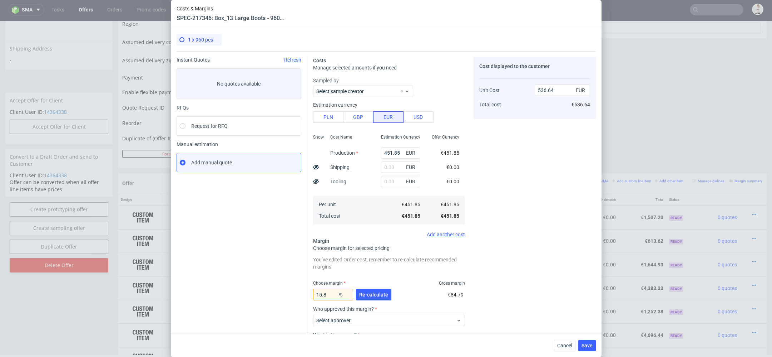
click at [500, 164] on div "Cost displayed to the customer Unit Cost Total cost 536.64 EUR €536.64" at bounding box center [535, 223] width 122 height 333
click at [359, 300] on div "15.8 % Re-calculate" at bounding box center [353, 296] width 80 height 20
click at [364, 297] on button "Re-calculate" at bounding box center [373, 294] width 35 height 11
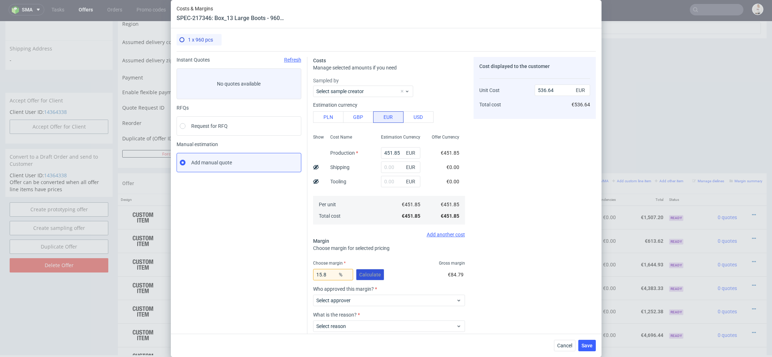
scroll to position [42, 0]
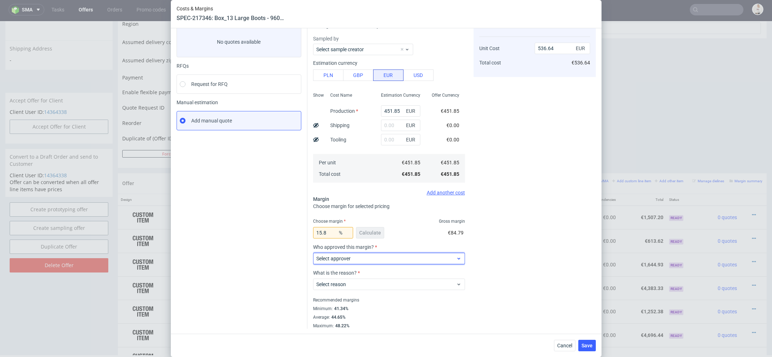
click at [361, 258] on span "Select approver" at bounding box center [387, 258] width 140 height 7
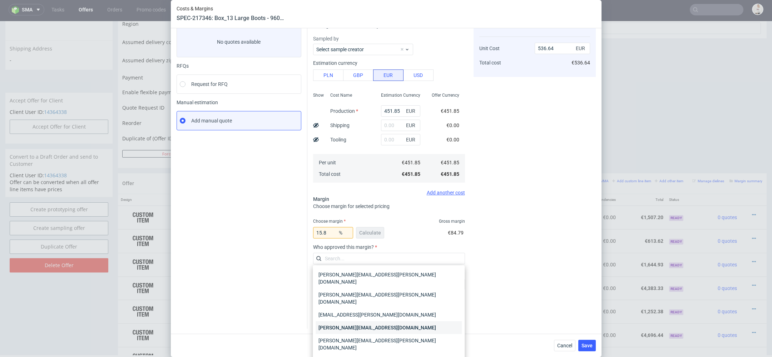
click at [362, 321] on div "[PERSON_NAME][EMAIL_ADDRESS][DOMAIN_NAME]" at bounding box center [389, 327] width 146 height 13
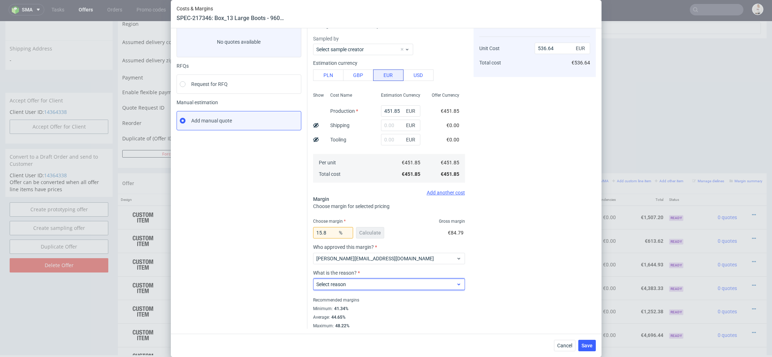
click at [364, 284] on span "Select reason" at bounding box center [387, 283] width 140 height 7
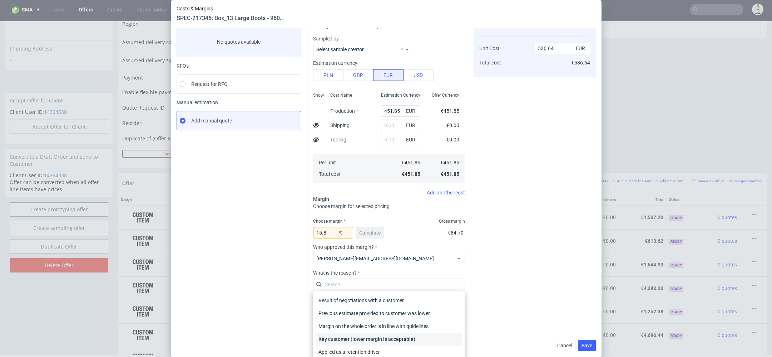
click at [373, 338] on div "Key customer (lower margin is acceptable)" at bounding box center [389, 338] width 146 height 13
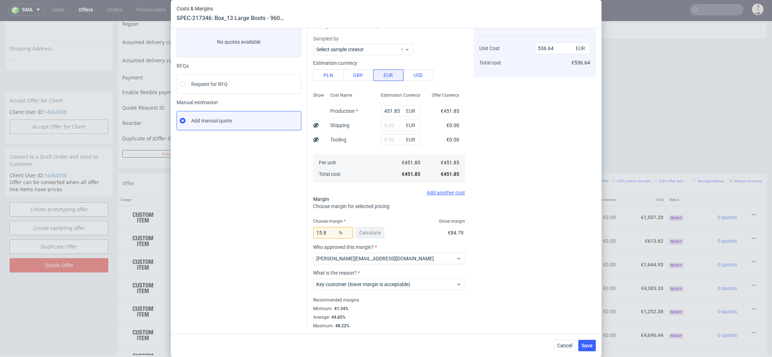
click at [533, 251] on div "Cost displayed to the customer Unit Cost Total cost 536.64 EUR €536.64" at bounding box center [535, 171] width 122 height 313
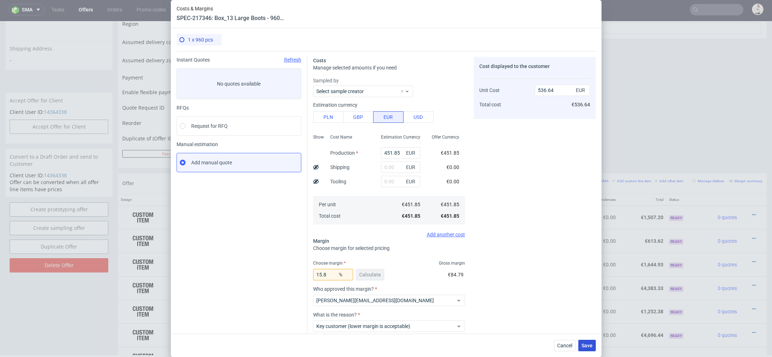
click at [589, 344] on span "Save" at bounding box center [587, 345] width 11 height 5
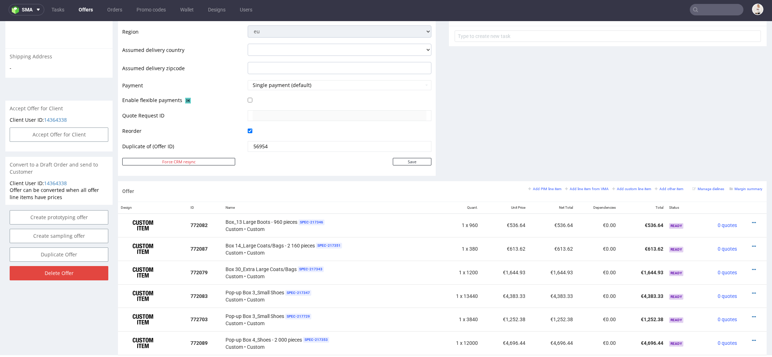
scroll to position [297, 0]
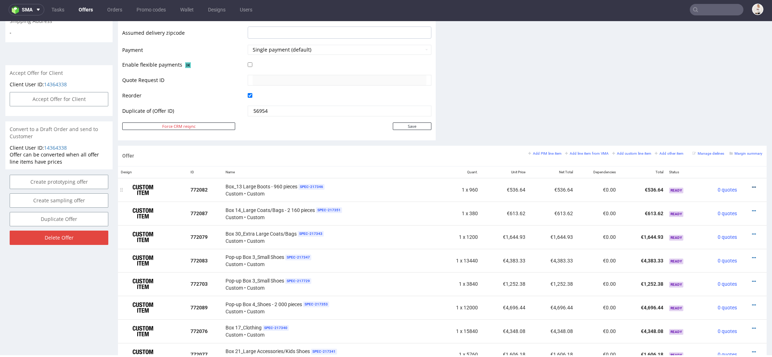
click at [752, 185] on icon at bounding box center [754, 187] width 4 height 5
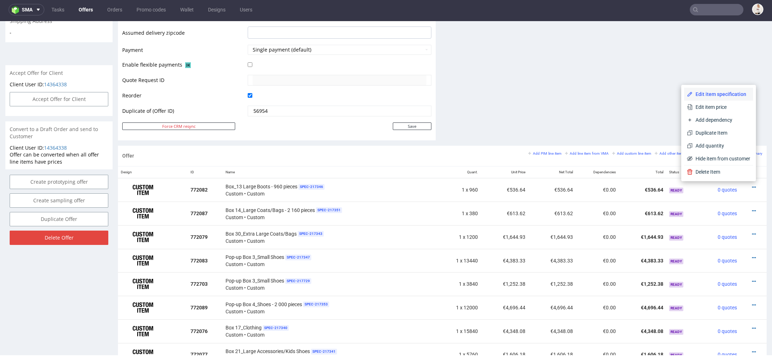
click at [708, 94] on span "Edit item specification" at bounding box center [722, 93] width 58 height 7
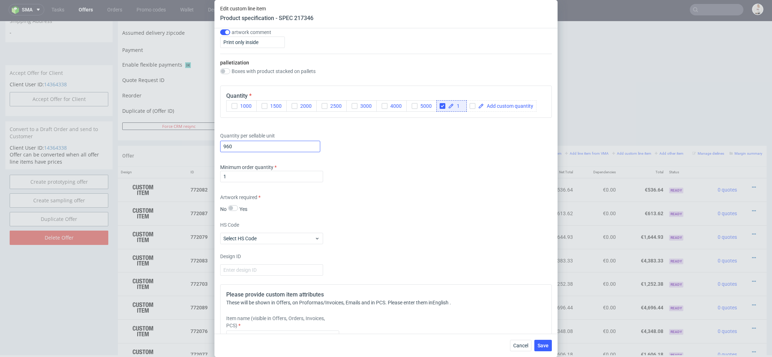
scroll to position [894, 0]
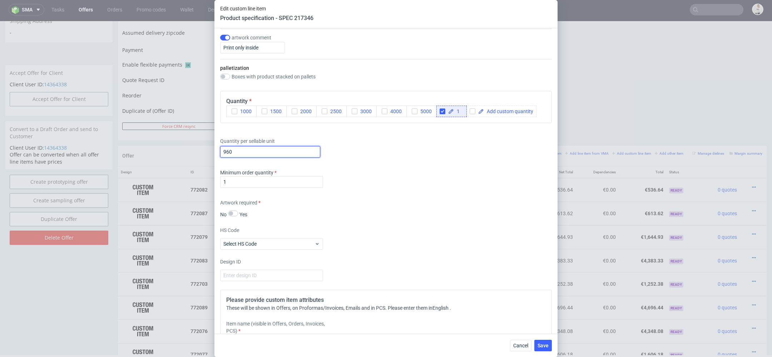
drag, startPoint x: 242, startPoint y: 153, endPoint x: 125, endPoint y: 150, distance: 116.6
click at [125, 150] on div "Edit custom line item Product specification - SPEC 217346 Supplier TFP Sp. z o.…" at bounding box center [386, 178] width 772 height 357
type input "480"
click at [400, 163] on div "Supplier TFP Sp. z o.o. Technical specification Instant price RFQ Type Product …" at bounding box center [386, 180] width 343 height 305
click at [545, 344] on span "Save" at bounding box center [543, 345] width 11 height 5
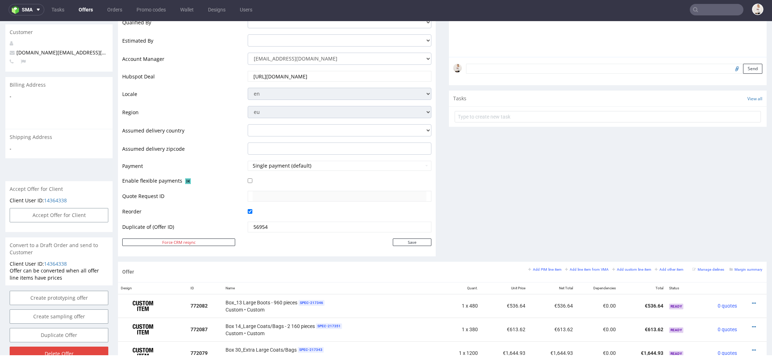
scroll to position [242, 0]
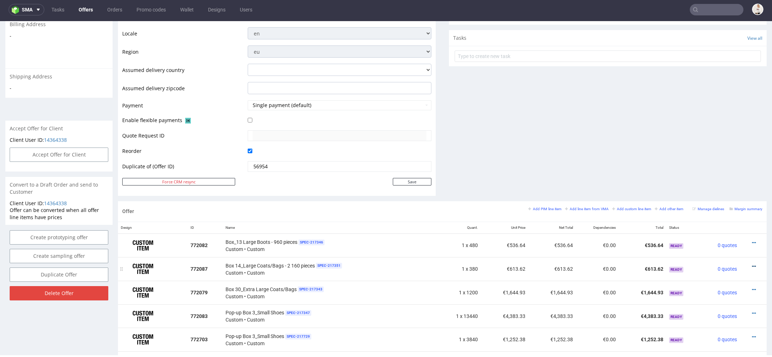
click at [752, 264] on icon at bounding box center [754, 266] width 4 height 5
click at [724, 182] on span "Edit item price" at bounding box center [722, 185] width 58 height 7
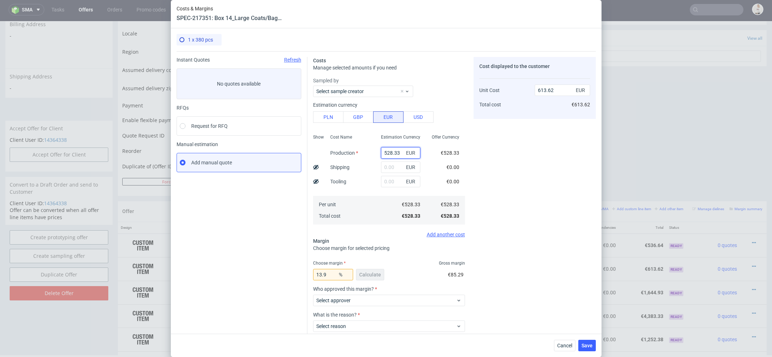
drag, startPoint x: 401, startPoint y: 152, endPoint x: 317, endPoint y: 151, distance: 84.1
click at [317, 151] on div "Show Cost Name Production Shipping Tooling Per unit Total cost Estimation Curre…" at bounding box center [389, 178] width 152 height 94
paste input "€1 499,15"
type input "€1 499,15"
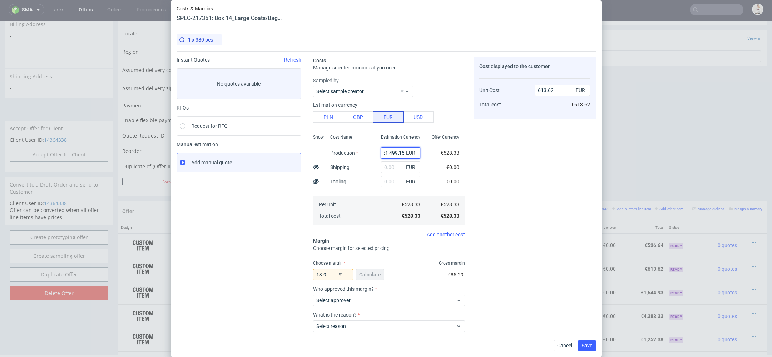
type input "0"
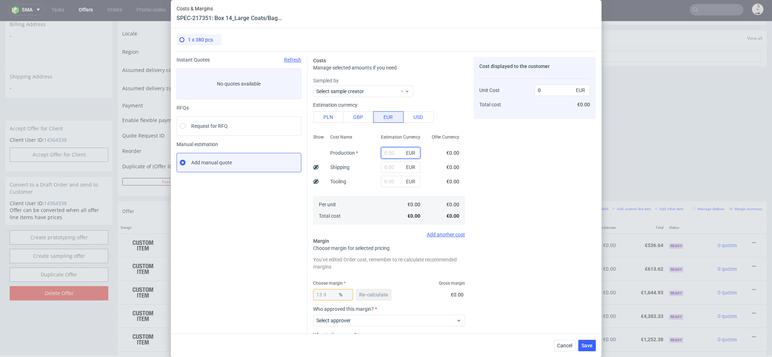
scroll to position [0, 0]
paste input "€1 499,15"
click at [391, 153] on input "€1 499,15" at bounding box center [400, 152] width 39 height 11
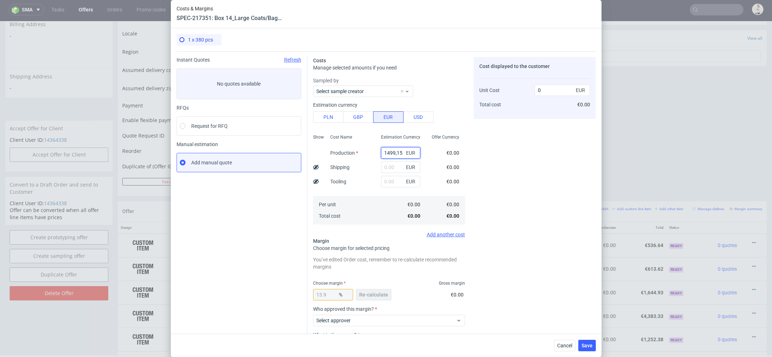
type input "1499.15"
type input "1741.17"
type input "1499.15"
click at [515, 185] on div "Cost displayed to the customer Unit Cost Total cost 1741.17 EUR €1,741.17" at bounding box center [535, 223] width 122 height 333
drag, startPoint x: 329, startPoint y: 295, endPoint x: 233, endPoint y: 294, distance: 96.2
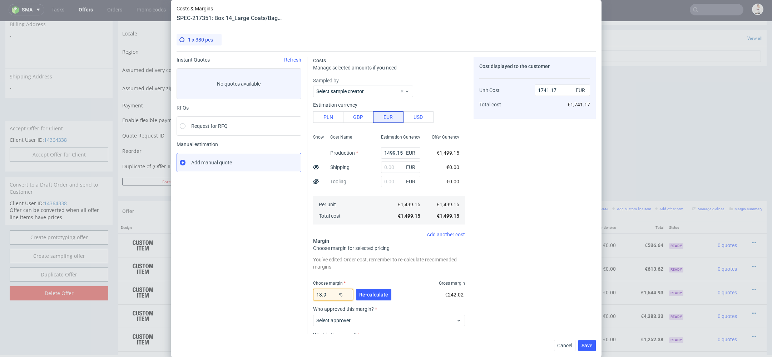
click at [233, 294] on div "Instant Quotes Refresh No quotes available RFQs Request for RFQ Manual estimati…" at bounding box center [387, 220] width 420 height 339
type input "1"
type input "1514.29"
type input "15"
type input "1763.71"
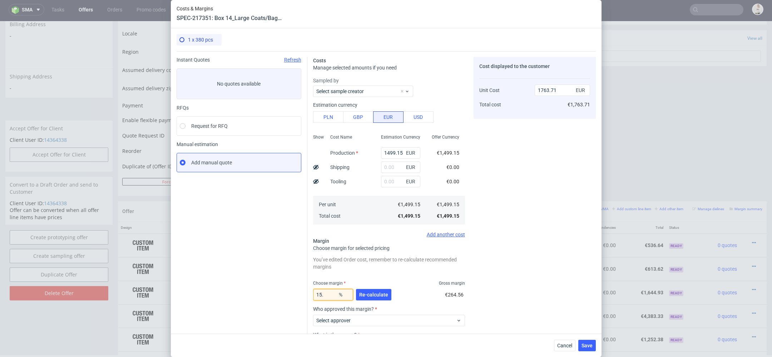
type input "15.8"
type input "1780.46"
type input "15.8"
click at [385, 290] on button "Re-calculate" at bounding box center [373, 294] width 35 height 11
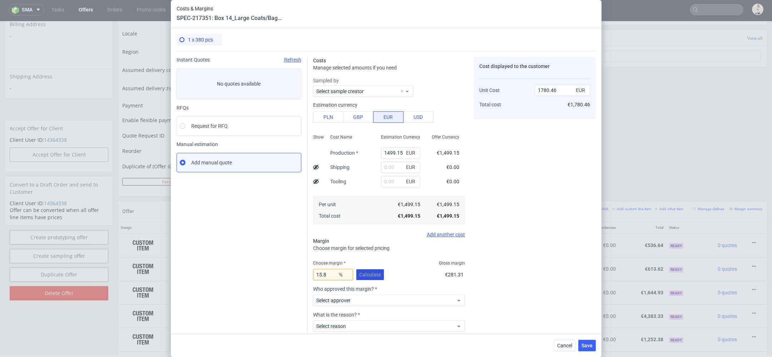
scroll to position [42, 0]
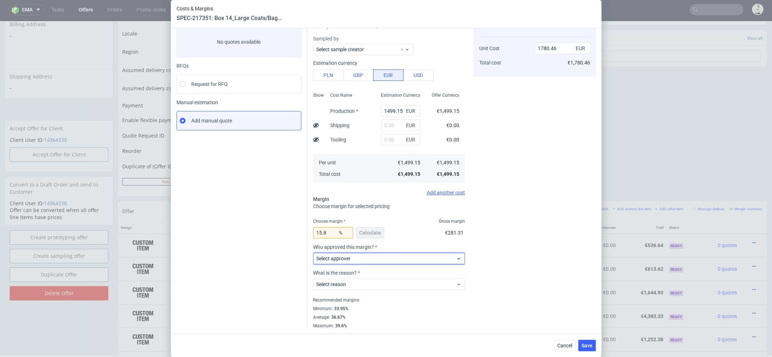
click at [374, 258] on span "Select approver" at bounding box center [387, 258] width 140 height 7
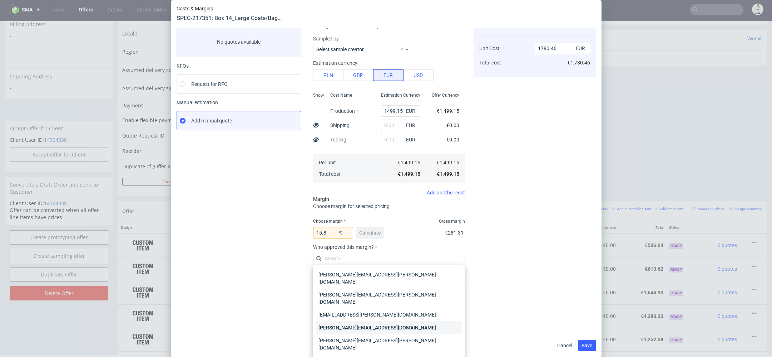
click at [382, 321] on div "[PERSON_NAME][EMAIL_ADDRESS][DOMAIN_NAME]" at bounding box center [389, 327] width 146 height 13
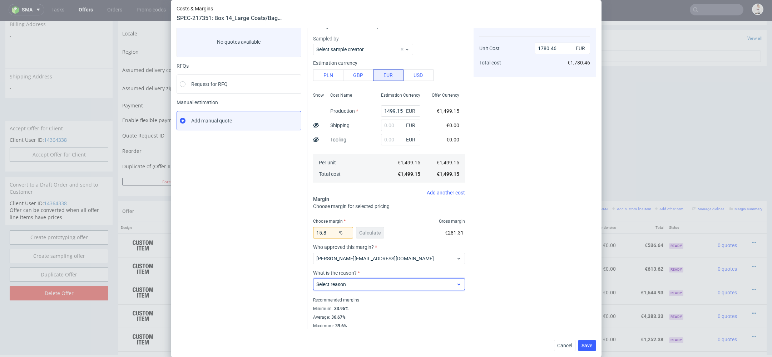
click at [367, 280] on span "Select reason" at bounding box center [387, 283] width 140 height 7
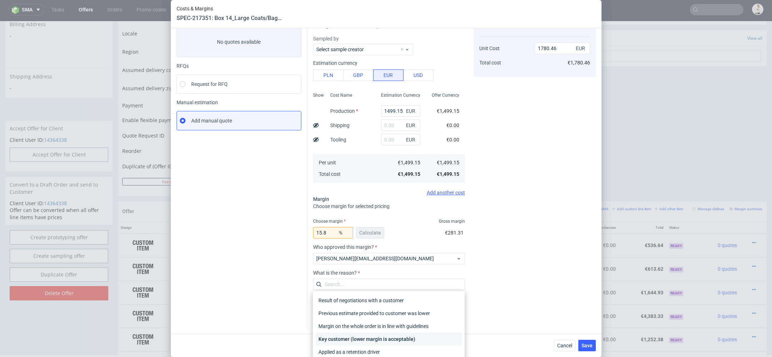
click at [377, 334] on div "Key customer (lower margin is acceptable)" at bounding box center [389, 338] width 146 height 13
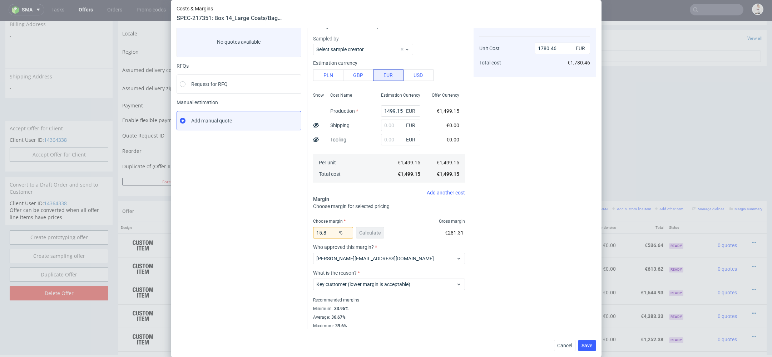
click at [531, 266] on div "Cost displayed to the customer Unit Cost Total cost 1780.46 EUR €1,780.46" at bounding box center [535, 171] width 122 height 313
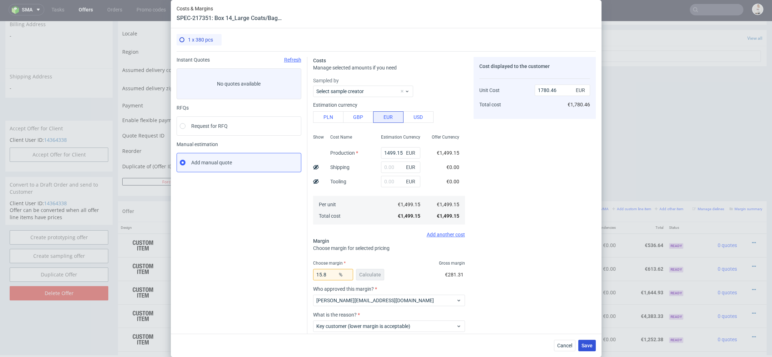
click at [589, 344] on span "Save" at bounding box center [587, 345] width 11 height 5
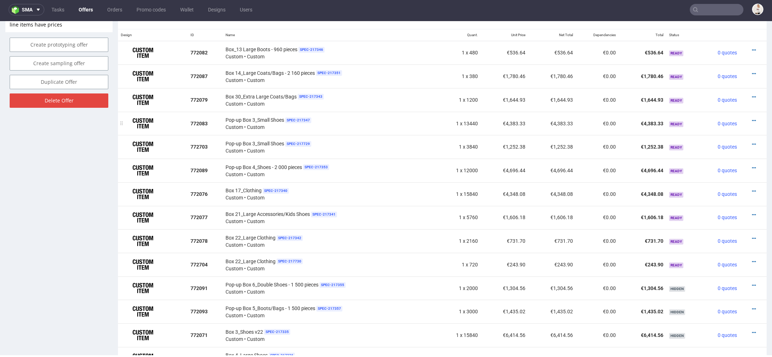
scroll to position [435, 0]
click at [749, 72] on div at bounding box center [751, 73] width 17 height 7
click at [752, 71] on icon at bounding box center [754, 73] width 4 height 5
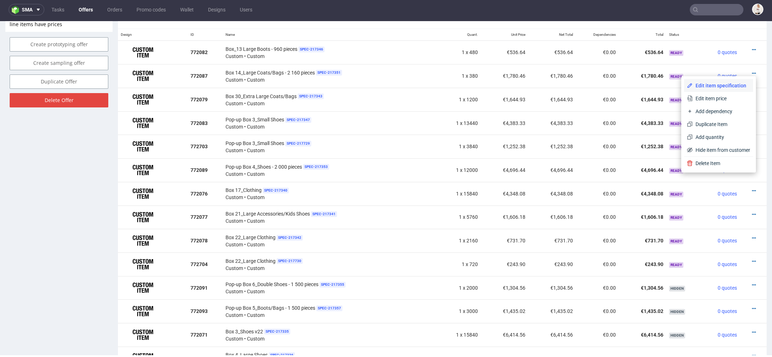
click at [718, 83] on span "Edit item specification" at bounding box center [722, 85] width 58 height 7
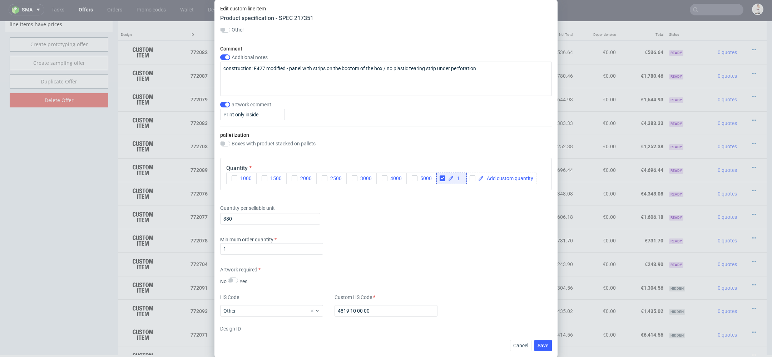
scroll to position [828, 0]
drag, startPoint x: 244, startPoint y: 217, endPoint x: 144, endPoint y: 211, distance: 100.3
click at [144, 211] on div "Edit custom line item Product specification - SPEC 217351 Supplier TFP Sp. z o.…" at bounding box center [386, 178] width 772 height 357
type input "1680"
click at [392, 237] on div "Minimum order quantity 1" at bounding box center [386, 245] width 332 height 21
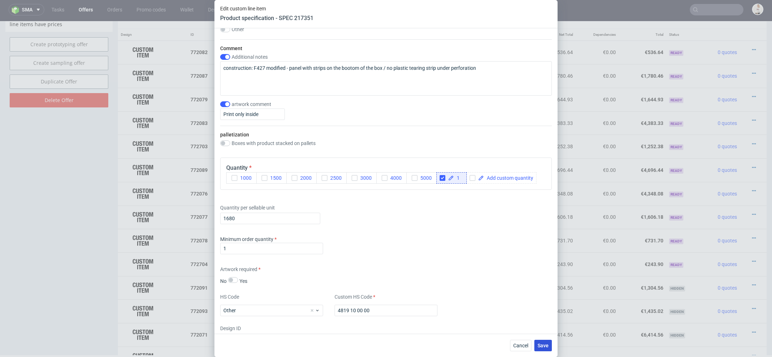
click at [542, 347] on span "Save" at bounding box center [543, 345] width 11 height 5
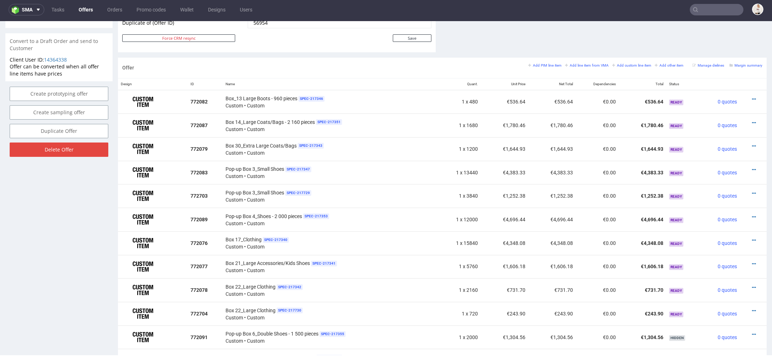
scroll to position [392, 0]
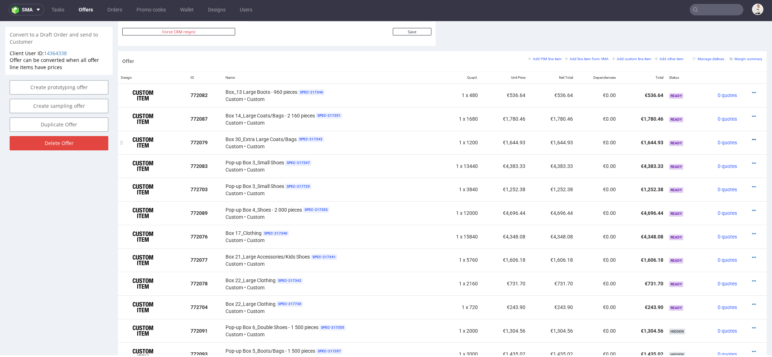
click at [752, 137] on icon at bounding box center [754, 139] width 4 height 5
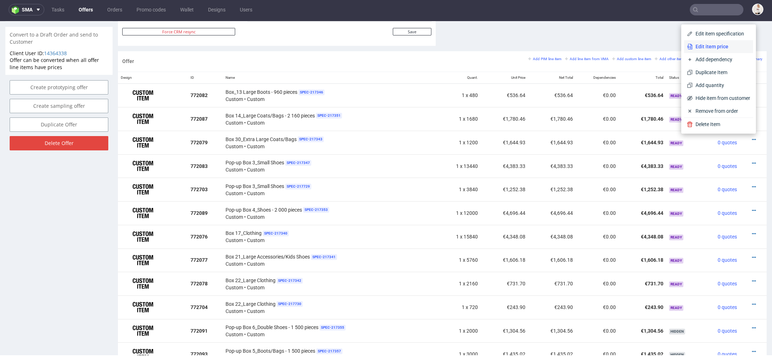
click at [708, 47] on span "Edit item price" at bounding box center [722, 46] width 58 height 7
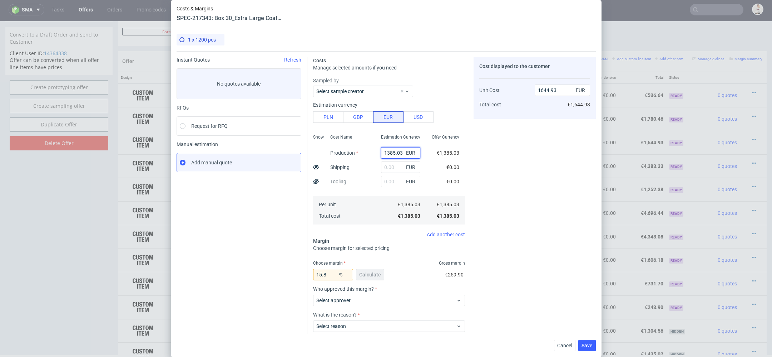
click at [392, 148] on input "1385.03" at bounding box center [400, 152] width 39 height 11
paste input "€1 321,60"
type input "€1 321,60"
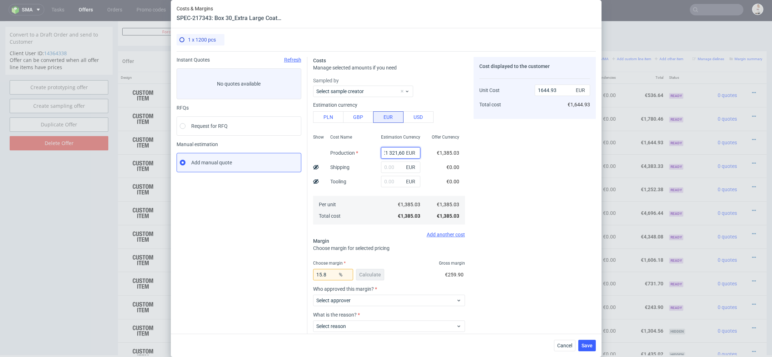
type input "0"
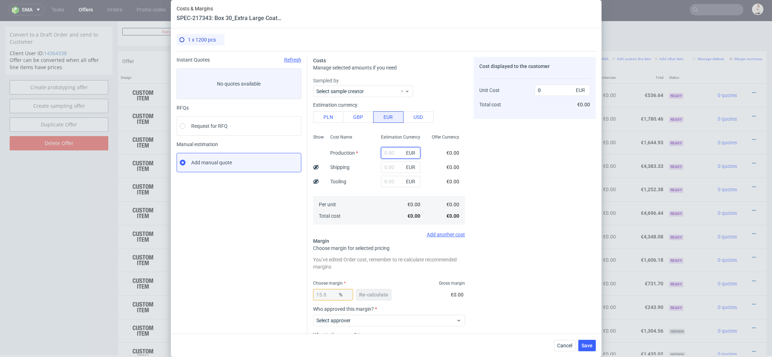
scroll to position [0, 0]
paste input "€1 321,60"
click at [389, 153] on input "€1 321,60" at bounding box center [400, 152] width 39 height 11
type input "1321.6"
type input "1569.6"
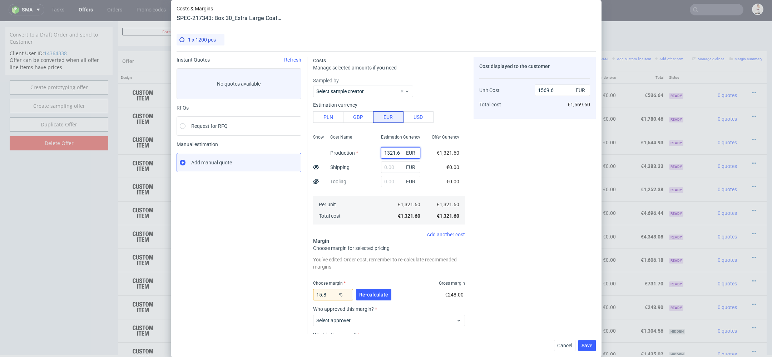
type input "1321.6"
click at [499, 189] on div "Cost displayed to the customer Unit Cost Total cost 1569.6 EUR €1,569.60" at bounding box center [535, 223] width 122 height 333
click at [363, 299] on button "Re-calculate" at bounding box center [373, 294] width 35 height 11
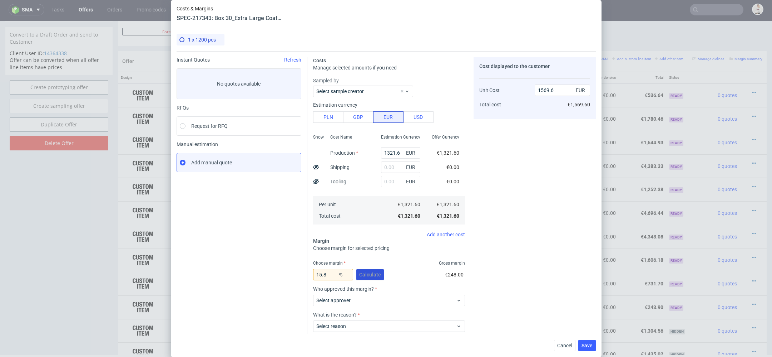
scroll to position [42, 0]
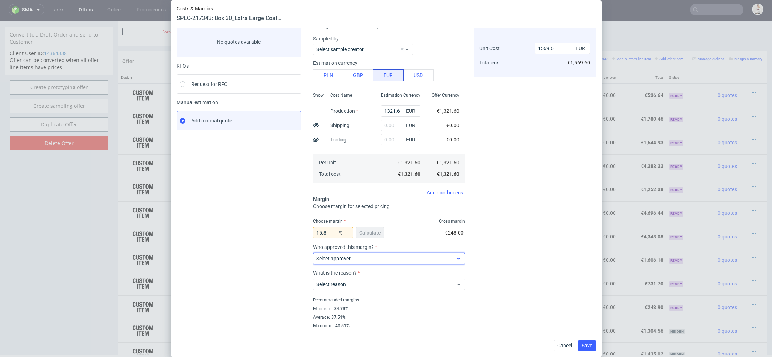
click at [349, 256] on label "Select approver" at bounding box center [334, 258] width 34 height 6
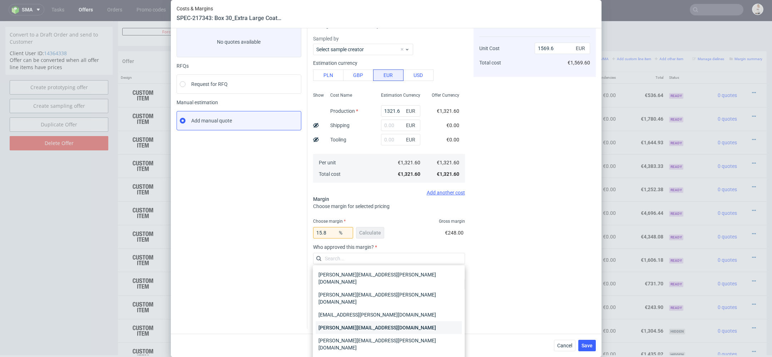
click at [369, 321] on div "[PERSON_NAME][EMAIL_ADDRESS][DOMAIN_NAME]" at bounding box center [389, 327] width 146 height 13
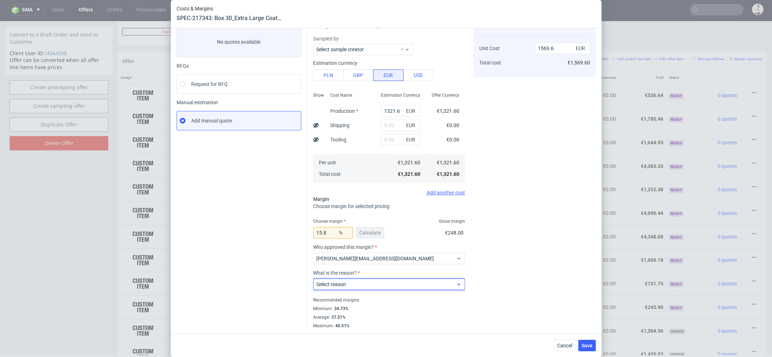
click at [364, 286] on span "Select reason" at bounding box center [387, 283] width 140 height 7
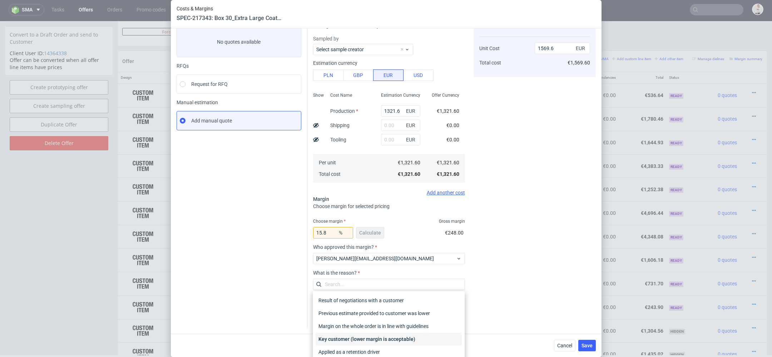
click at [374, 334] on div "Key customer (lower margin is acceptable)" at bounding box center [389, 338] width 146 height 13
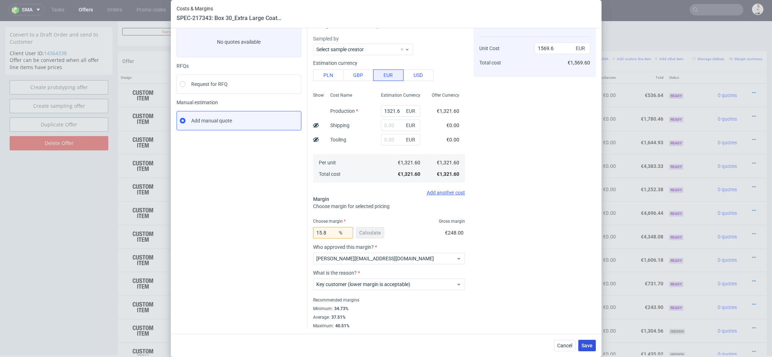
click at [588, 344] on span "Save" at bounding box center [587, 345] width 11 height 5
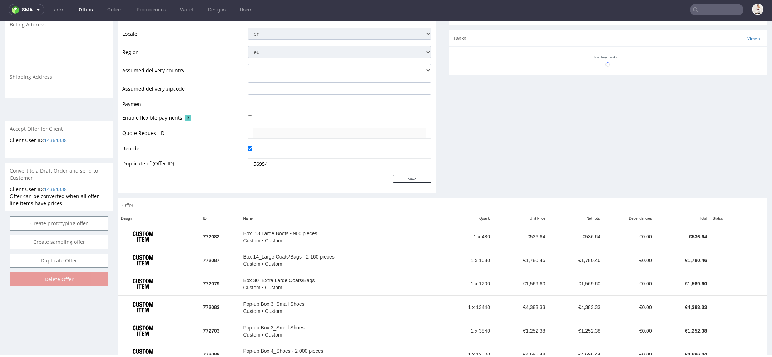
scroll to position [358, 0]
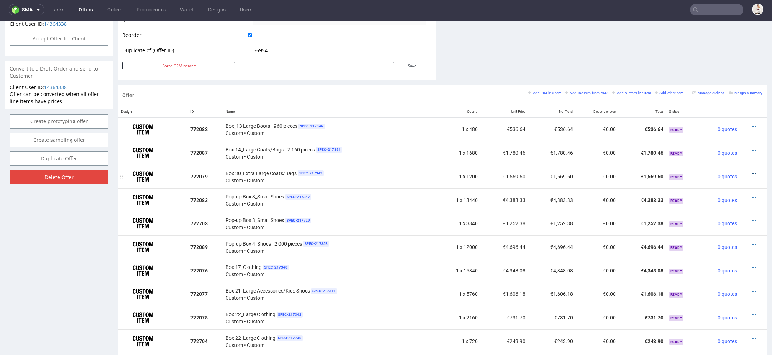
click at [752, 171] on icon at bounding box center [754, 173] width 4 height 5
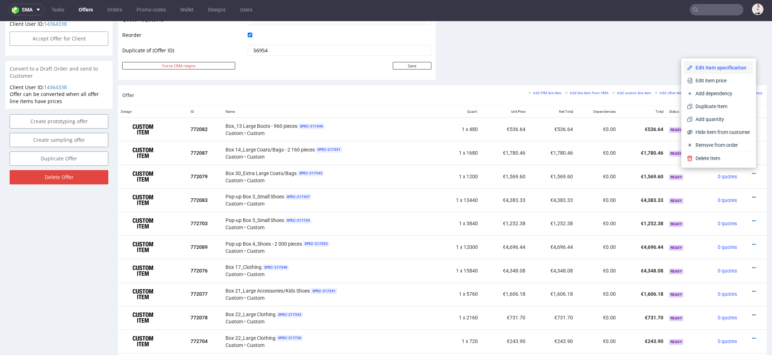
click at [701, 67] on span "Edit item specification" at bounding box center [722, 67] width 58 height 7
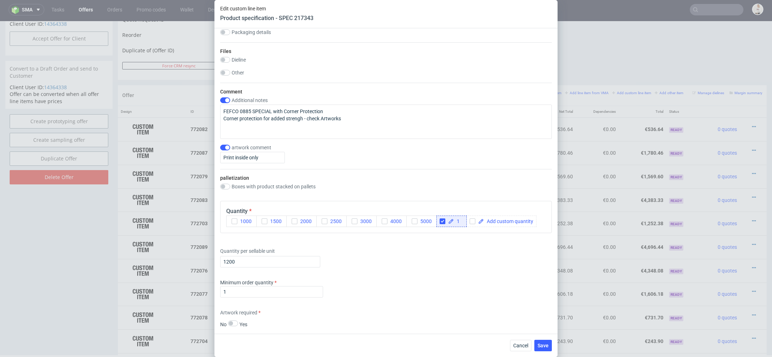
scroll to position [797, 0]
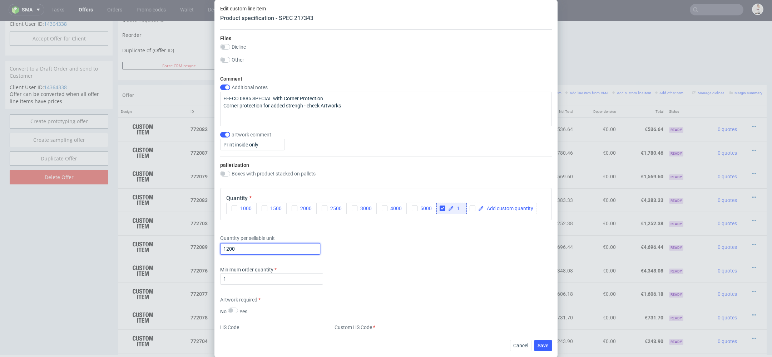
drag, startPoint x: 267, startPoint y: 245, endPoint x: 66, endPoint y: 245, distance: 201.3
click at [66, 245] on div "Edit custom line item Product specification - SPEC 217343 Supplier TFP Sp. z o.…" at bounding box center [386, 178] width 772 height 357
paste input "text"
type input "1440"
click at [442, 260] on div "Supplier TFP Sp. z o.o. Technical specification Instant price RFQ Type Product …" at bounding box center [386, 180] width 343 height 305
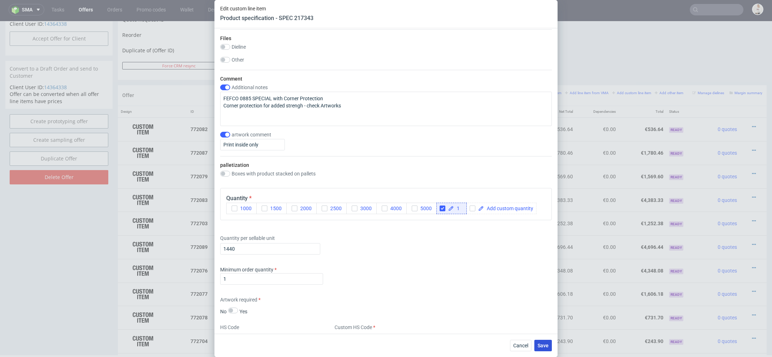
click at [547, 343] on span "Save" at bounding box center [543, 345] width 11 height 5
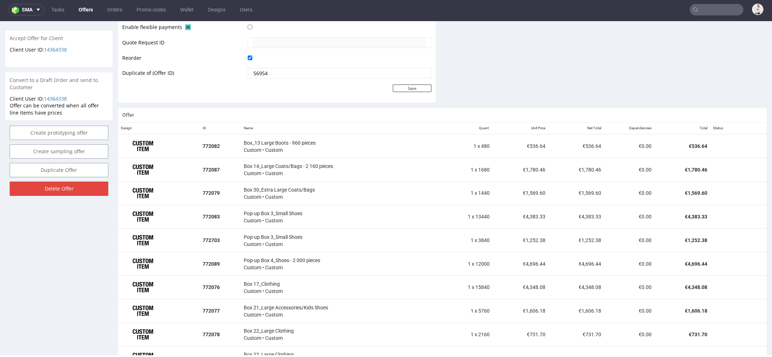
scroll to position [334, 0]
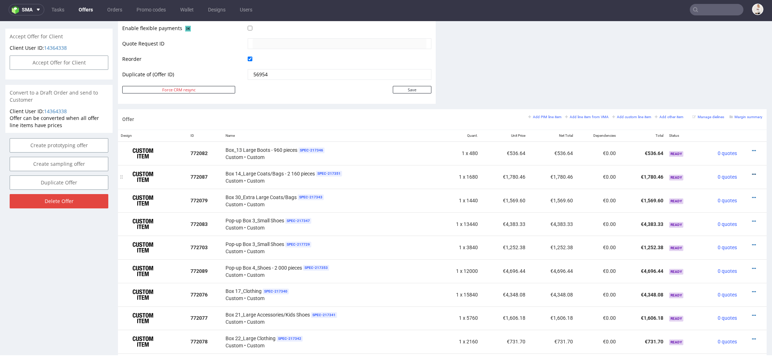
click at [752, 172] on icon at bounding box center [754, 174] width 4 height 5
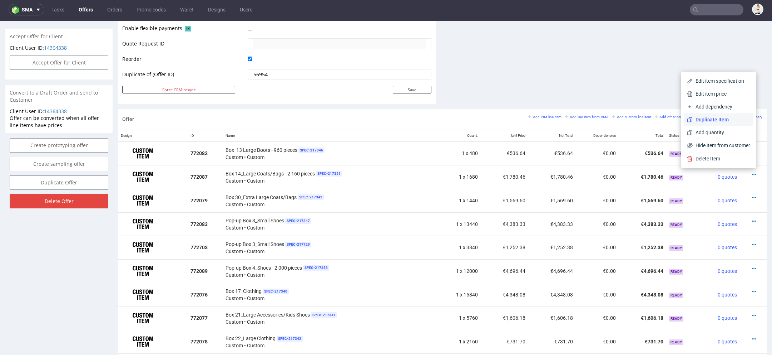
click at [705, 121] on span "Duplicate Item" at bounding box center [722, 119] width 58 height 7
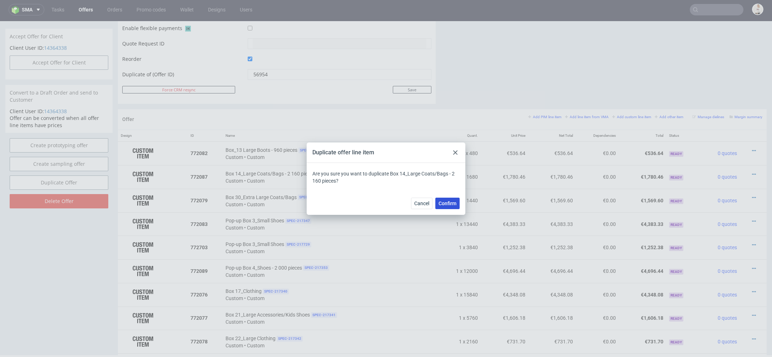
click at [453, 201] on span "Confirm" at bounding box center [448, 203] width 18 height 5
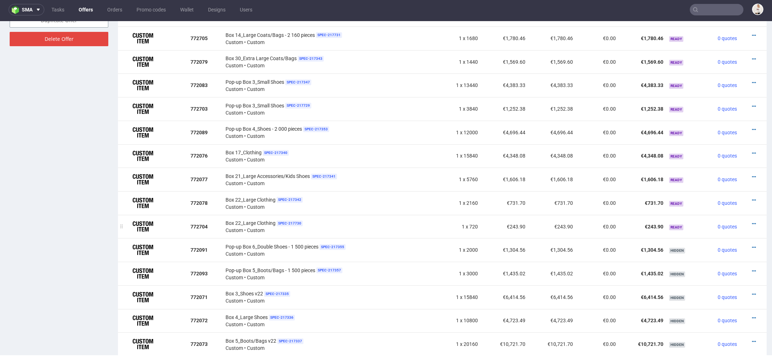
scroll to position [414, 0]
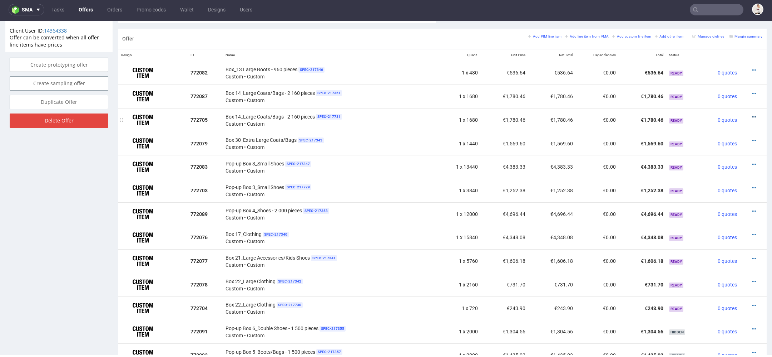
click at [752, 114] on icon at bounding box center [754, 116] width 4 height 5
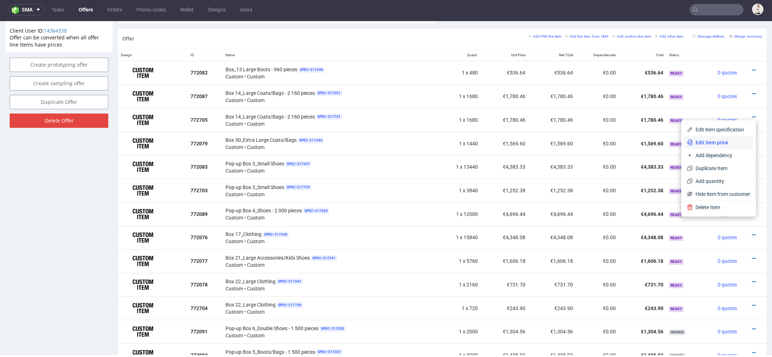
click at [715, 141] on span "Edit item price" at bounding box center [722, 142] width 58 height 7
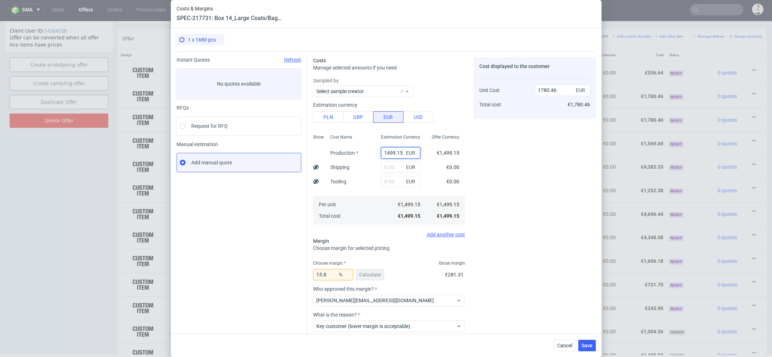
click at [388, 155] on input "1499.15" at bounding box center [400, 152] width 39 height 11
paste input "€214,16"
type input "€214,16"
type input "0"
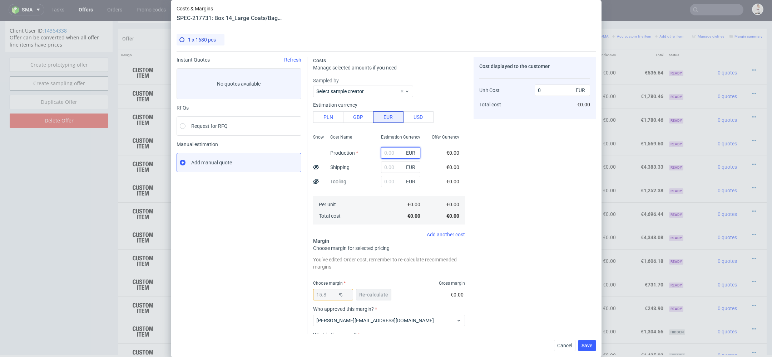
paste input "€214,16"
click at [387, 154] on input "€214,16" at bounding box center [400, 152] width 39 height 11
type input "214.16"
type input "254.35"
type input "214.16"
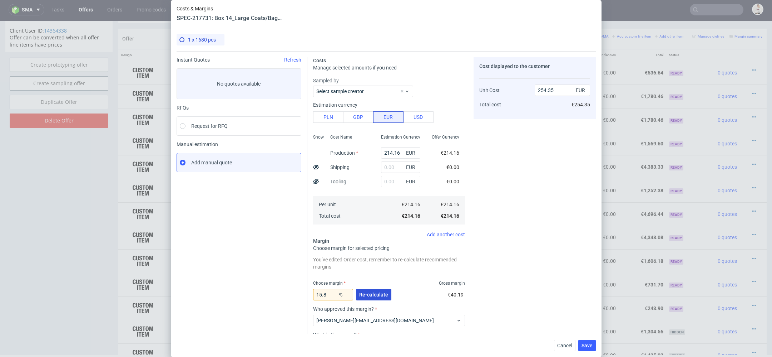
click at [382, 298] on button "Re-calculate" at bounding box center [373, 294] width 35 height 11
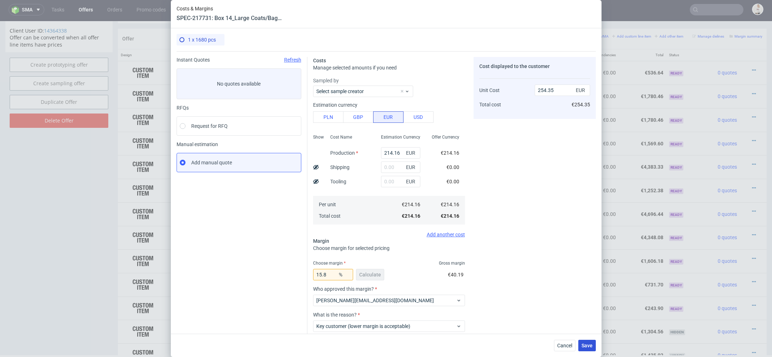
click at [589, 346] on span "Save" at bounding box center [587, 345] width 11 height 5
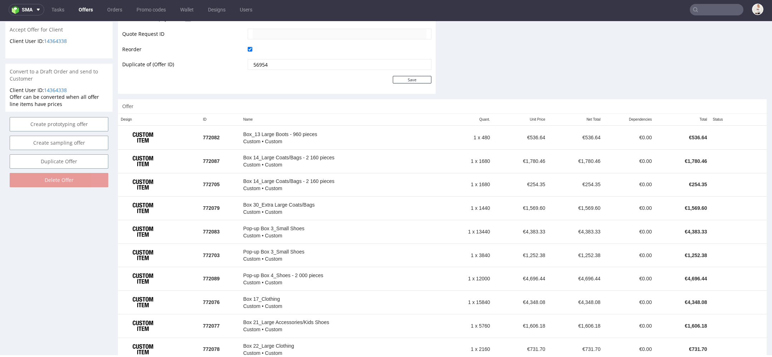
scroll to position [340, 0]
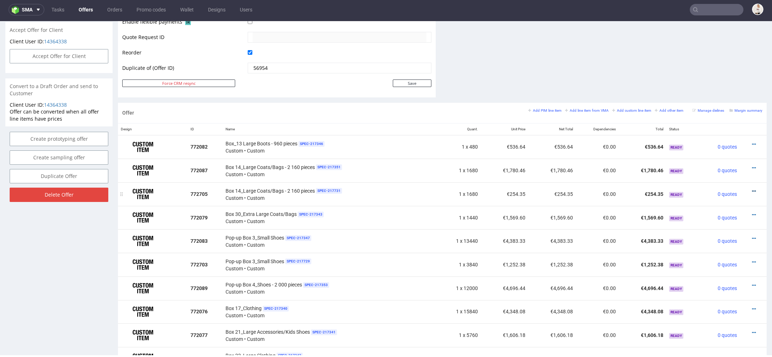
click at [752, 188] on icon at bounding box center [754, 190] width 4 height 5
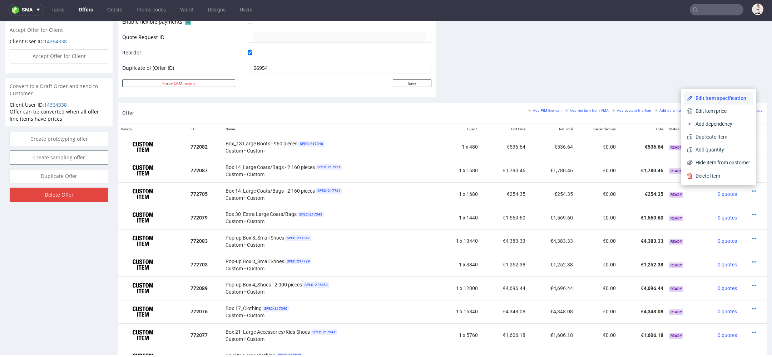
click at [707, 99] on span "Edit item specification" at bounding box center [722, 97] width 58 height 7
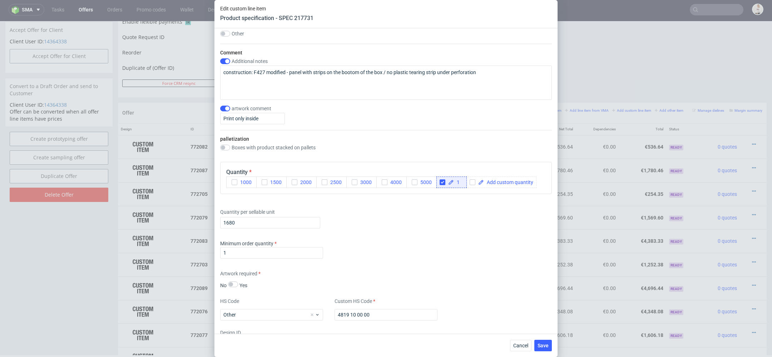
scroll to position [829, 0]
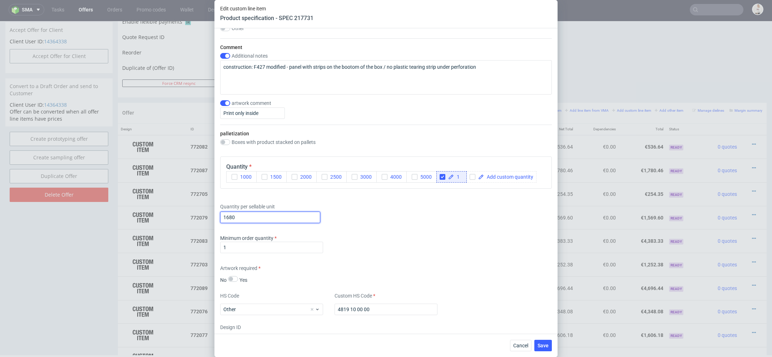
drag, startPoint x: 255, startPoint y: 217, endPoint x: 161, endPoint y: 217, distance: 94.4
click at [161, 217] on div "Edit custom line item Product specification - SPEC 217731 Supplier TFP Sp. z o.…" at bounding box center [386, 178] width 772 height 357
type input "240"
click at [406, 222] on div "Quantity per sellable unit 240" at bounding box center [386, 211] width 332 height 29
click at [546, 343] on span "Save" at bounding box center [543, 345] width 11 height 5
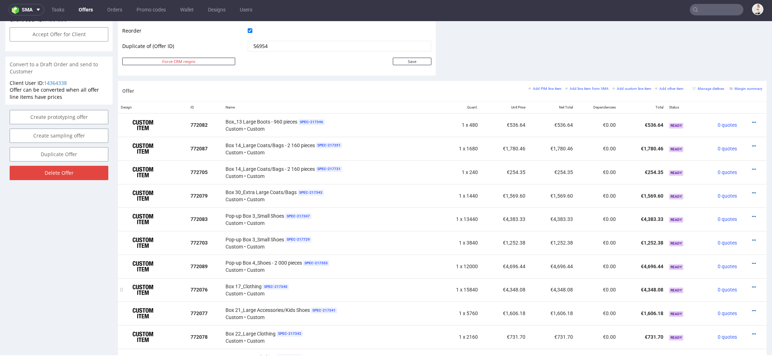
scroll to position [363, 0]
click at [752, 190] on icon at bounding box center [754, 192] width 4 height 5
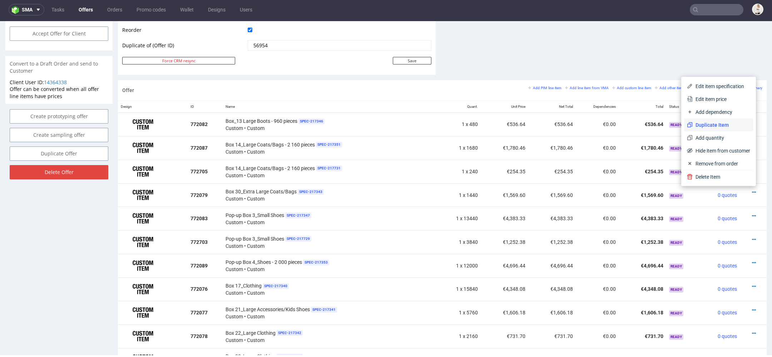
click at [709, 127] on span "Duplicate Item" at bounding box center [722, 124] width 58 height 7
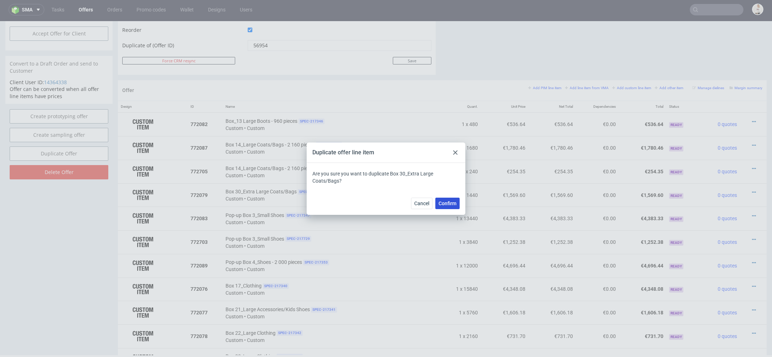
click at [452, 206] on button "Confirm" at bounding box center [448, 202] width 24 height 11
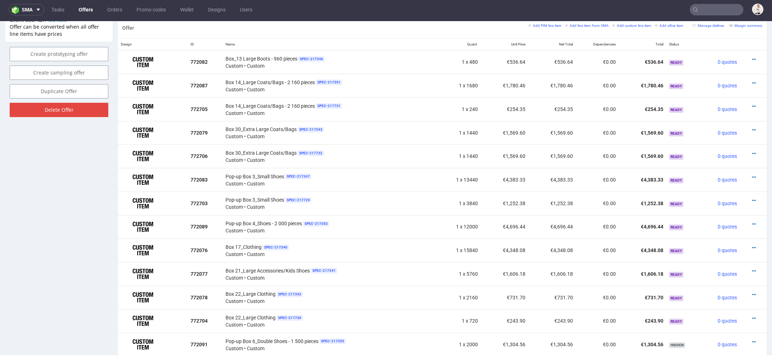
scroll to position [446, 0]
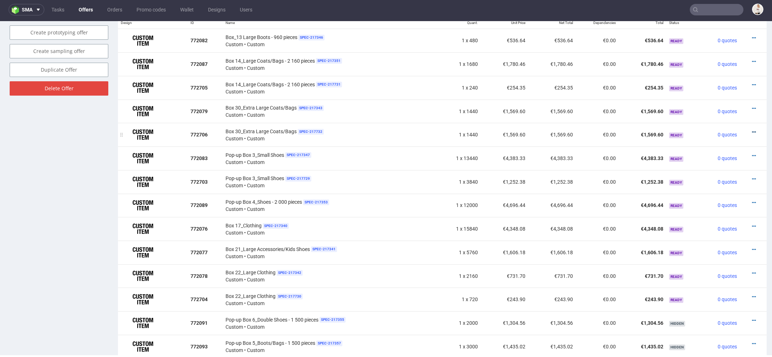
click at [752, 129] on icon at bounding box center [754, 131] width 4 height 5
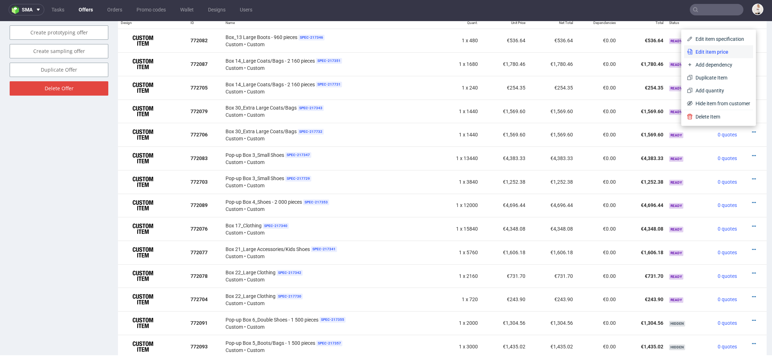
click at [707, 51] on span "Edit item price" at bounding box center [722, 51] width 58 height 7
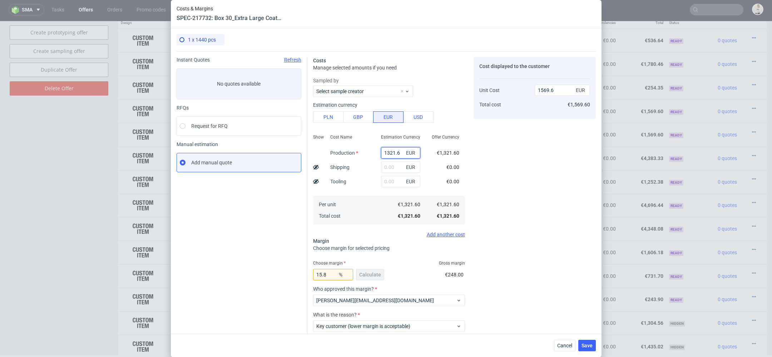
click at [397, 149] on input "1321.6" at bounding box center [400, 152] width 39 height 11
paste input "€220,27"
type input "€220,27"
type input "0"
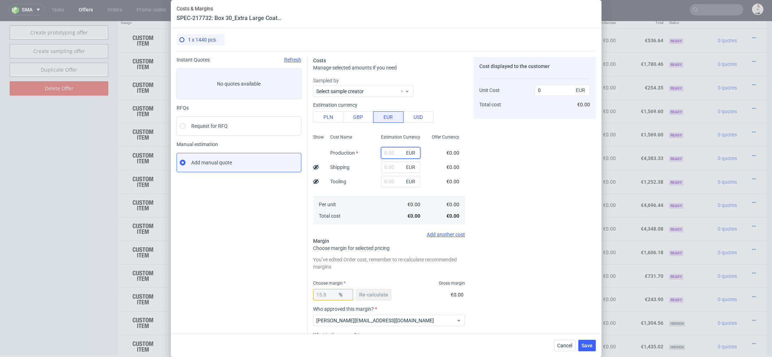
paste input "€220,27"
click at [388, 152] on input "€220,27" at bounding box center [400, 152] width 39 height 11
type input "220.27"
type input "261.6"
type input "220.27"
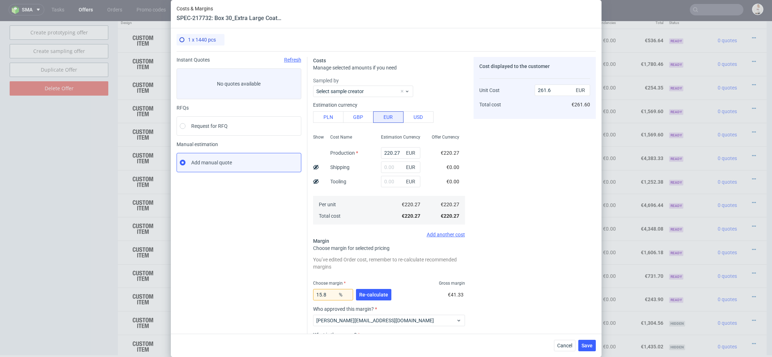
click at [484, 187] on div "Cost displayed to the customer Unit Cost Total cost 261.6 EUR €261.60" at bounding box center [535, 223] width 122 height 333
click at [374, 296] on span "Re-calculate" at bounding box center [373, 294] width 29 height 5
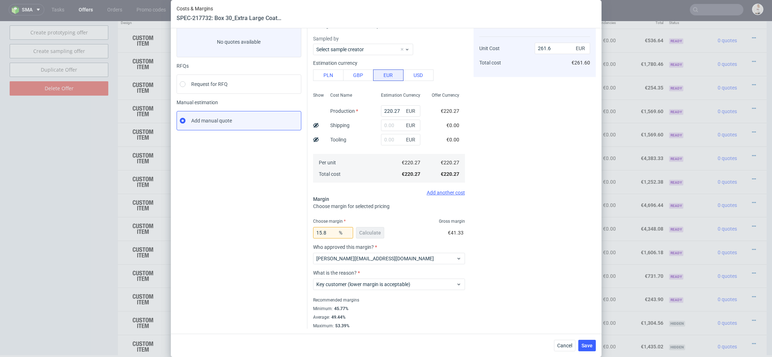
scroll to position [0, 0]
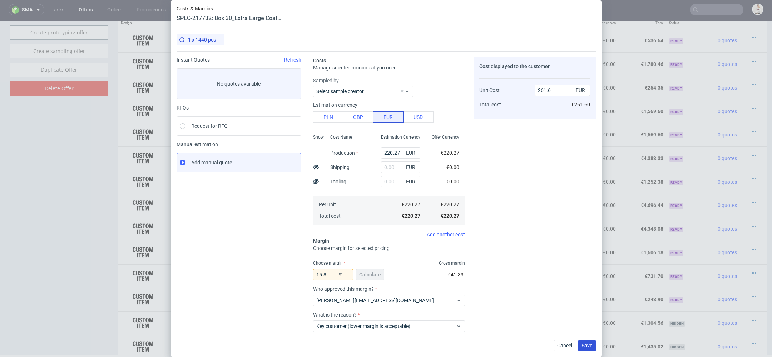
click at [585, 345] on span "Save" at bounding box center [587, 345] width 11 height 5
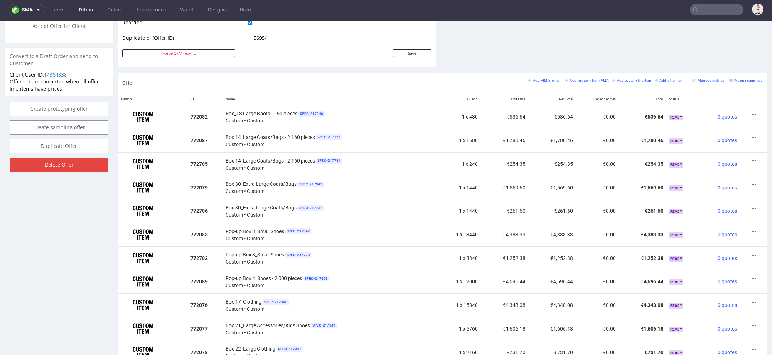
scroll to position [372, 0]
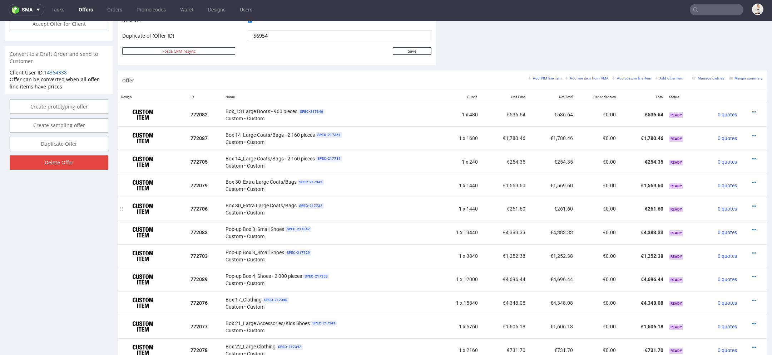
click at [743, 205] on div at bounding box center [751, 205] width 17 height 7
click at [752, 204] on icon at bounding box center [754, 205] width 4 height 5
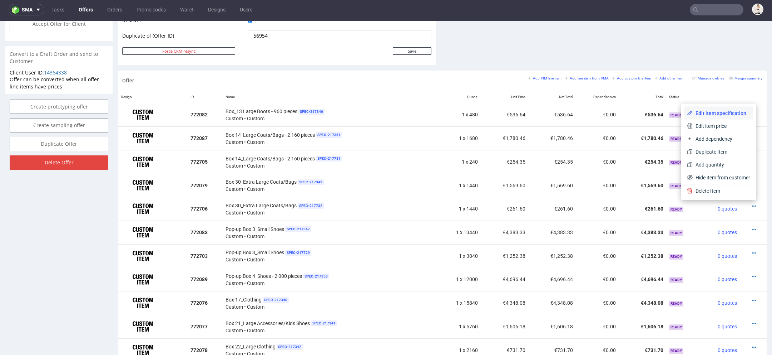
click at [711, 117] on span "Edit item specification" at bounding box center [722, 112] width 58 height 7
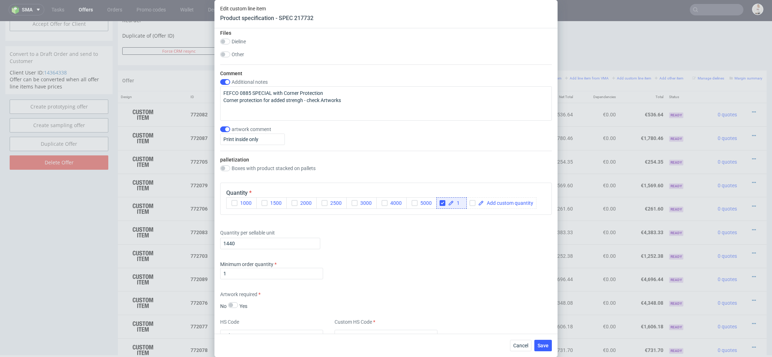
scroll to position [803, 0]
drag, startPoint x: 241, startPoint y: 245, endPoint x: 169, endPoint y: 242, distance: 71.6
click at [169, 242] on div "Edit custom line item Product specification - SPEC 217732 Supplier TFP Sp. z o.…" at bounding box center [386, 178] width 772 height 357
type input "240"
click at [544, 257] on div "Supplier TFP Sp. z o.o. Technical specification Instant price RFQ Type Product …" at bounding box center [386, 180] width 343 height 305
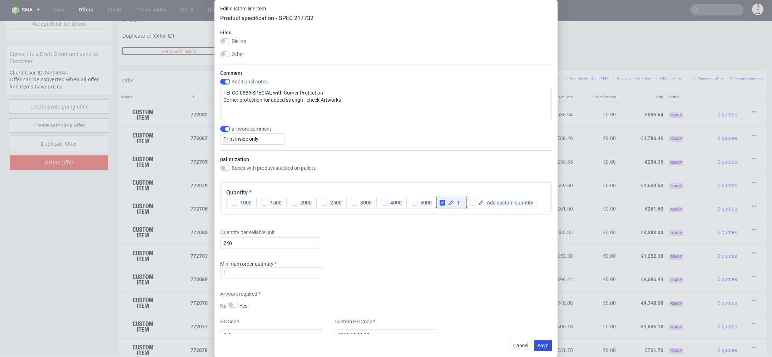
click at [544, 344] on span "Save" at bounding box center [543, 345] width 11 height 5
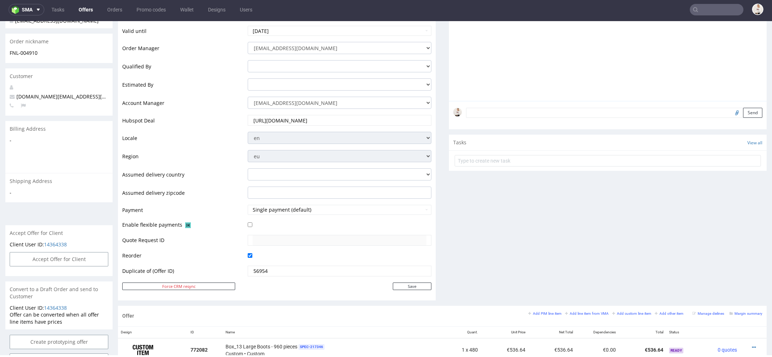
scroll to position [0, 0]
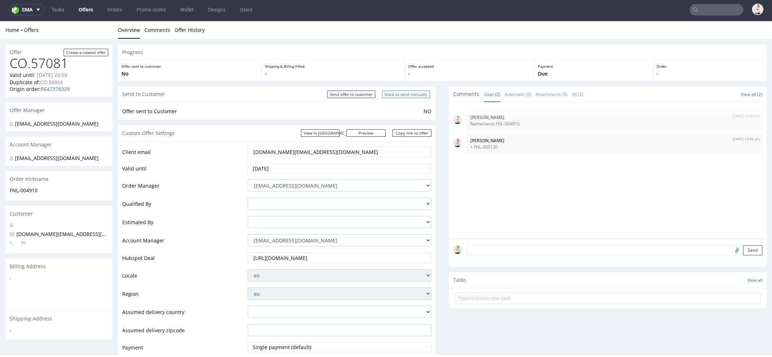
click at [398, 97] on input "Mark as send manually" at bounding box center [406, 94] width 48 height 8
type input "In progress..."
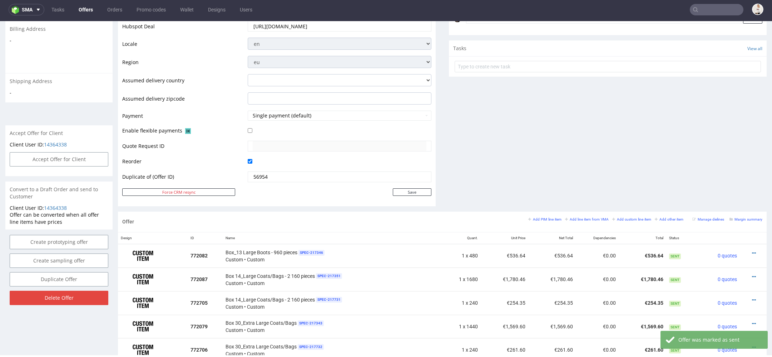
scroll to position [78, 0]
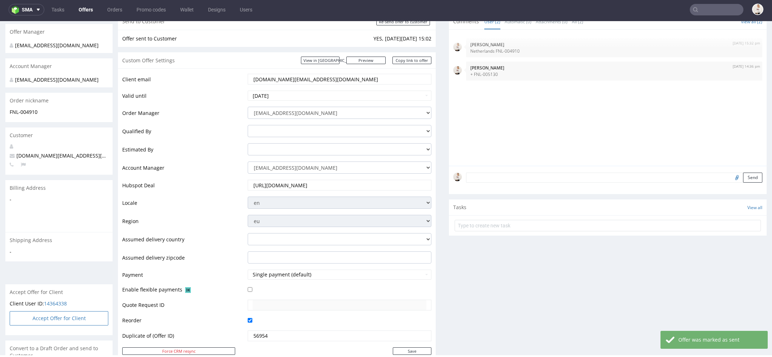
click at [75, 320] on button "Accept Offer for Client" at bounding box center [59, 318] width 99 height 14
select select "166"
select select "2380"
select select "b2b"
select select "110"
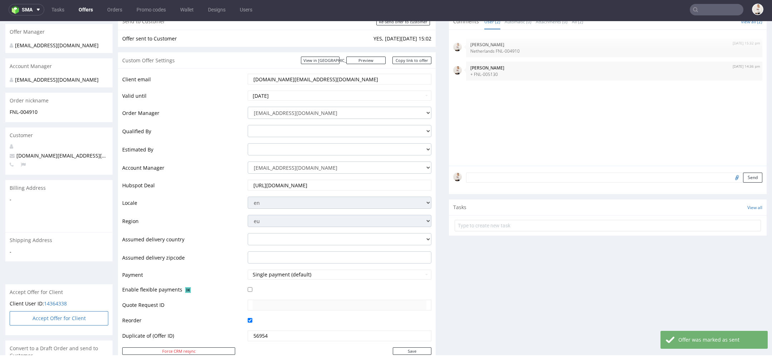
select select "1488"
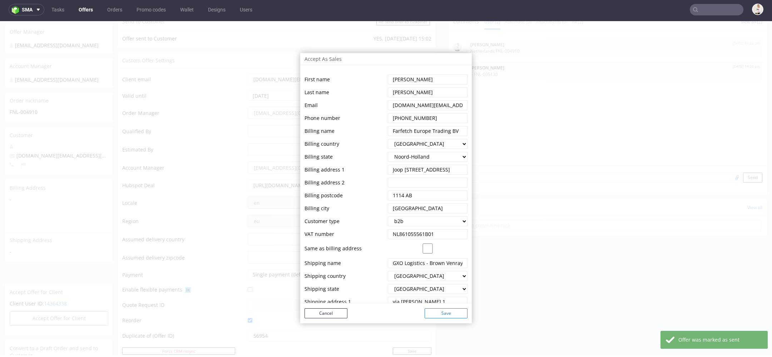
click at [452, 312] on button "Save" at bounding box center [446, 313] width 43 height 10
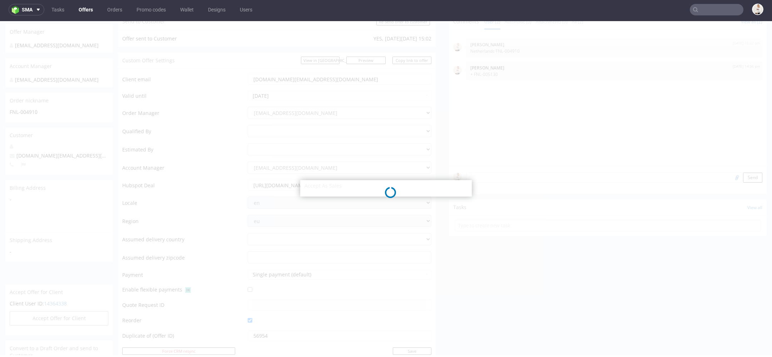
select select "166"
select select "2380"
select select "b2b"
select select "110"
select select "1488"
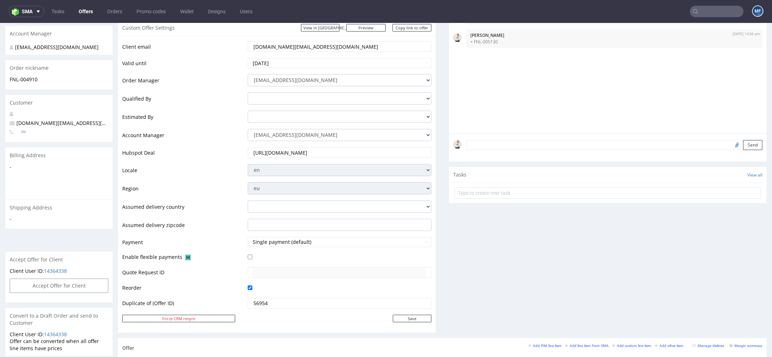
scroll to position [171, 0]
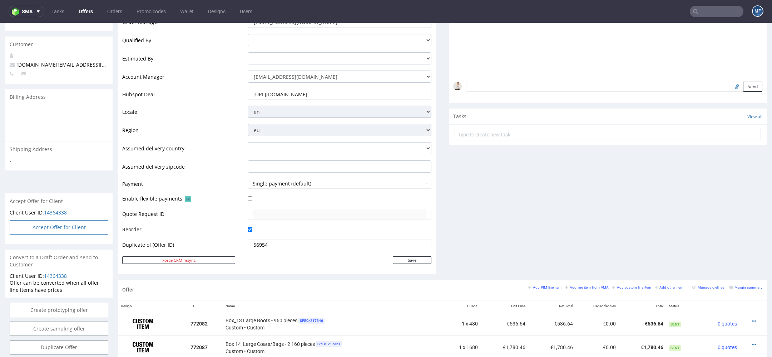
click at [64, 231] on button "Accept Offer for Client" at bounding box center [59, 227] width 99 height 14
select select "166"
select select "2380"
select select "b2b"
select select "110"
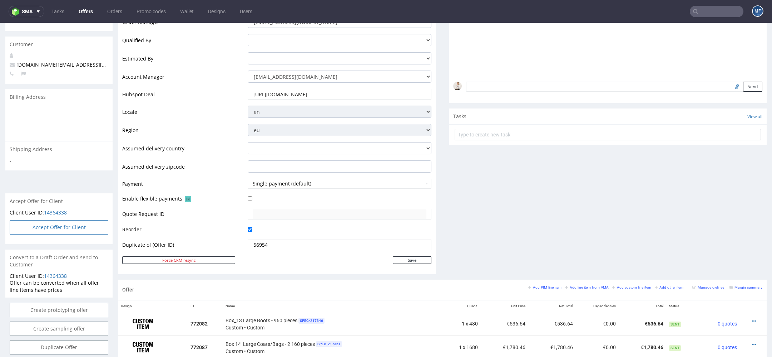
select select "1488"
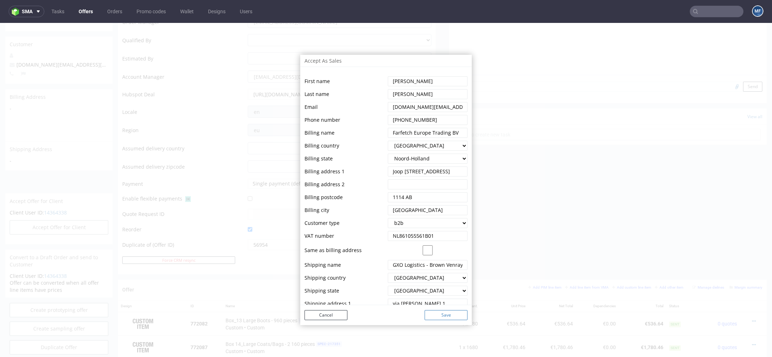
click at [452, 317] on button "Save" at bounding box center [446, 315] width 43 height 10
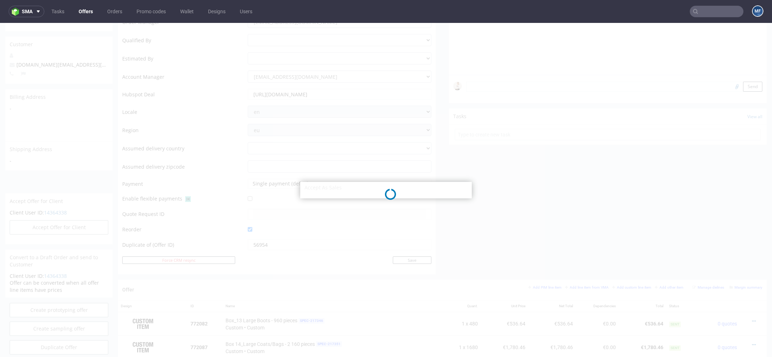
select select "166"
select select "2380"
select select "b2b"
select select "110"
select select "1488"
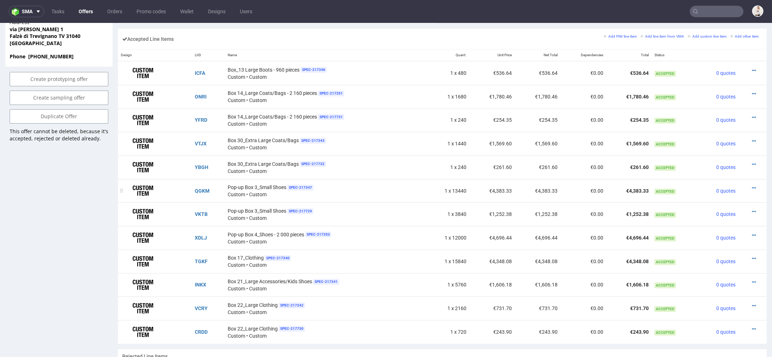
scroll to position [441, 0]
click at [752, 161] on icon at bounding box center [754, 163] width 4 height 5
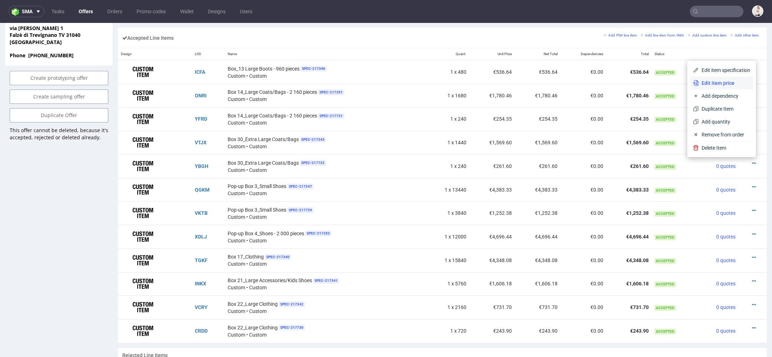
click at [715, 80] on span "Edit item price" at bounding box center [724, 82] width 51 height 7
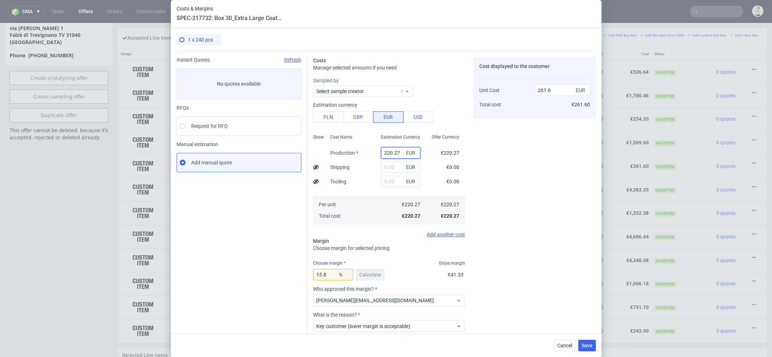
click at [388, 154] on input "220.27" at bounding box center [400, 152] width 39 height 11
type input "0"
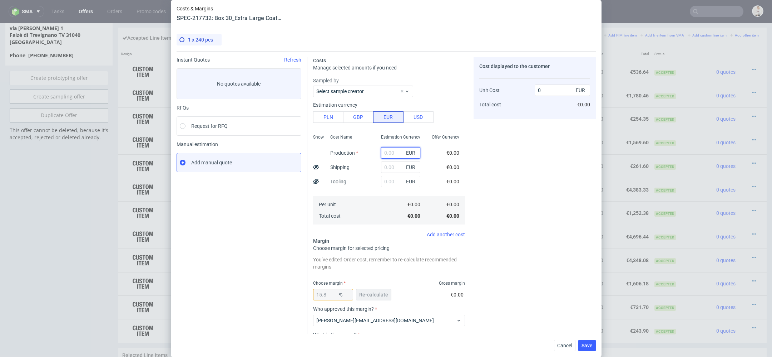
paste input "€298,78"
click at [388, 151] on input "€298,78" at bounding box center [400, 152] width 39 height 11
type input "298.78"
type input "354.85"
type input "298.78"
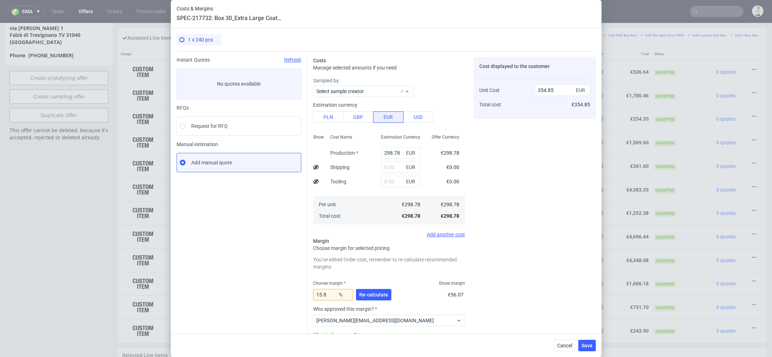
click at [457, 183] on span "€0.00" at bounding box center [453, 181] width 13 height 6
click at [375, 293] on span "Re-calculate" at bounding box center [373, 294] width 29 height 5
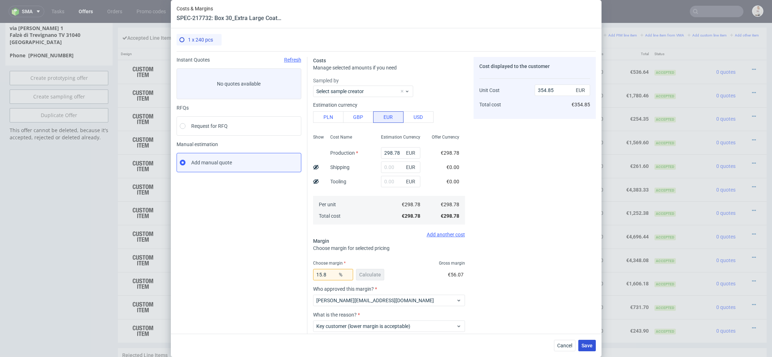
click at [588, 347] on span "Save" at bounding box center [587, 345] width 11 height 5
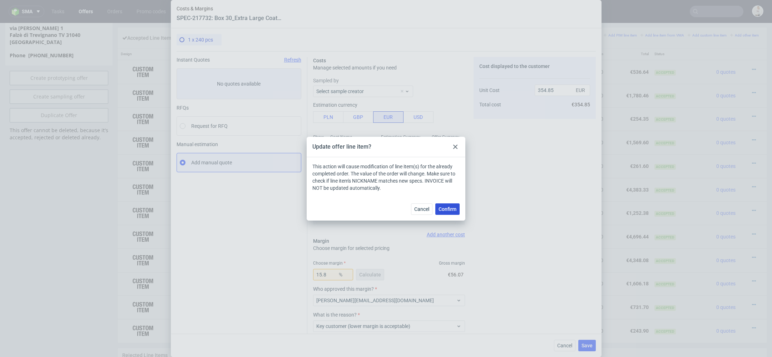
click at [448, 208] on span "Confirm" at bounding box center [448, 208] width 18 height 5
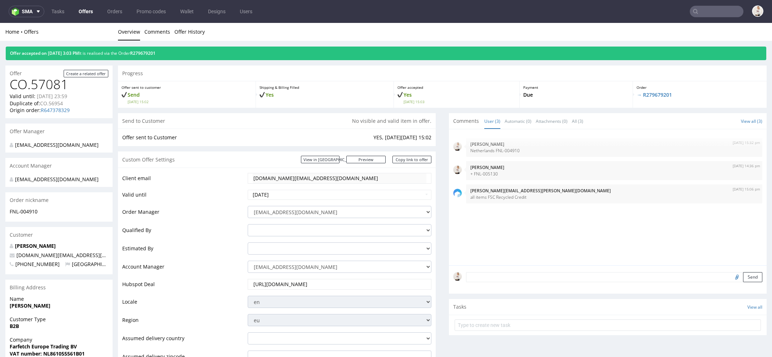
scroll to position [0, 0]
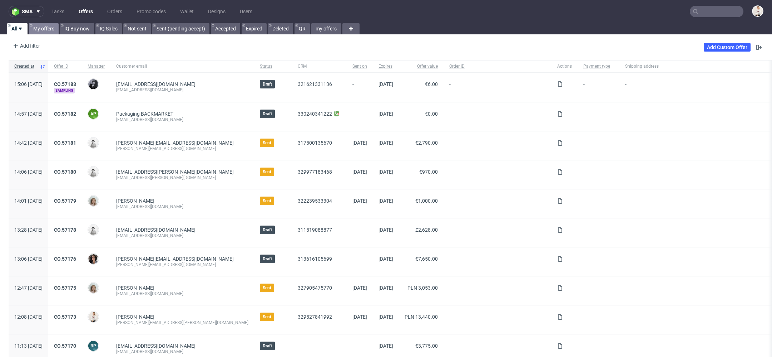
click at [39, 27] on link "My offers" at bounding box center [44, 28] width 30 height 11
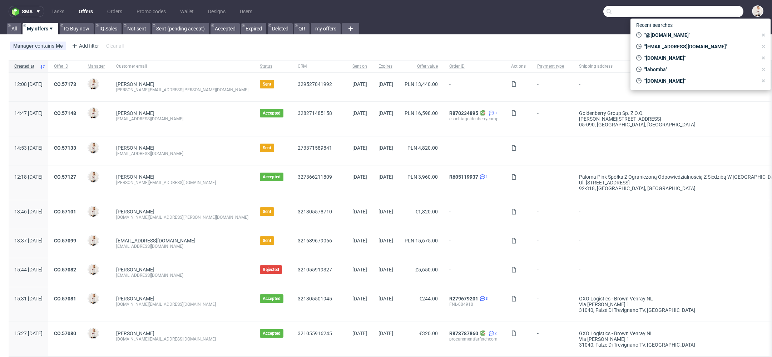
click at [719, 14] on input "text" at bounding box center [674, 11] width 140 height 11
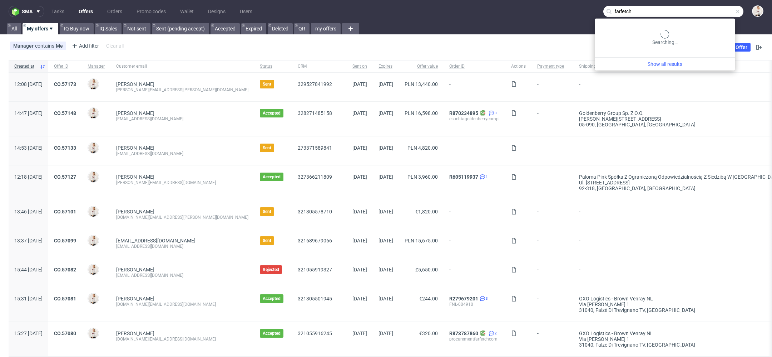
type input "farfetch"
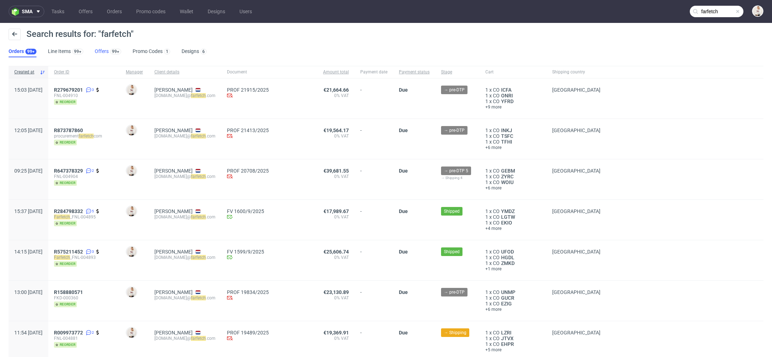
click at [102, 52] on link "Offers 99+" at bounding box center [108, 51] width 26 height 11
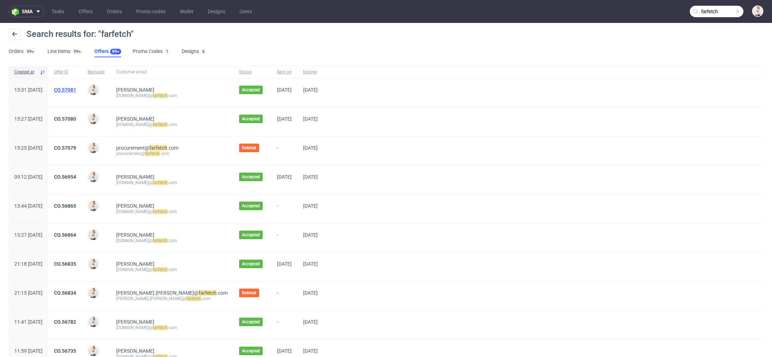
click at [76, 88] on link "CO.57081" at bounding box center [65, 90] width 22 height 6
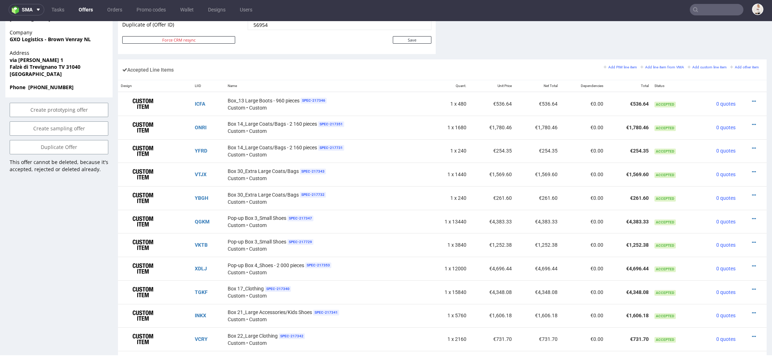
scroll to position [410, 0]
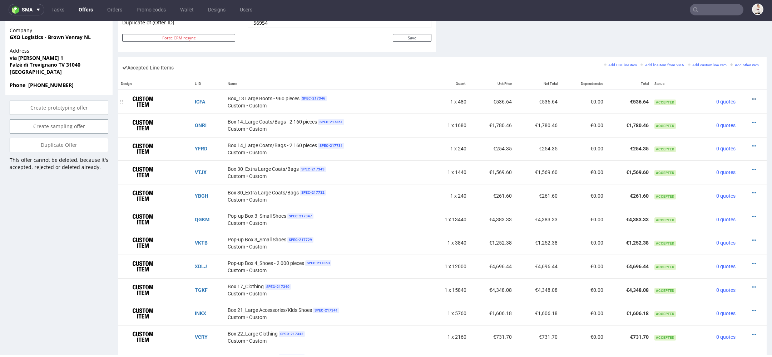
click at [752, 96] on link at bounding box center [754, 99] width 4 height 6
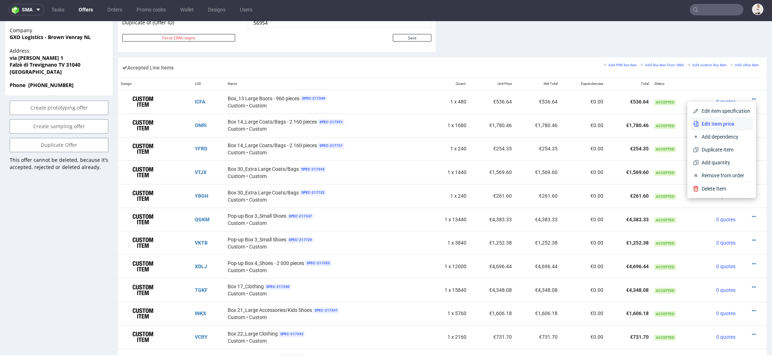
click at [720, 122] on span "Edit item price" at bounding box center [724, 123] width 51 height 7
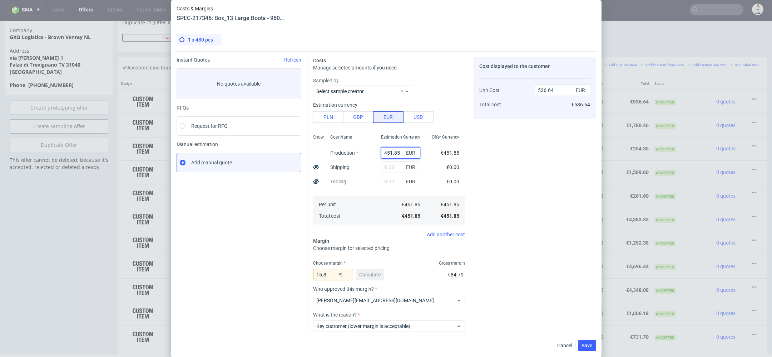
drag, startPoint x: 399, startPoint y: 153, endPoint x: 323, endPoint y: 153, distance: 76.5
click at [323, 153] on div "Show Cost Name Production Shipping Tooling Per unit Total cost Estimation Curre…" at bounding box center [389, 178] width 152 height 94
paste input "€602,20"
type input "€602,20"
type input "0"
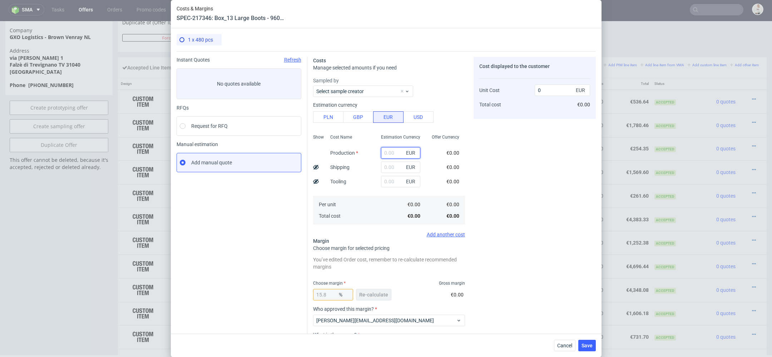
paste input "€602,20"
click at [387, 153] on input "€602,20" at bounding box center [400, 152] width 39 height 11
type input "602.2"
type input "715.2"
type input "602.2"
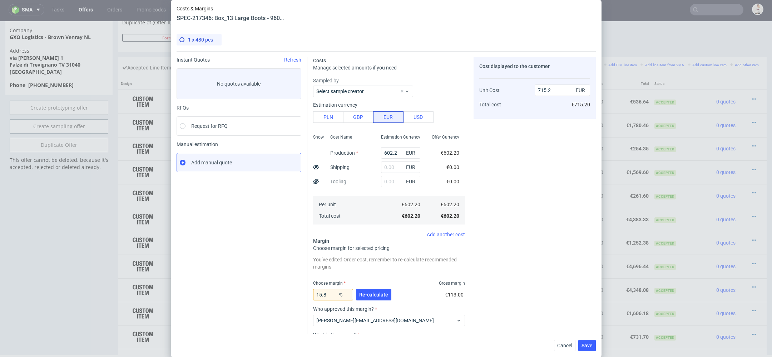
click at [487, 163] on div "Cost displayed to the customer Unit Cost Total cost 715.2 EUR €715.20" at bounding box center [535, 223] width 122 height 333
click at [380, 292] on span "Re-calculate" at bounding box center [373, 294] width 29 height 5
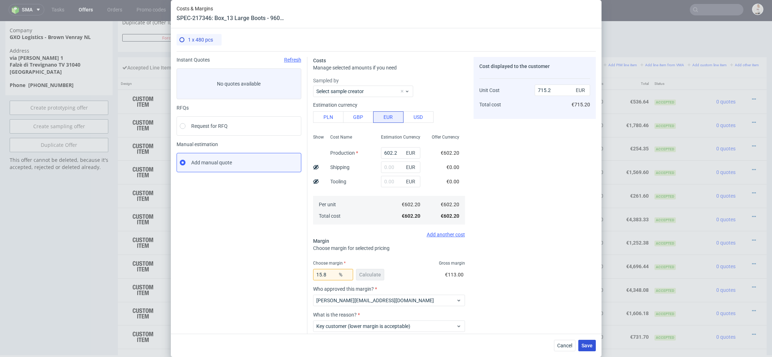
click at [588, 343] on span "Save" at bounding box center [587, 345] width 11 height 5
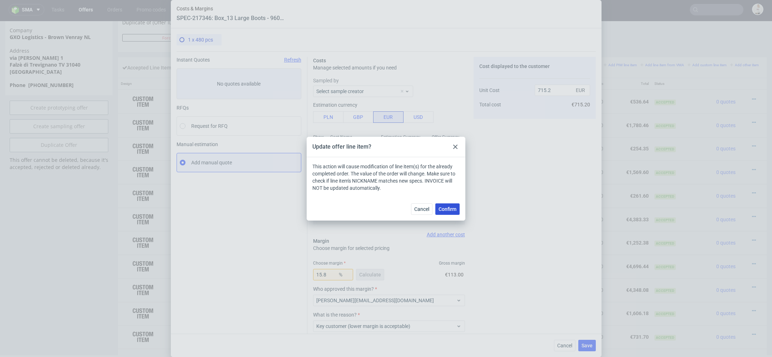
click at [445, 209] on span "Confirm" at bounding box center [448, 208] width 18 height 5
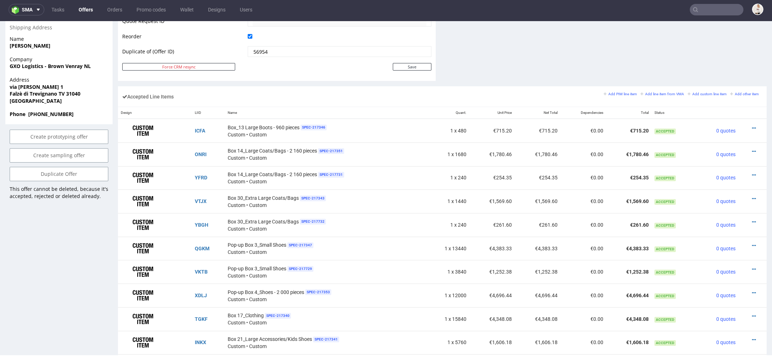
scroll to position [382, 0]
click at [744, 147] on div at bounding box center [751, 150] width 18 height 7
click at [752, 148] on icon at bounding box center [754, 150] width 4 height 5
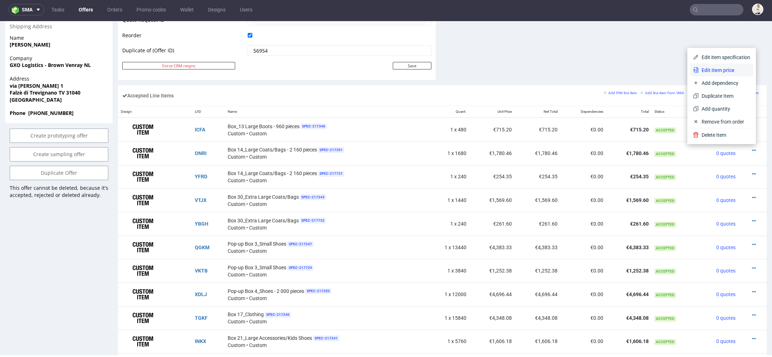
click at [711, 71] on span "Edit item price" at bounding box center [724, 70] width 51 height 7
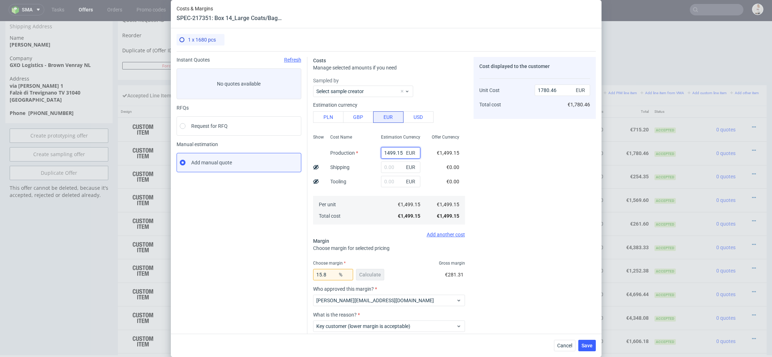
click at [395, 154] on input "1499.15" at bounding box center [400, 152] width 39 height 11
type input "0"
paste input "€1 754,05"
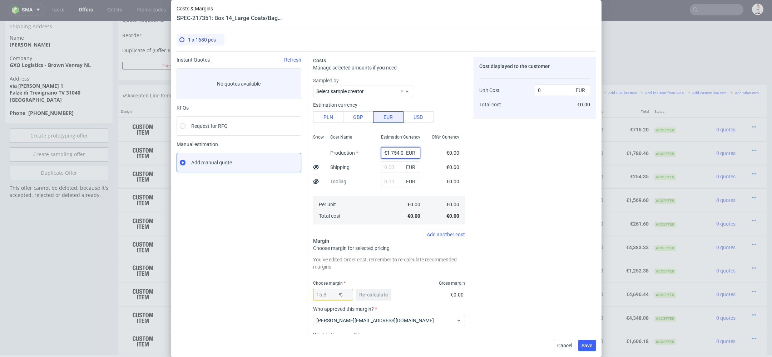
scroll to position [0, 2]
click at [389, 152] on input "€1 754,05" at bounding box center [400, 152] width 39 height 11
type input "1754.05"
type input "2083.19"
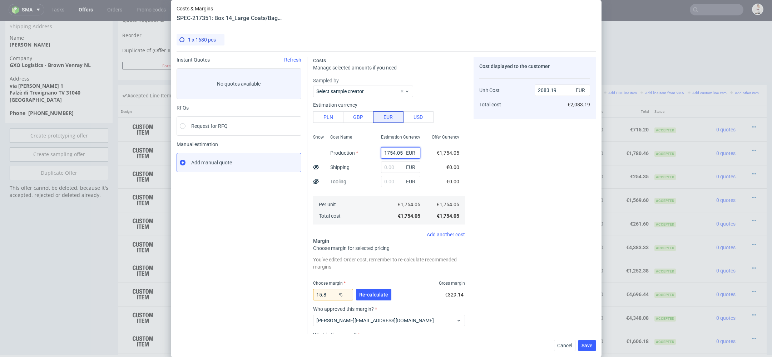
type input "1754.05"
click at [517, 179] on div "Cost displayed to the customer Unit Cost Total cost 2083.19 EUR €2,083.19" at bounding box center [535, 223] width 122 height 333
click at [369, 294] on span "Re-calculate" at bounding box center [373, 294] width 29 height 5
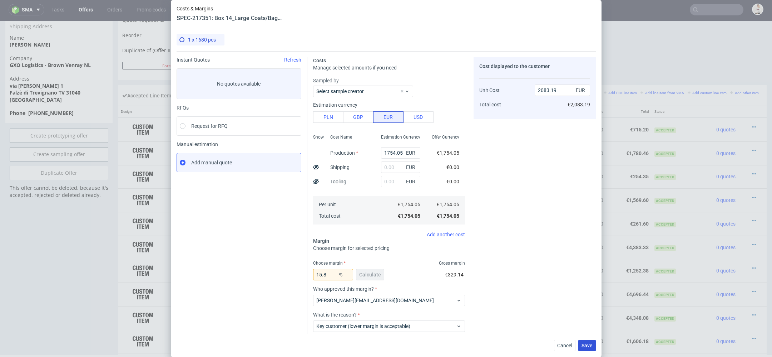
click at [591, 344] on span "Save" at bounding box center [587, 345] width 11 height 5
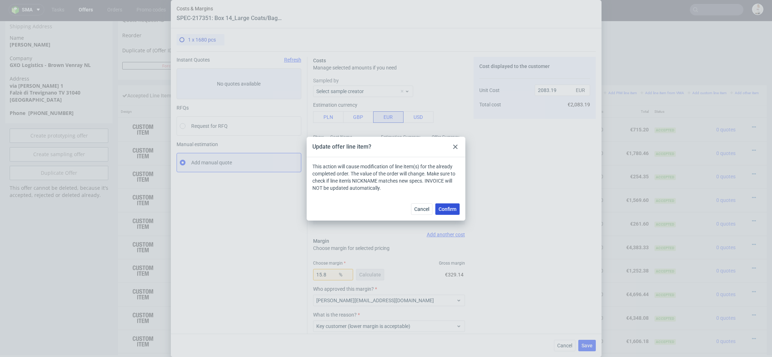
click at [445, 208] on span "Confirm" at bounding box center [448, 208] width 18 height 5
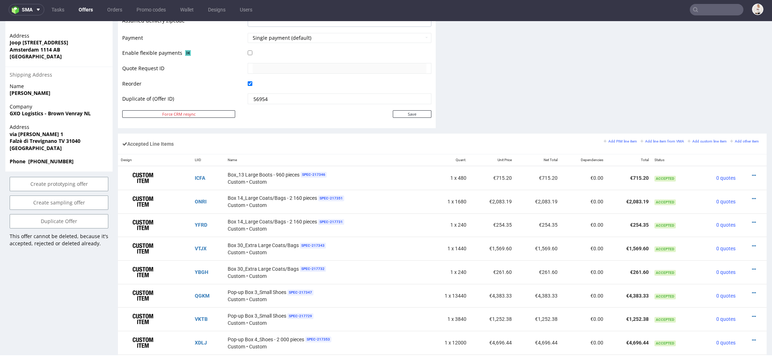
scroll to position [365, 0]
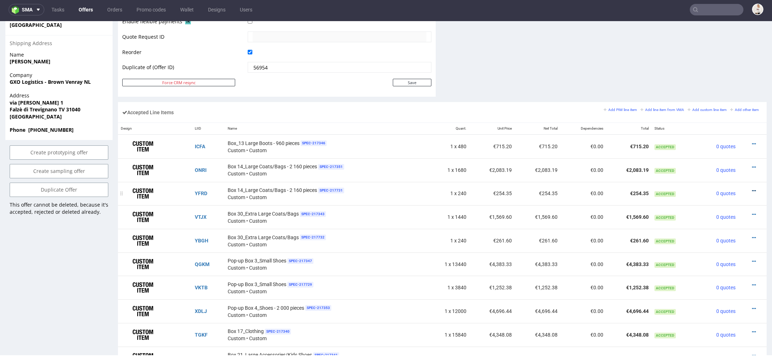
click at [752, 188] on icon at bounding box center [754, 190] width 4 height 5
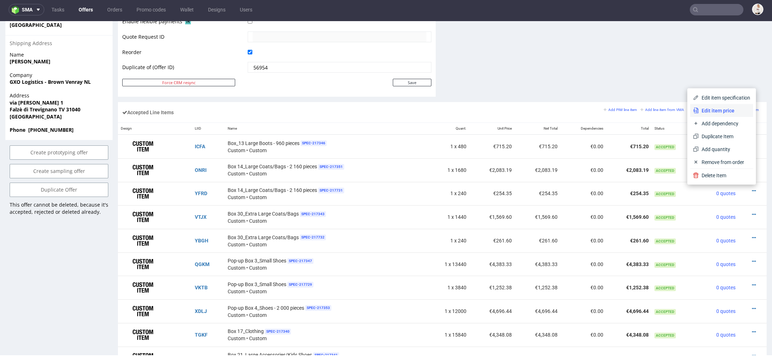
click at [717, 110] on span "Edit item price" at bounding box center [724, 110] width 51 height 7
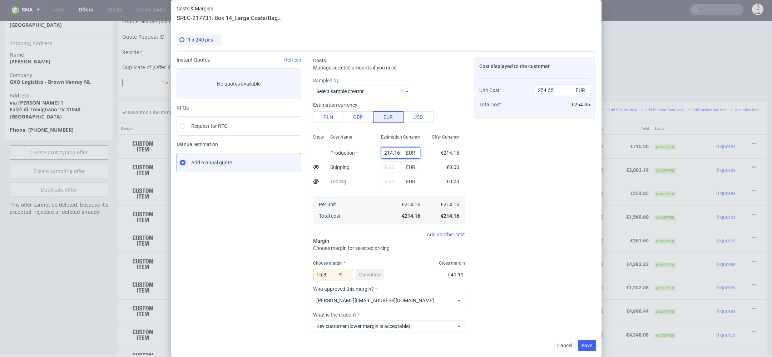
click at [397, 150] on input "214.16" at bounding box center [400, 152] width 39 height 11
paste input "€214,"
type input "€214,16"
type input "0"
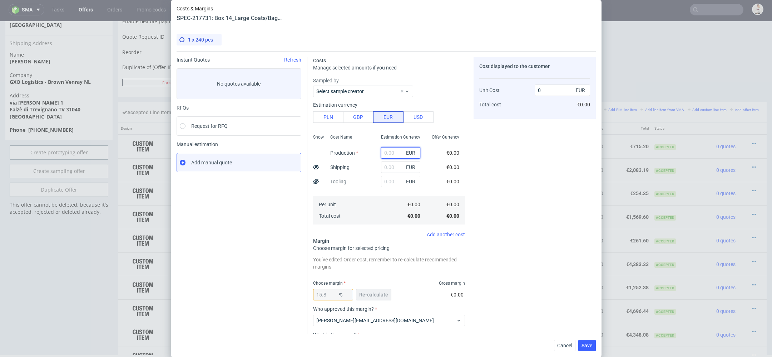
paste input "€250,58"
click at [387, 151] on input "€250,58" at bounding box center [400, 152] width 39 height 11
type input "250.58"
type input "297.6"
type input "250.58"
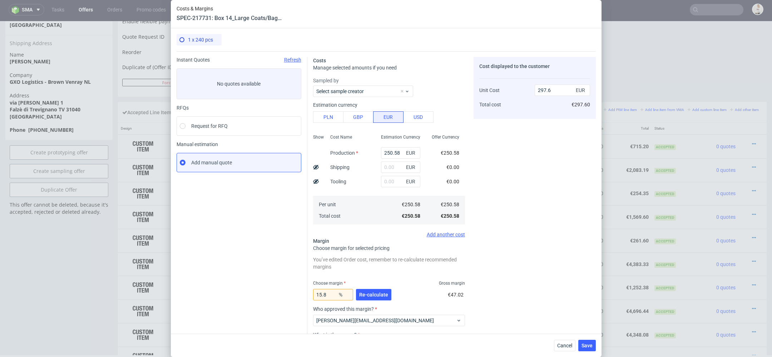
click at [468, 196] on div "Costs Manage selected amounts if you need Sampled by Select sample creator Esti…" at bounding box center [452, 220] width 289 height 339
click at [375, 296] on span "Re-calculate" at bounding box center [373, 294] width 29 height 5
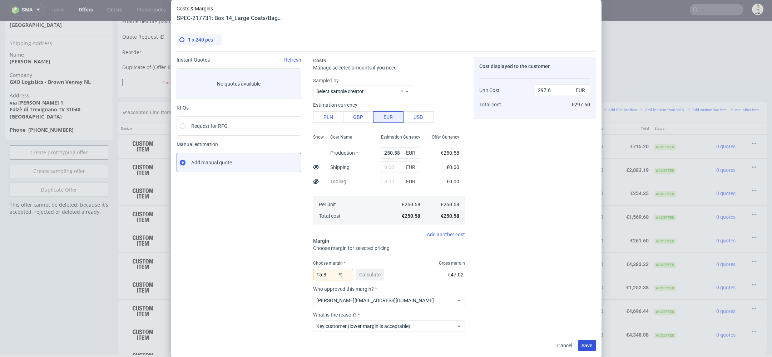
click at [587, 344] on span "Save" at bounding box center [587, 345] width 11 height 5
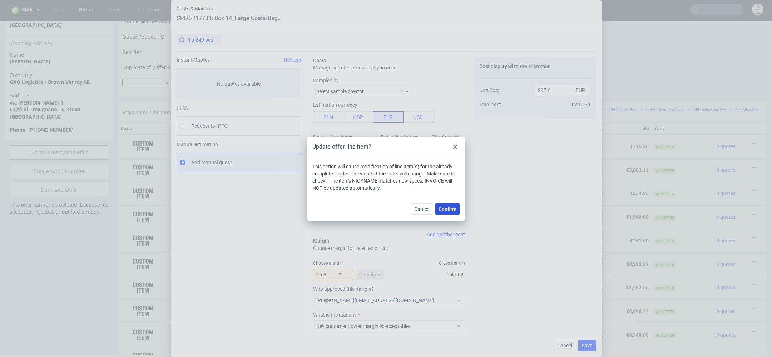
click at [447, 210] on span "Confirm" at bounding box center [448, 208] width 18 height 5
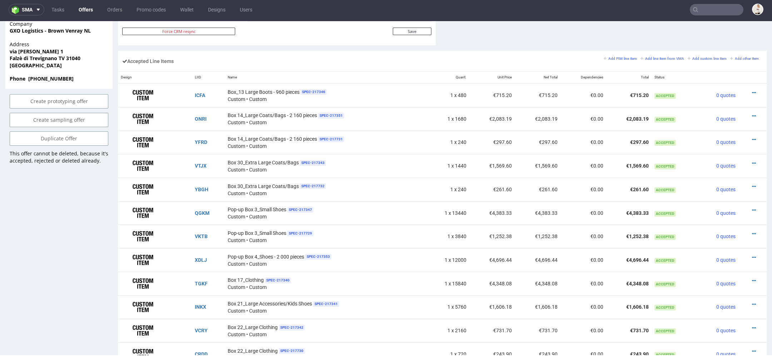
scroll to position [419, 0]
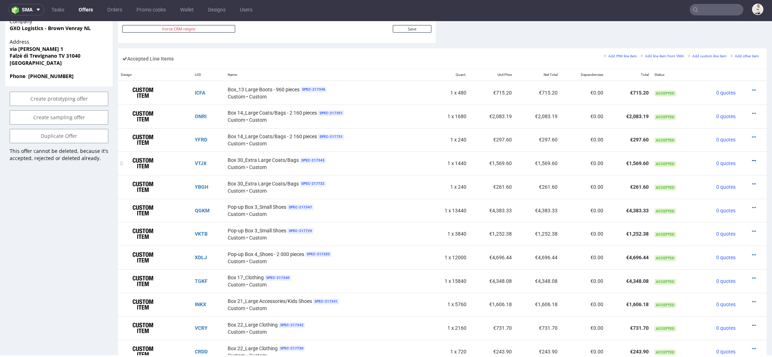
click at [752, 158] on icon at bounding box center [754, 160] width 4 height 5
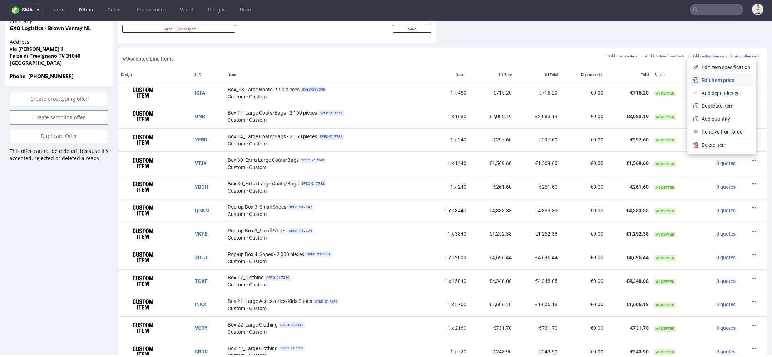
click at [706, 79] on span "Edit item price" at bounding box center [724, 80] width 51 height 7
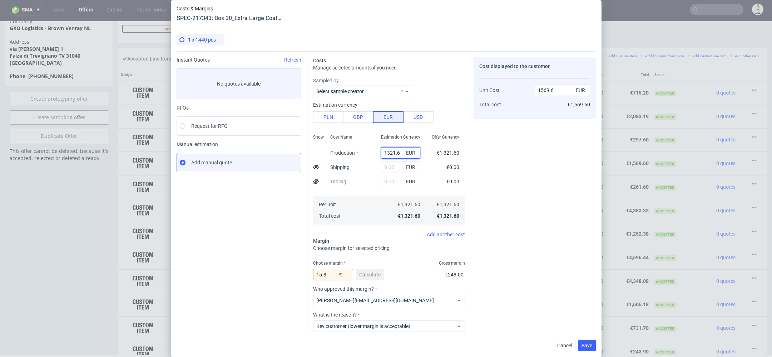
drag, startPoint x: 401, startPoint y: 154, endPoint x: 335, endPoint y: 147, distance: 65.8
click at [335, 147] on div "Show Cost Name Production Shipping Tooling Per unit Total cost Estimation Curre…" at bounding box center [389, 178] width 152 height 94
paste input "€1 792,65"
type input "€1 792,65"
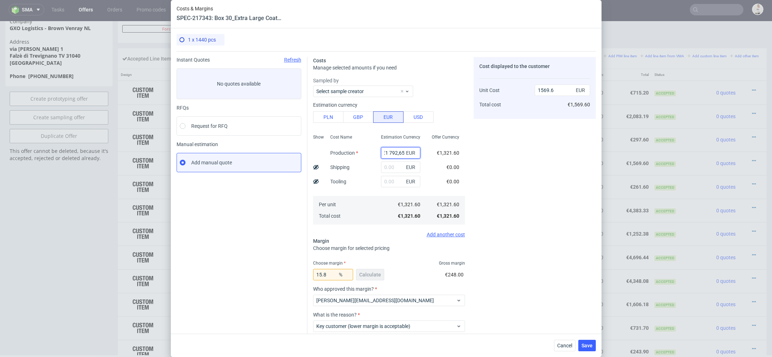
type input "0"
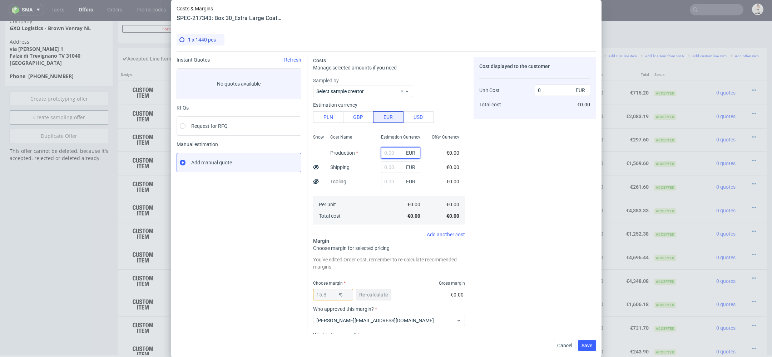
paste input "€1 792,65"
click at [390, 151] on input "€1 792,65" at bounding box center [400, 152] width 39 height 11
type input "792.65"
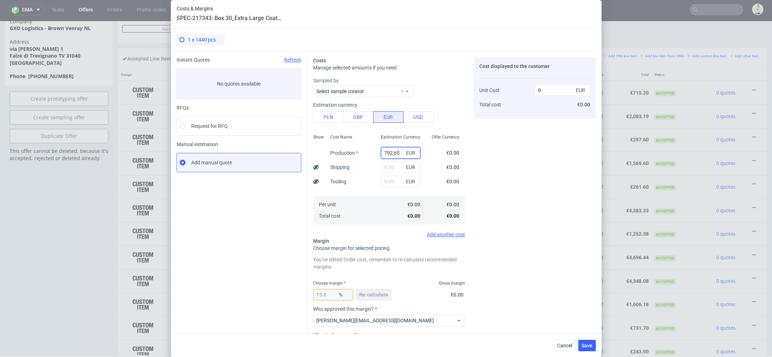
type input "941.39"
type input "792.651"
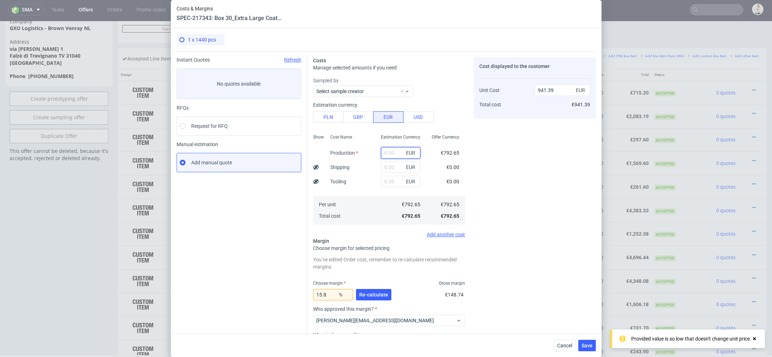
type input "0"
paste input "€1 792,65"
click at [389, 153] on input "€1 792,65" at bounding box center [400, 152] width 39 height 11
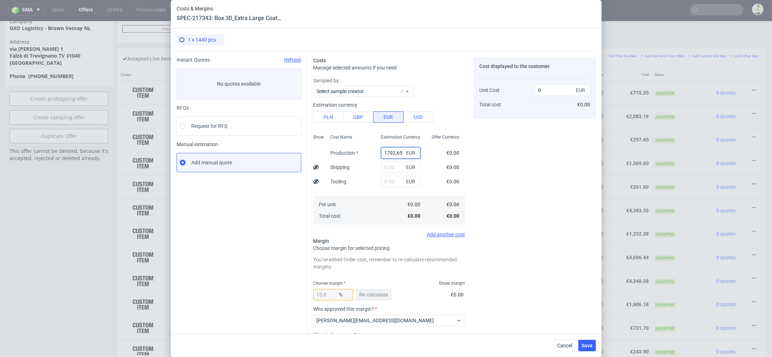
type input "1792.65"
type input "2129.04"
type input "1792.65"
click at [487, 189] on div "Cost displayed to the customer Unit Cost Total cost 2129.04 EUR €2,129.04" at bounding box center [535, 223] width 122 height 333
click at [383, 292] on span "Re-calculate" at bounding box center [373, 294] width 29 height 5
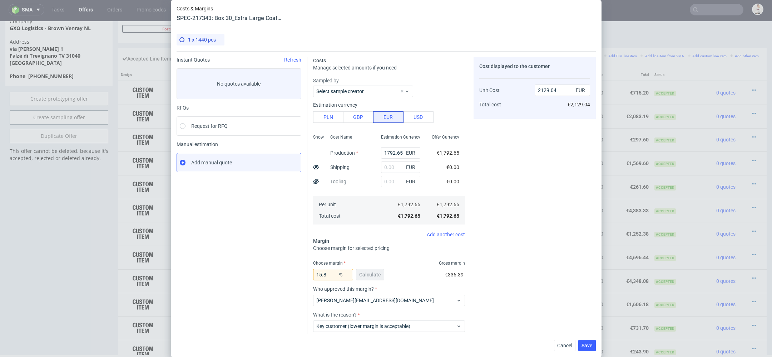
click at [534, 241] on div "Cost displayed to the customer Unit Cost Total cost 2129.04 EUR €2,129.04" at bounding box center [535, 213] width 122 height 313
click at [591, 345] on span "Save" at bounding box center [587, 345] width 11 height 5
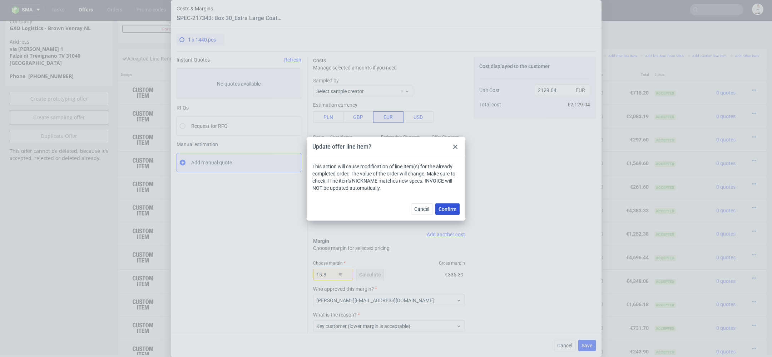
click at [453, 207] on span "Confirm" at bounding box center [448, 208] width 18 height 5
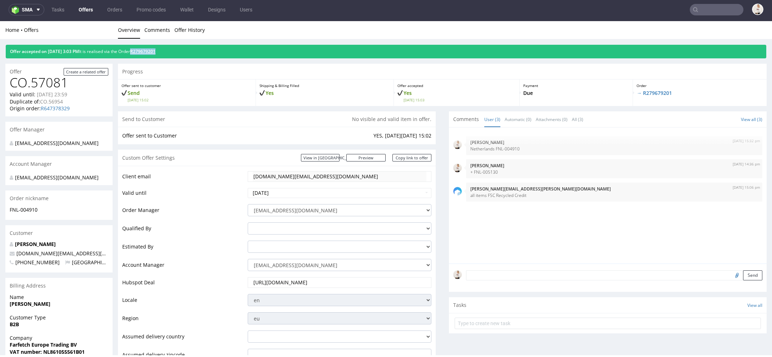
drag, startPoint x: 182, startPoint y: 51, endPoint x: 145, endPoint y: 52, distance: 36.5
click at [145, 52] on div "Offer accepted on 10.10.2025 3:03 PM It is realised via the Order R279679201" at bounding box center [386, 52] width 761 height 14
copy link "R279679201"
click at [176, 57] on div "Offer accepted on 10.10.2025 3:03 PM It is realised via the Order R279679201" at bounding box center [386, 52] width 761 height 14
drag, startPoint x: 177, startPoint y: 51, endPoint x: 146, endPoint y: 51, distance: 31.5
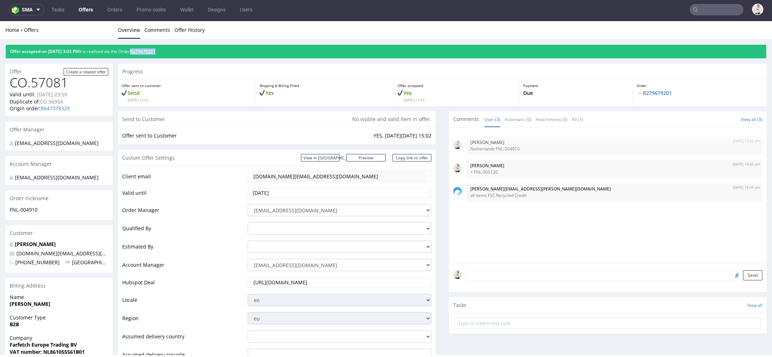
click at [146, 51] on div "Offer accepted on 10.10.2025 3:03 PM It is realised via the Order R279679201" at bounding box center [386, 52] width 761 height 14
copy link "R279679201"
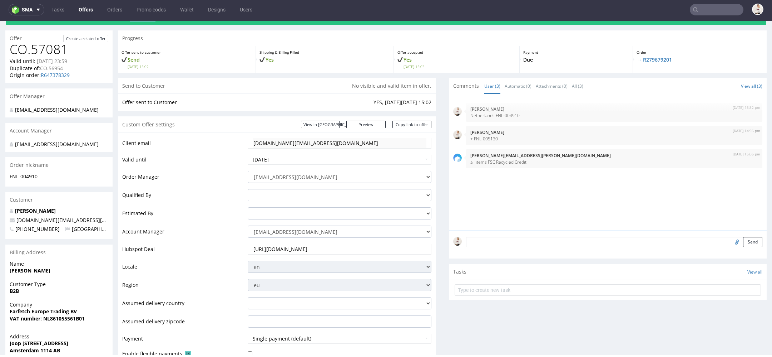
scroll to position [38, 0]
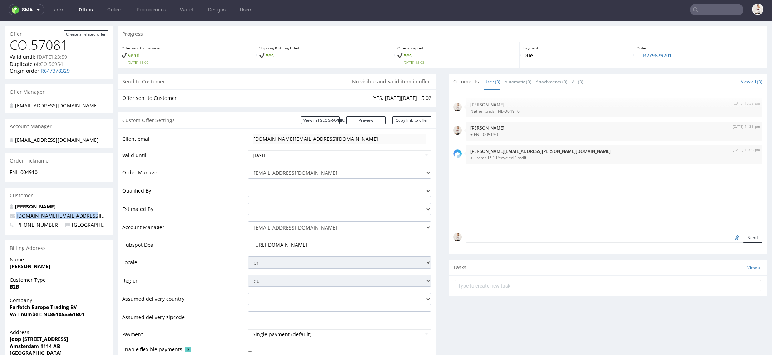
drag, startPoint x: 94, startPoint y: 222, endPoint x: 14, endPoint y: 225, distance: 80.5
click at [14, 219] on p "procurement.pt@farfetch.com" at bounding box center [59, 215] width 99 height 7
copy span "procurement.pt@farfetch.com"
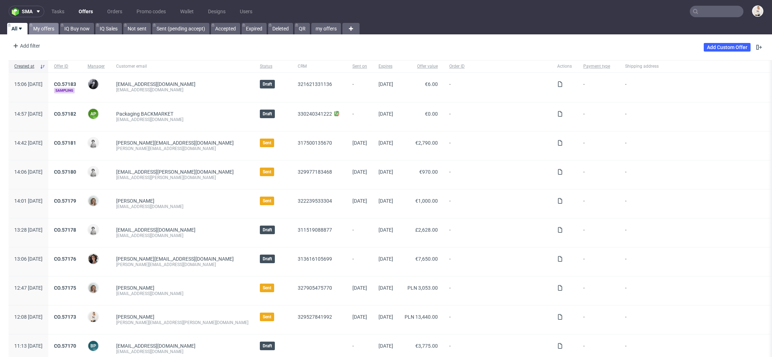
click at [46, 27] on link "My offers" at bounding box center [44, 28] width 30 height 11
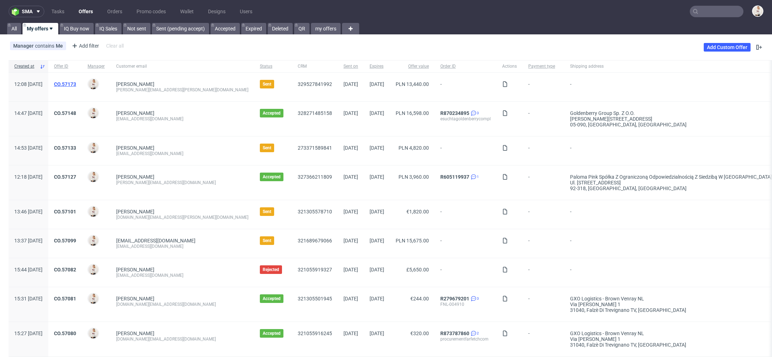
click at [76, 85] on link "CO.57173" at bounding box center [65, 84] width 22 height 6
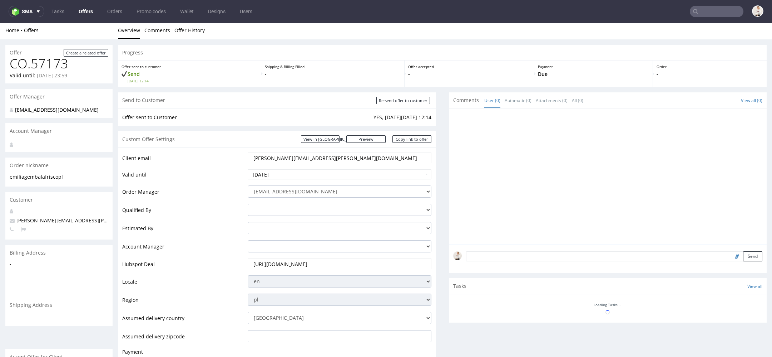
scroll to position [233, 0]
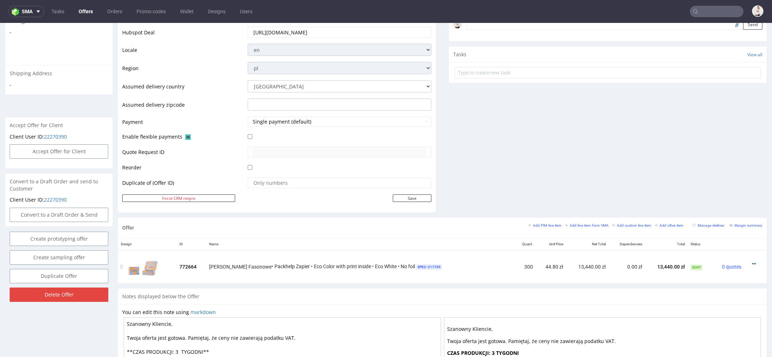
click at [752, 262] on icon at bounding box center [754, 263] width 4 height 5
click at [722, 195] on span "Edit item price" at bounding box center [722, 196] width 58 height 7
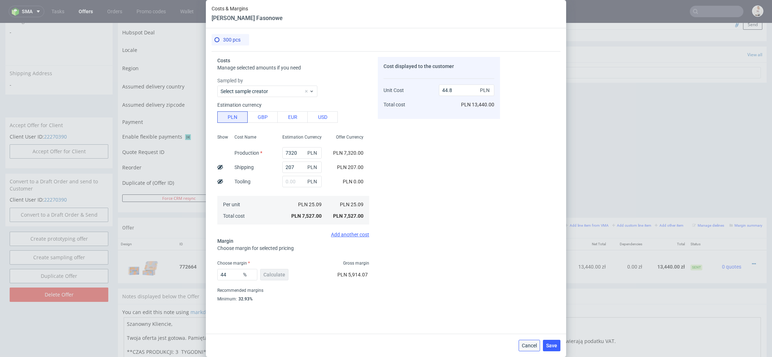
click at [532, 347] on span "Cancel" at bounding box center [529, 345] width 15 height 5
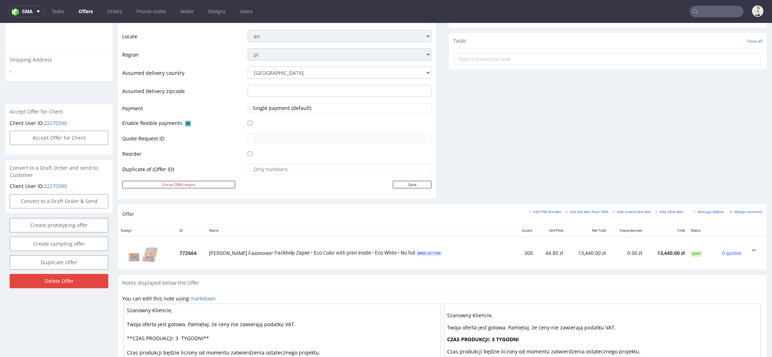
scroll to position [248, 0]
click at [752, 246] on icon at bounding box center [754, 248] width 4 height 5
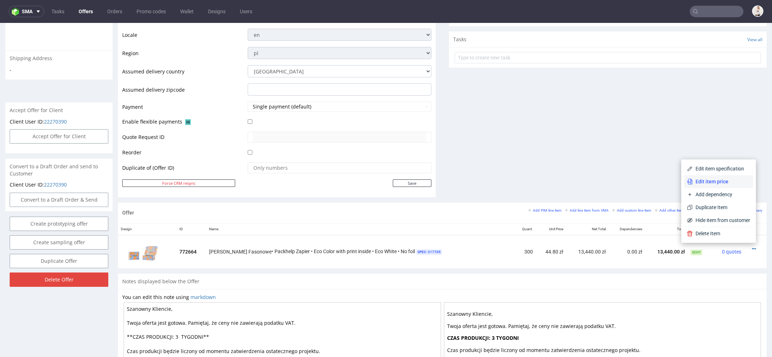
click at [725, 182] on span "Edit item price" at bounding box center [722, 181] width 58 height 7
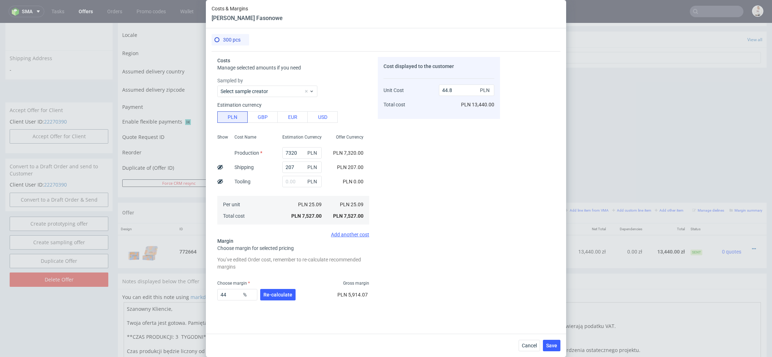
scroll to position [33, 0]
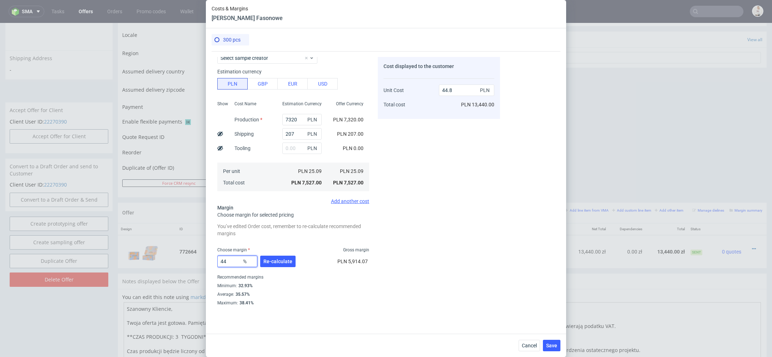
drag, startPoint x: 193, startPoint y: 262, endPoint x: 92, endPoint y: 262, distance: 101.2
click at [100, 262] on div "Costs & Margins Pudełko Fasonowe 300 pcs Costs Manage selected amounts if you n…" at bounding box center [386, 178] width 772 height 357
type input "39"
type input "41.13"
type input "39"
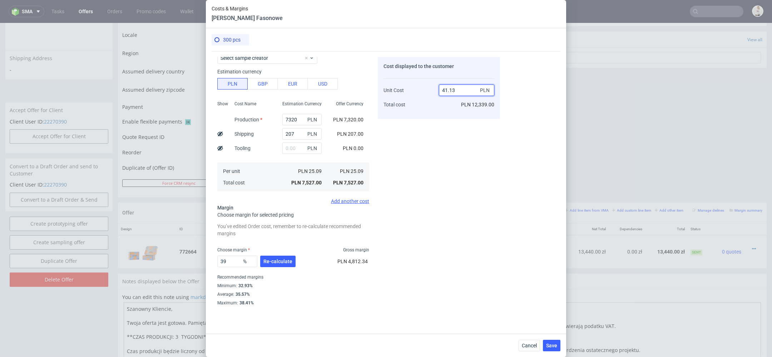
drag, startPoint x: 458, startPoint y: 91, endPoint x: 368, endPoint y: 91, distance: 90.5
click at [368, 91] on div "Costs Manage selected amounts if you need Sampled by Select sample creator Esti…" at bounding box center [356, 178] width 289 height 254
click at [418, 264] on div "Cost displayed to the customer Unit Cost Total cost 41.13 PLN PLN 12,339.00" at bounding box center [439, 181] width 122 height 248
click at [279, 259] on span "Re-calculate" at bounding box center [278, 261] width 29 height 5
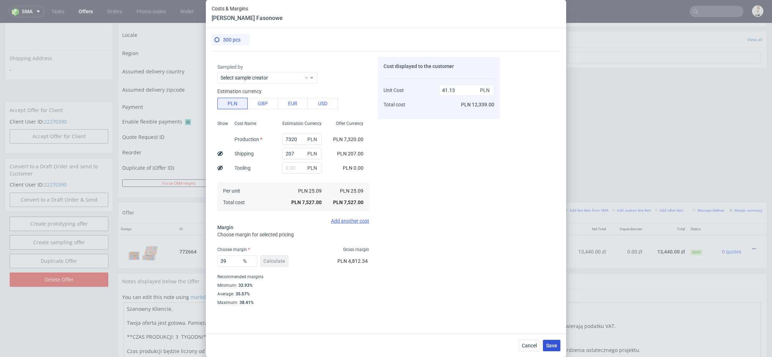
click at [555, 346] on span "Save" at bounding box center [551, 345] width 11 height 5
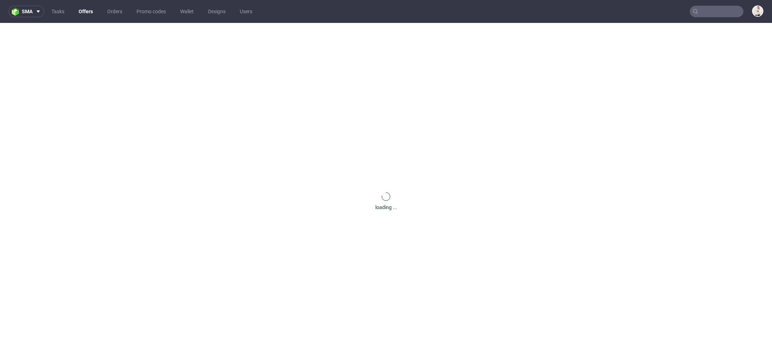
scroll to position [0, 0]
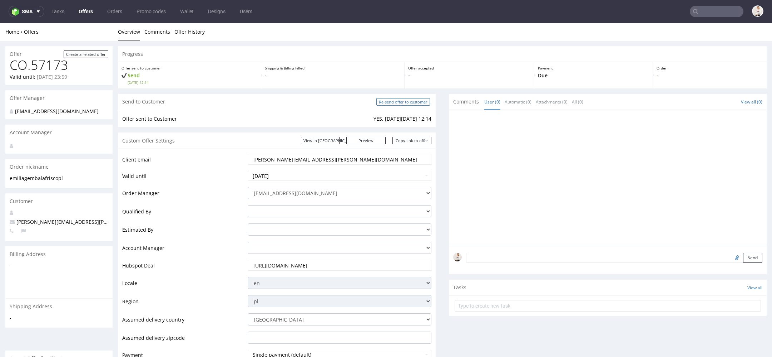
click at [404, 100] on input "Re-send offer to customer" at bounding box center [404, 102] width 54 height 8
type input "In progress..."
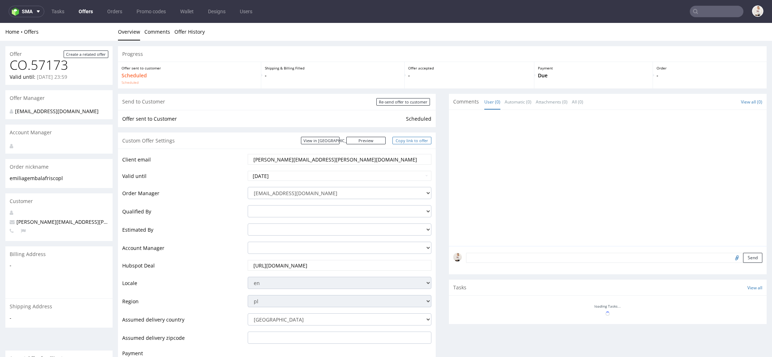
click at [412, 137] on link "Copy link to offer" at bounding box center [412, 141] width 39 height 8
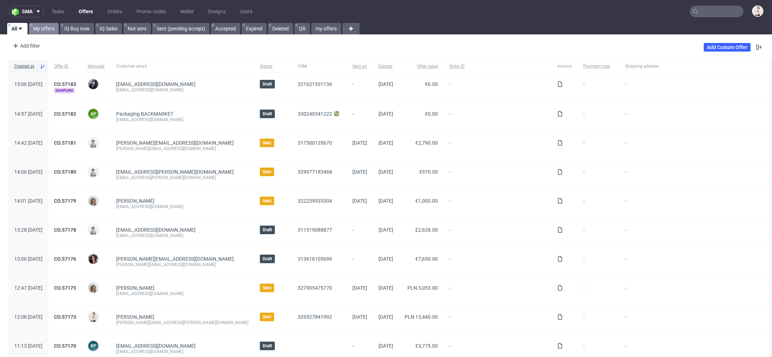
click at [42, 28] on link "My offers" at bounding box center [44, 28] width 30 height 11
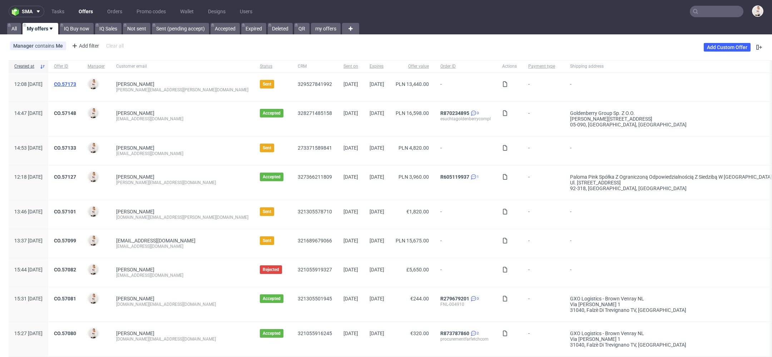
click at [76, 82] on link "CO.57173" at bounding box center [65, 84] width 22 height 6
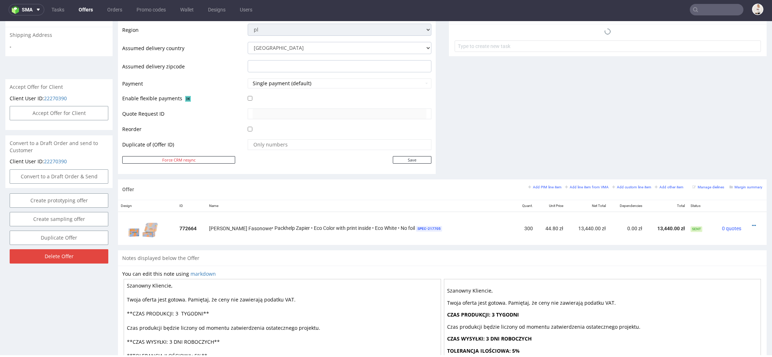
scroll to position [344, 0]
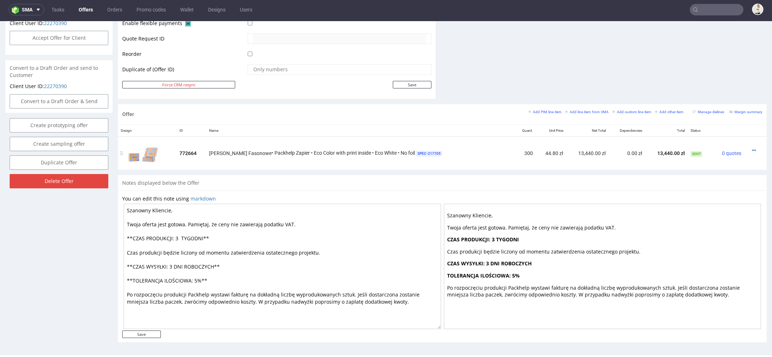
click at [749, 147] on div at bounding box center [753, 150] width 13 height 7
click at [752, 148] on icon at bounding box center [754, 150] width 4 height 5
click at [710, 84] on span "Edit item price" at bounding box center [722, 82] width 58 height 7
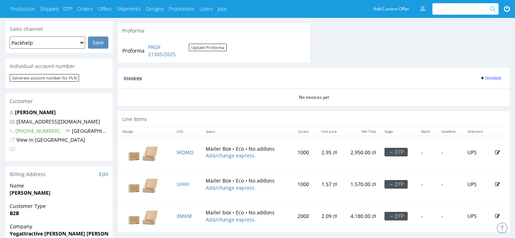
scroll to position [304, 0]
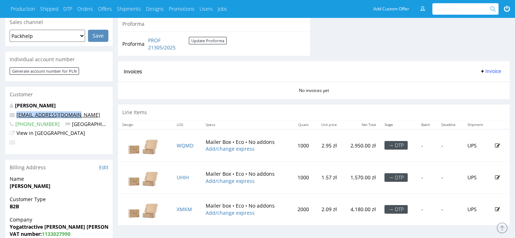
drag, startPoint x: 81, startPoint y: 108, endPoint x: 16, endPoint y: 109, distance: 64.7
click at [16, 111] on p "[EMAIL_ADDRESS][DOMAIN_NAME]" at bounding box center [59, 114] width 99 height 7
copy link "[EMAIL_ADDRESS][DOMAIN_NAME]"
